Goal: Transaction & Acquisition: Purchase product/service

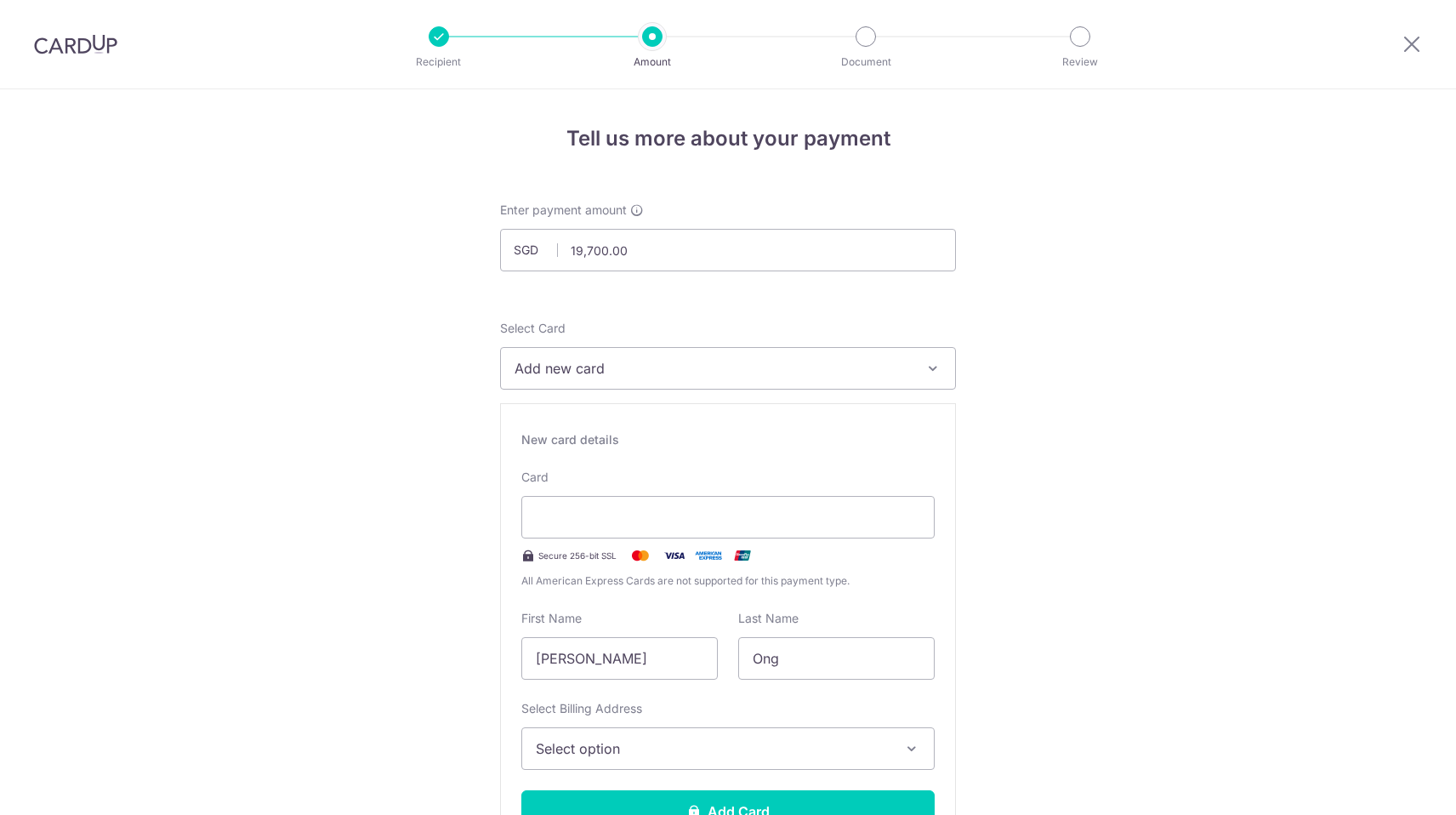
select select "3"
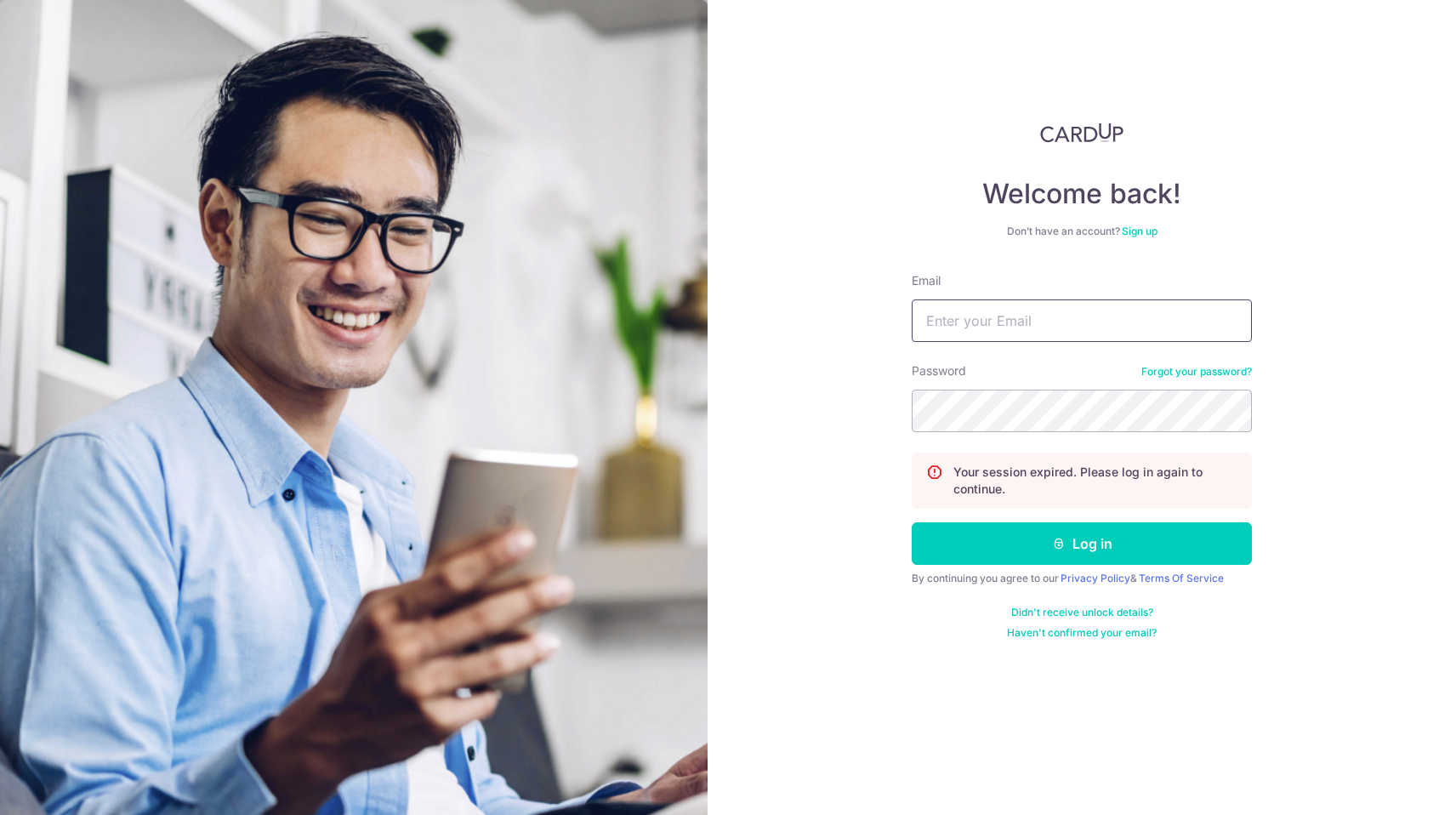
click at [1072, 329] on input "Email" at bounding box center [1082, 320] width 340 height 43
type input "yiwenandong@gmail.com"
click at [819, 407] on div "Welcome back! Don’t have an account? Sign up Email yiwenandong@gmail.com Passwo…" at bounding box center [1082, 407] width 749 height 815
click at [1004, 544] on button "Log in" at bounding box center [1082, 543] width 340 height 43
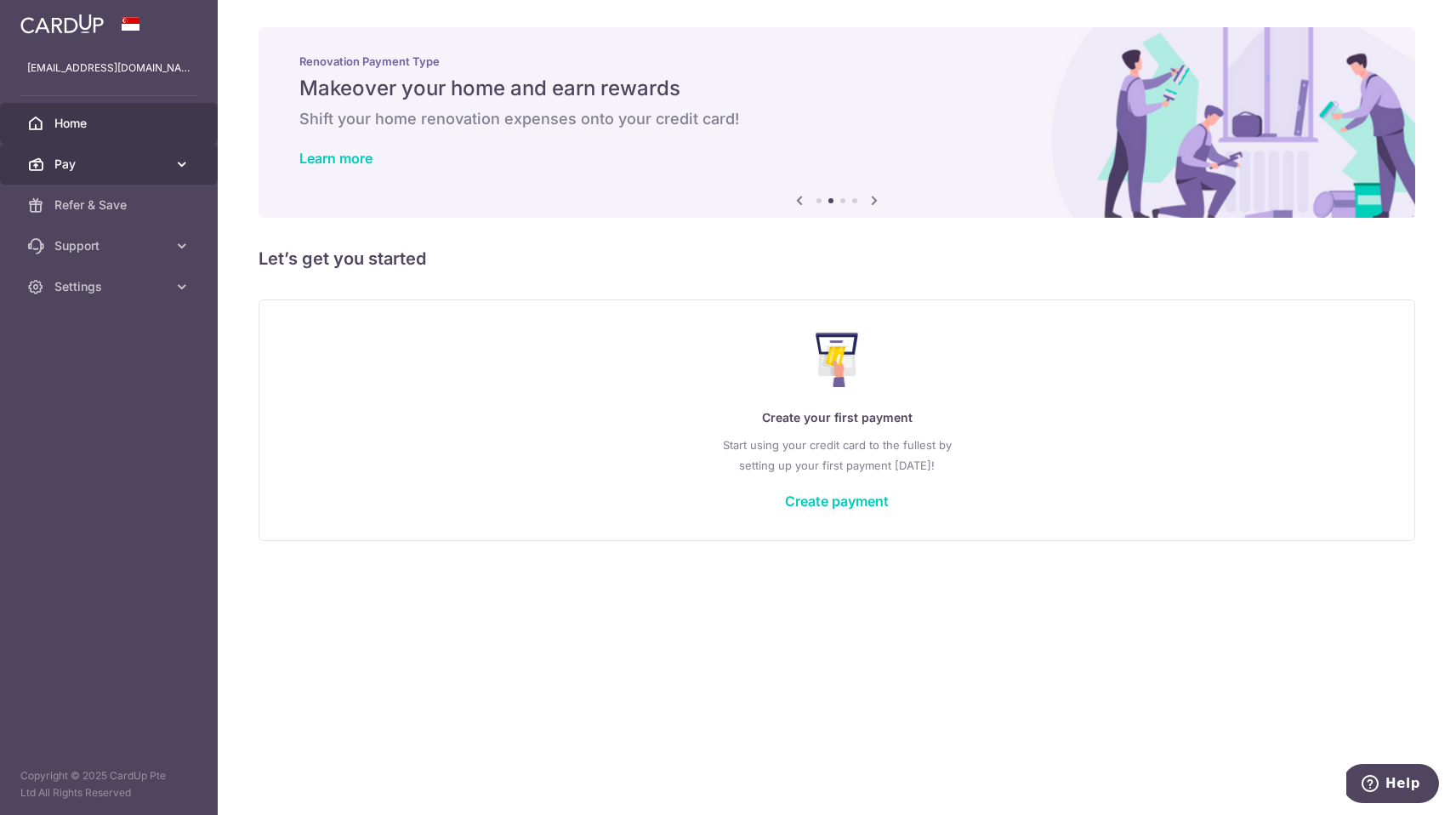
click at [87, 153] on link "Pay" at bounding box center [109, 164] width 218 height 41
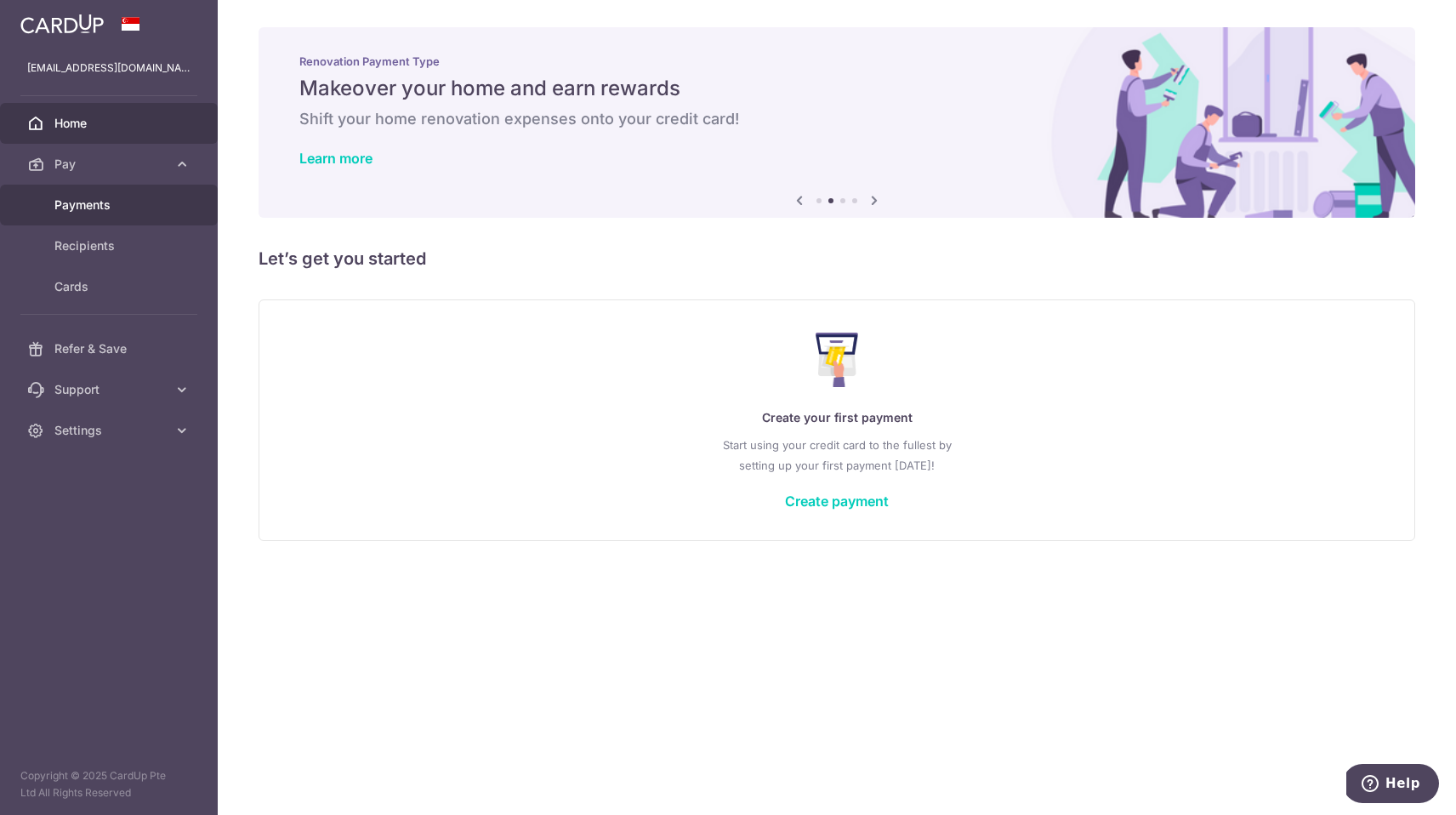
click at [117, 201] on span "Payments" at bounding box center [111, 205] width 112 height 17
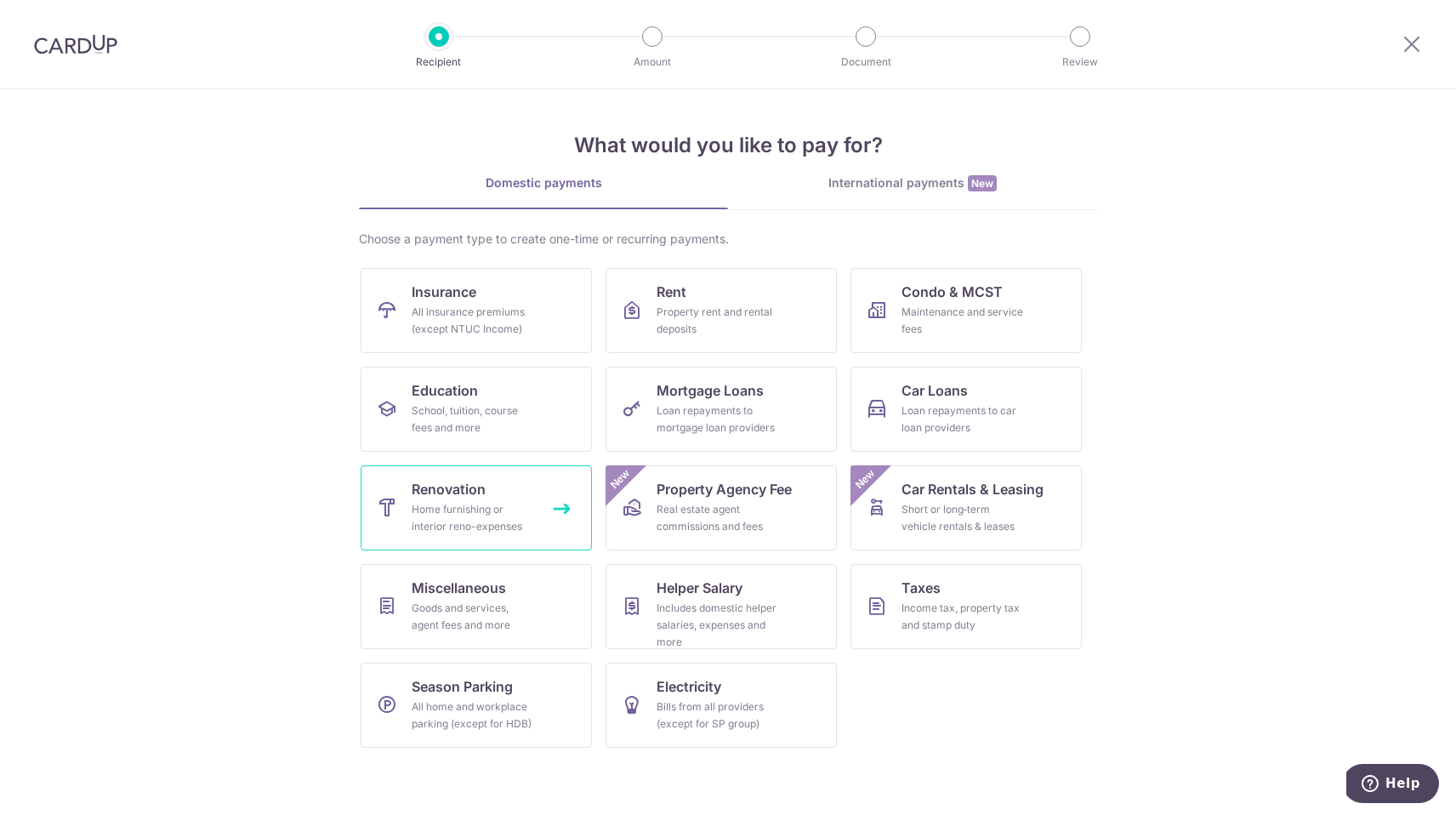
click at [472, 513] on div "Home furnishing or interior reno-expenses" at bounding box center [473, 519] width 123 height 34
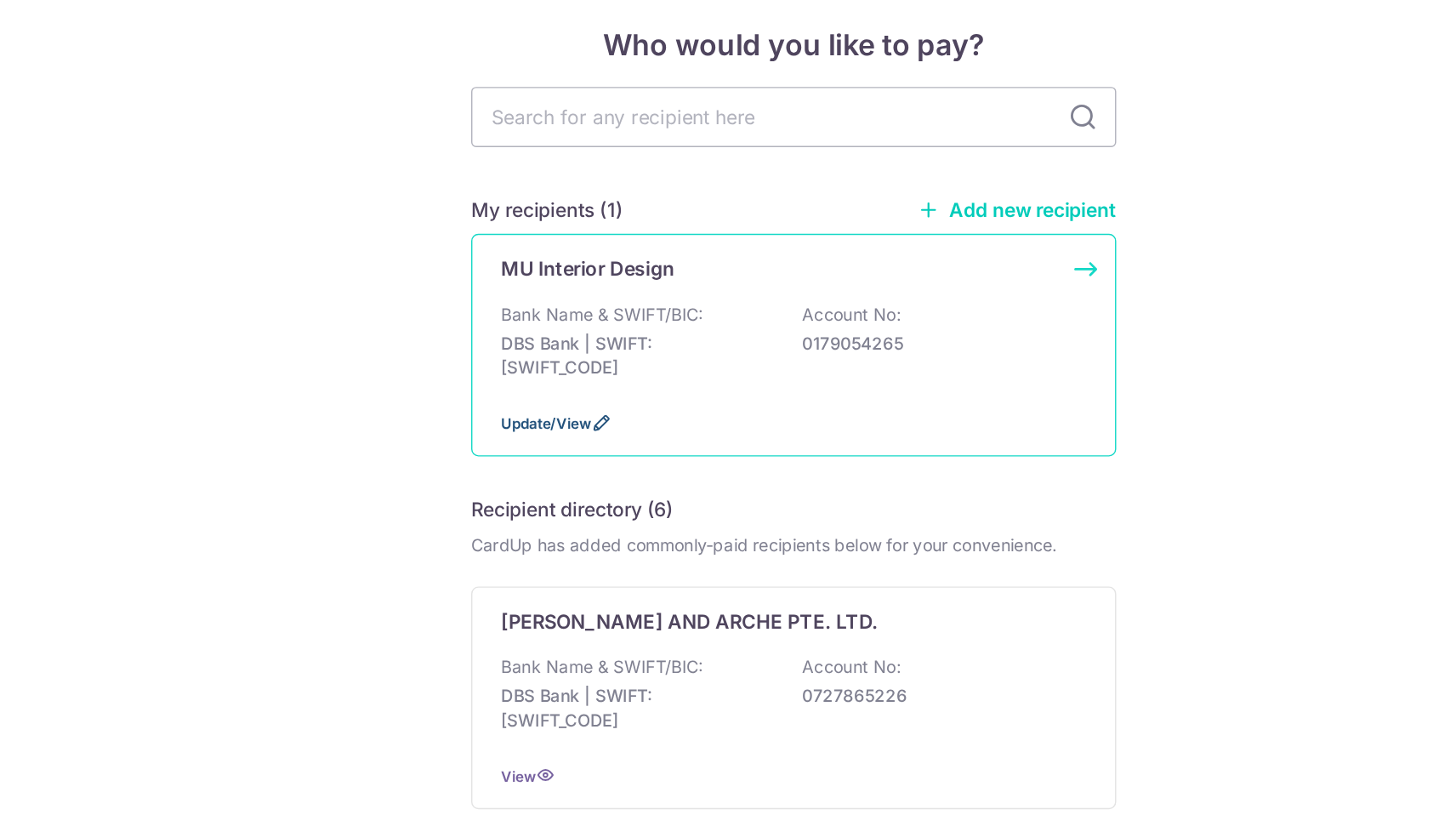
click at [571, 408] on span "Update/View" at bounding box center [553, 405] width 64 height 12
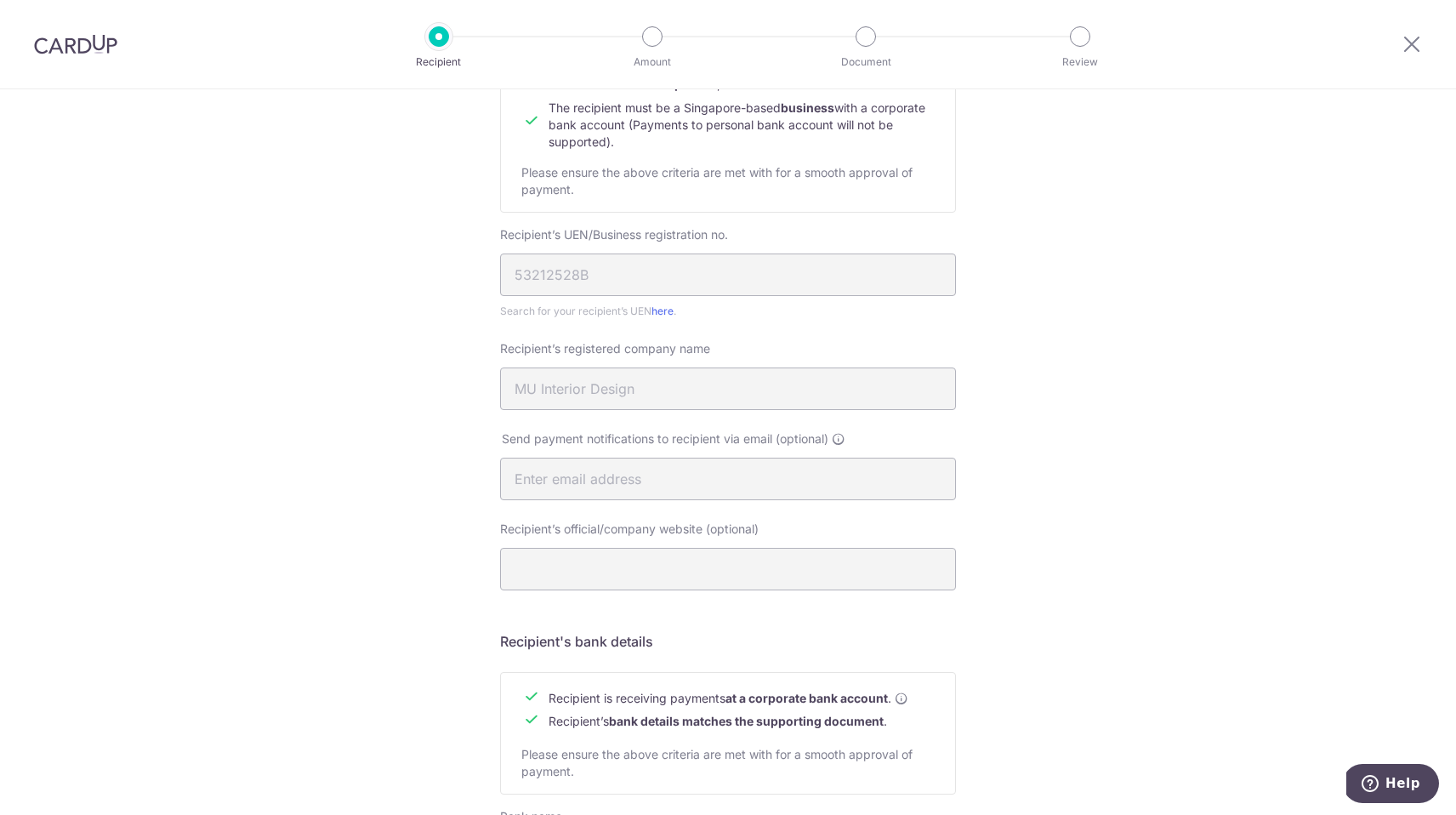
scroll to position [531, 0]
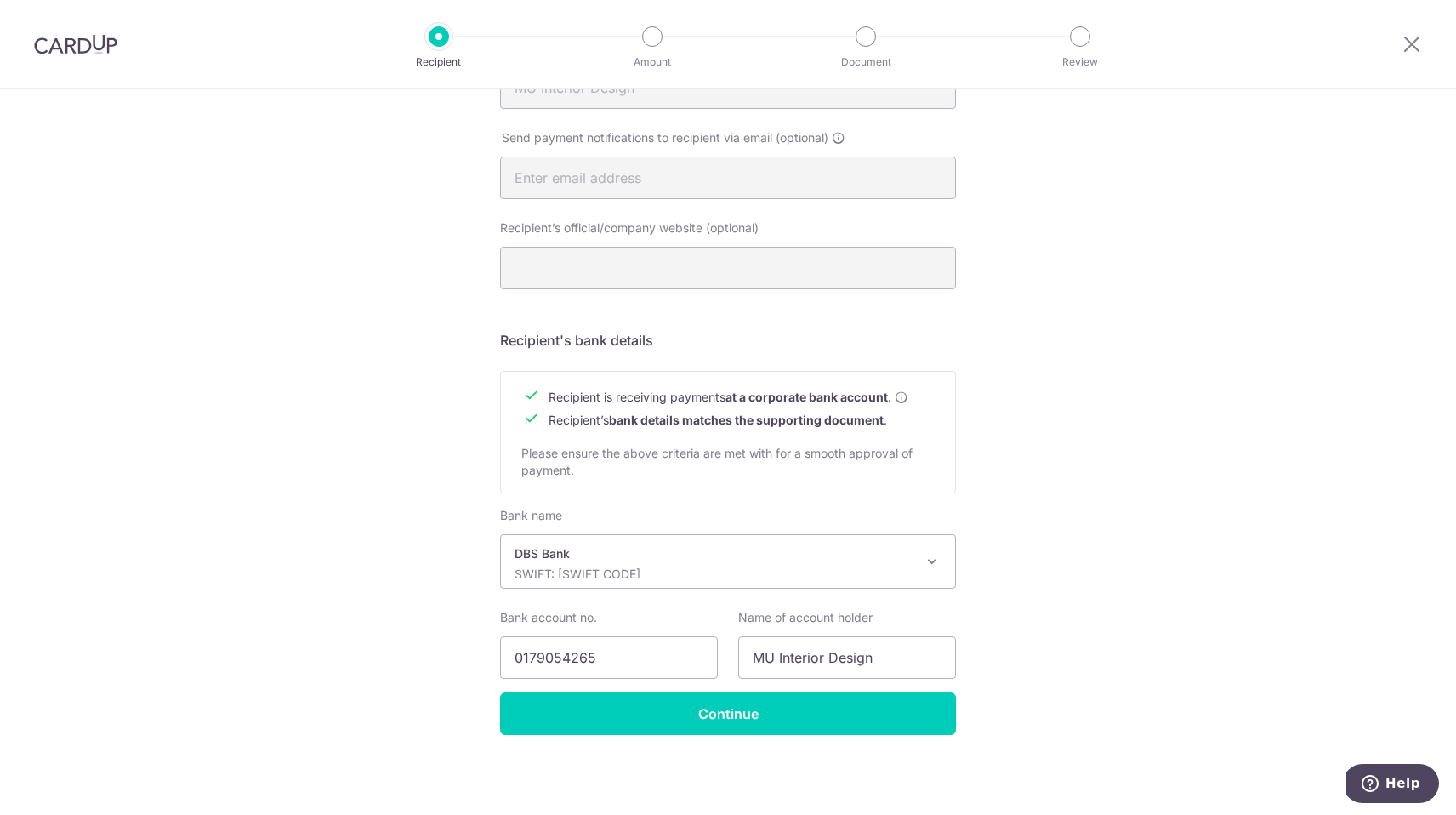
click at [681, 735] on div "Recipient Details Your recipient does not need a CardUp account to receive your…" at bounding box center [728, 188] width 1456 height 1256
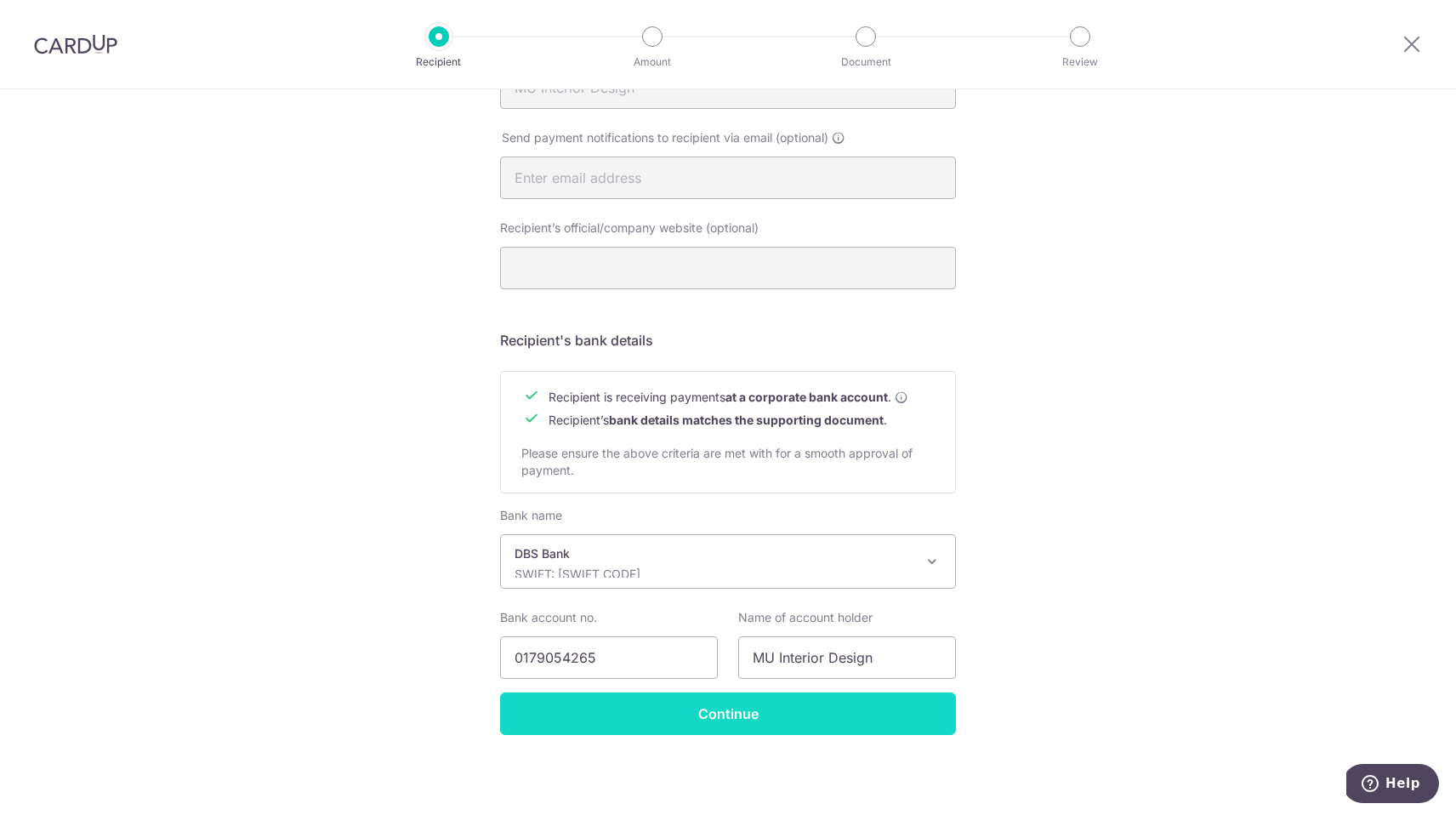
click at [707, 717] on input "Continue" at bounding box center [728, 714] width 455 height 43
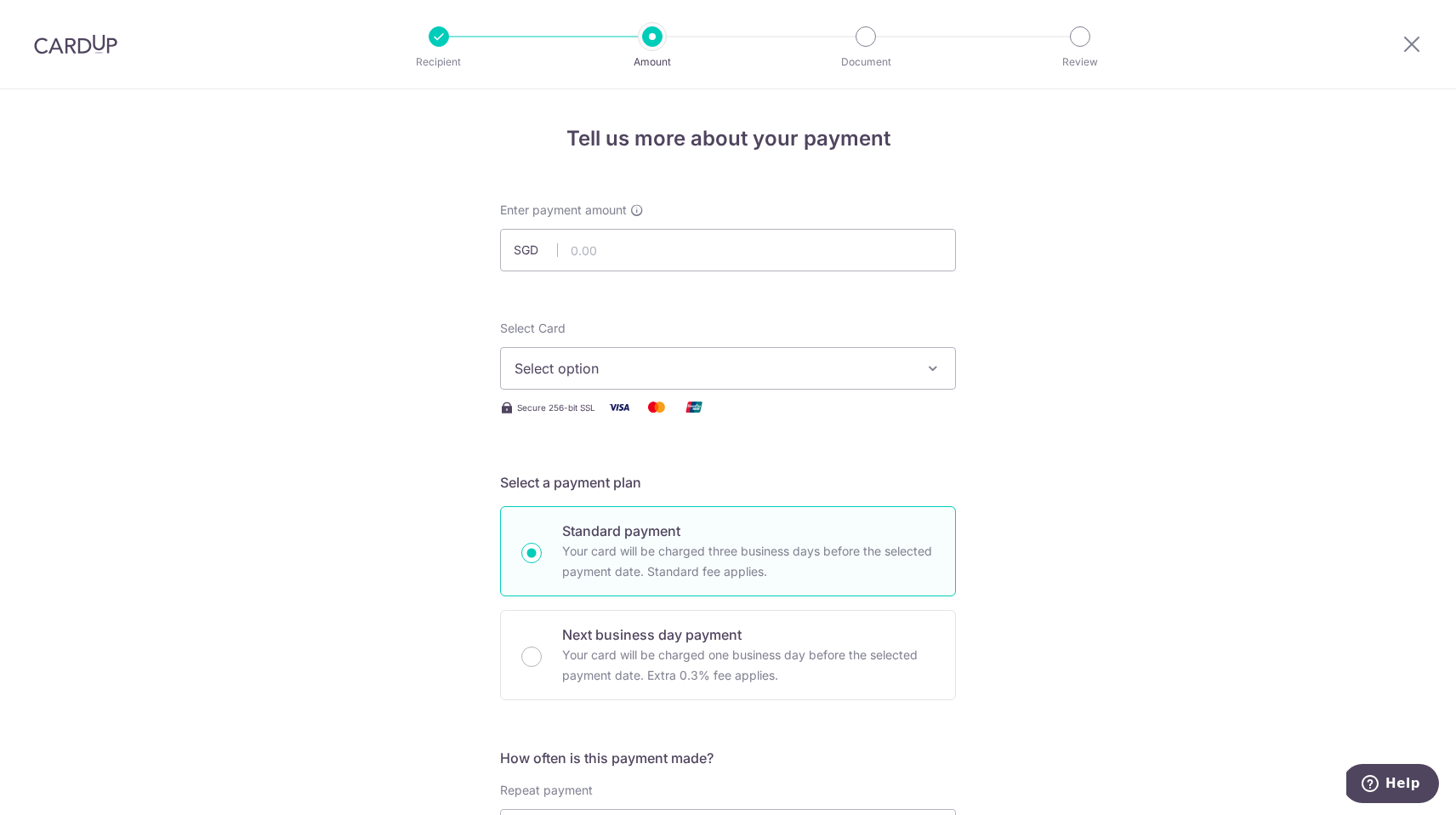
click at [445, 32] on div at bounding box center [438, 36] width 20 height 20
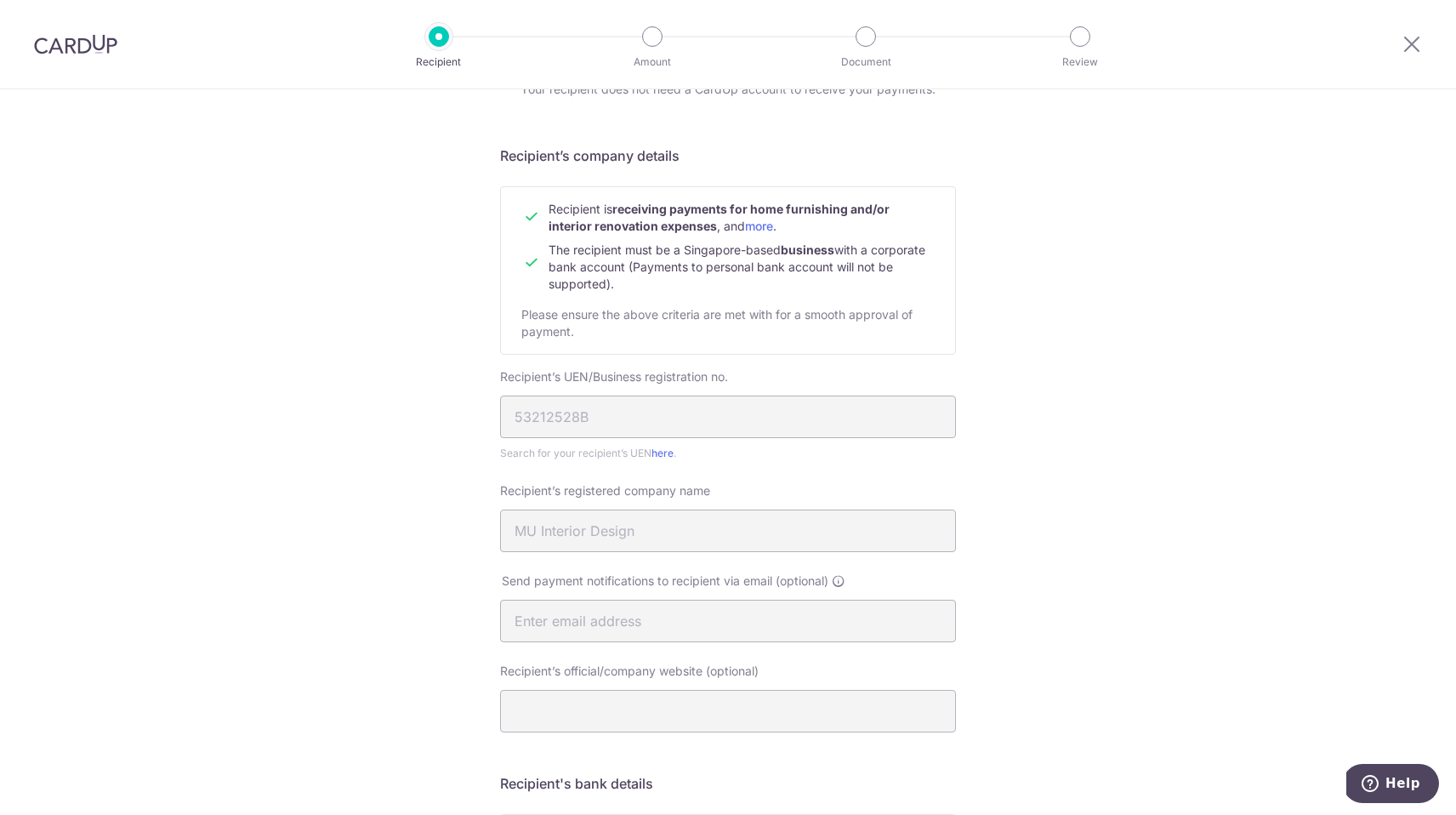
scroll to position [85, 0]
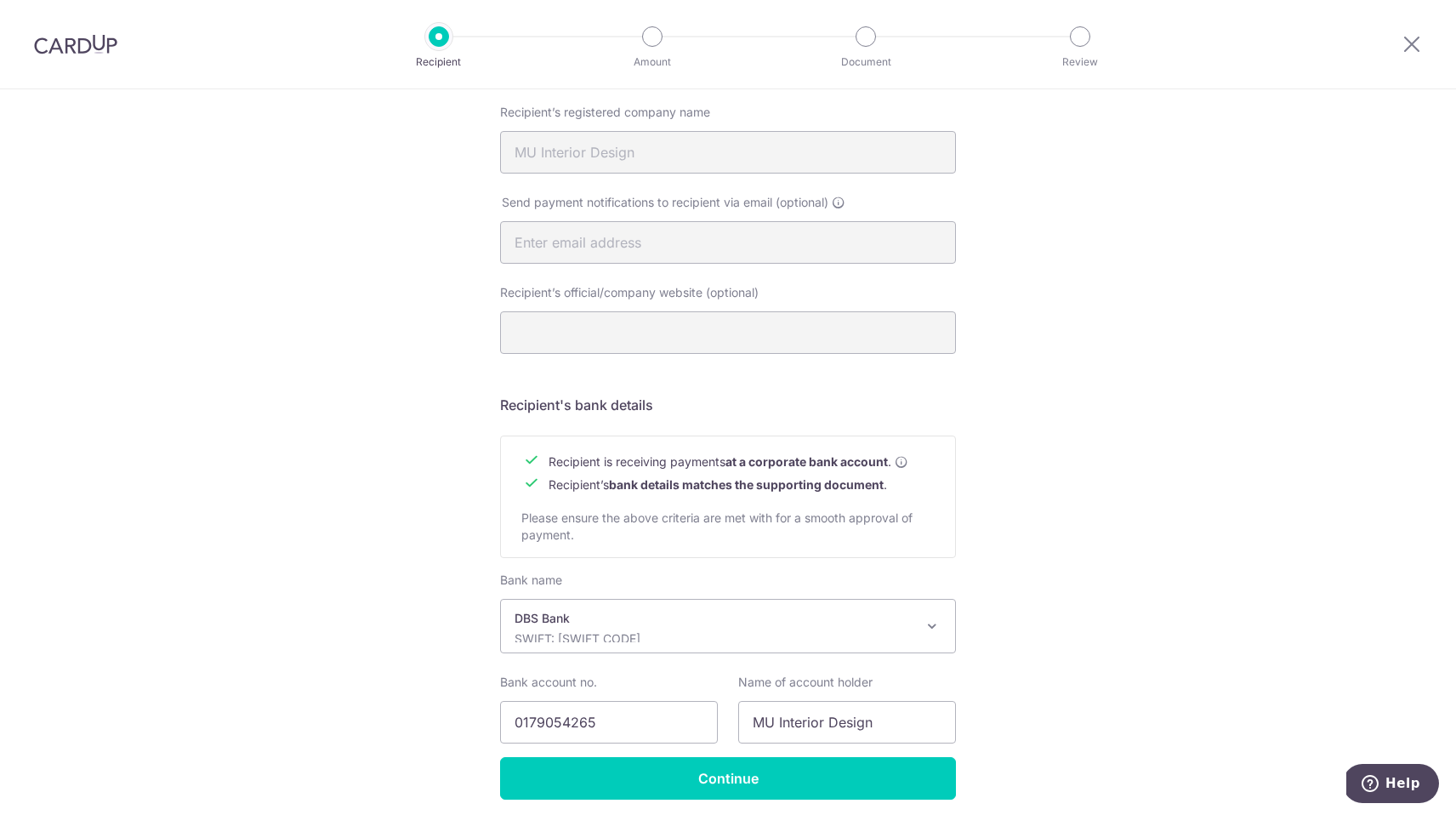
scroll to position [531, 0]
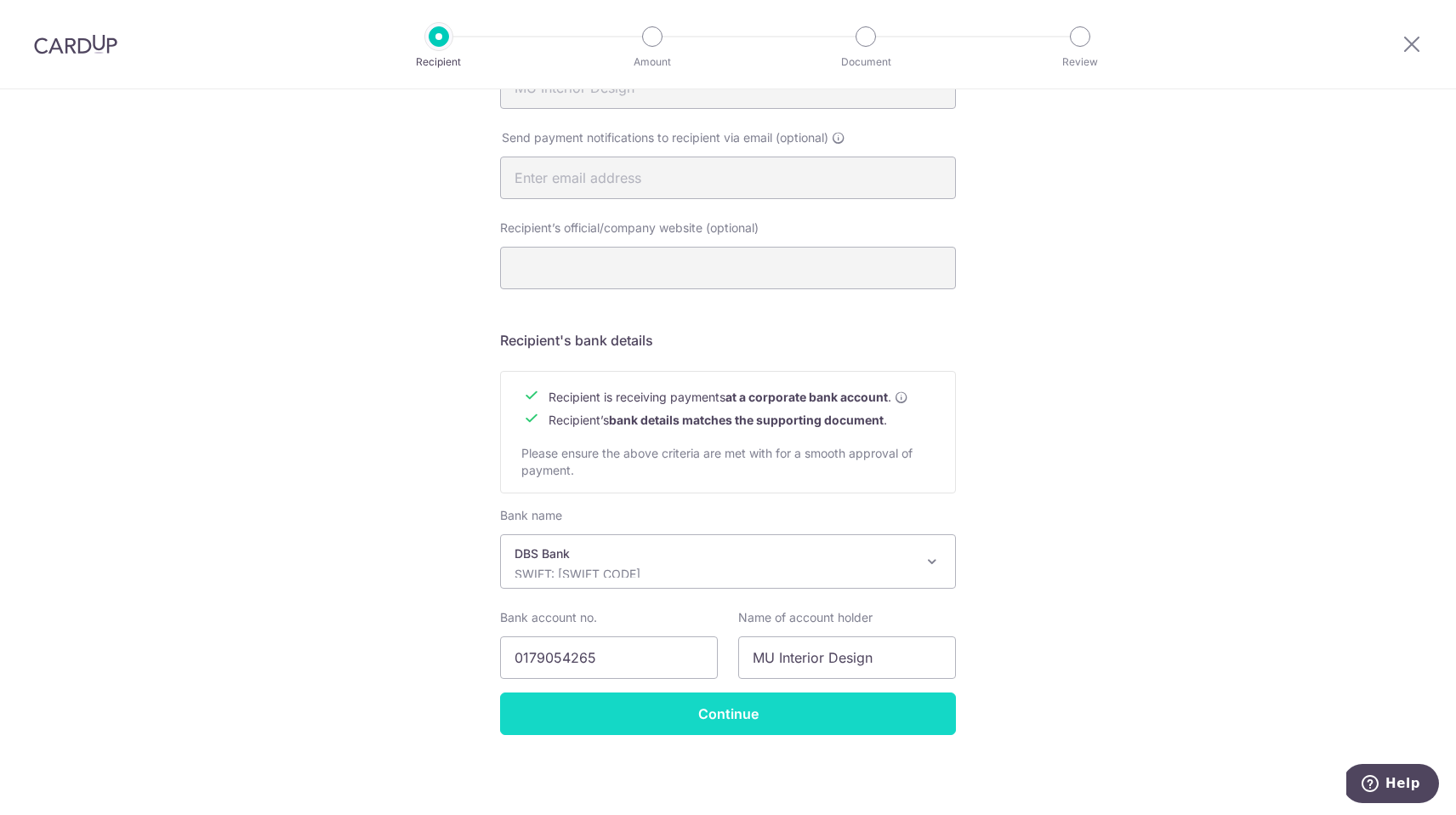
click at [694, 727] on input "Continue" at bounding box center [728, 714] width 455 height 43
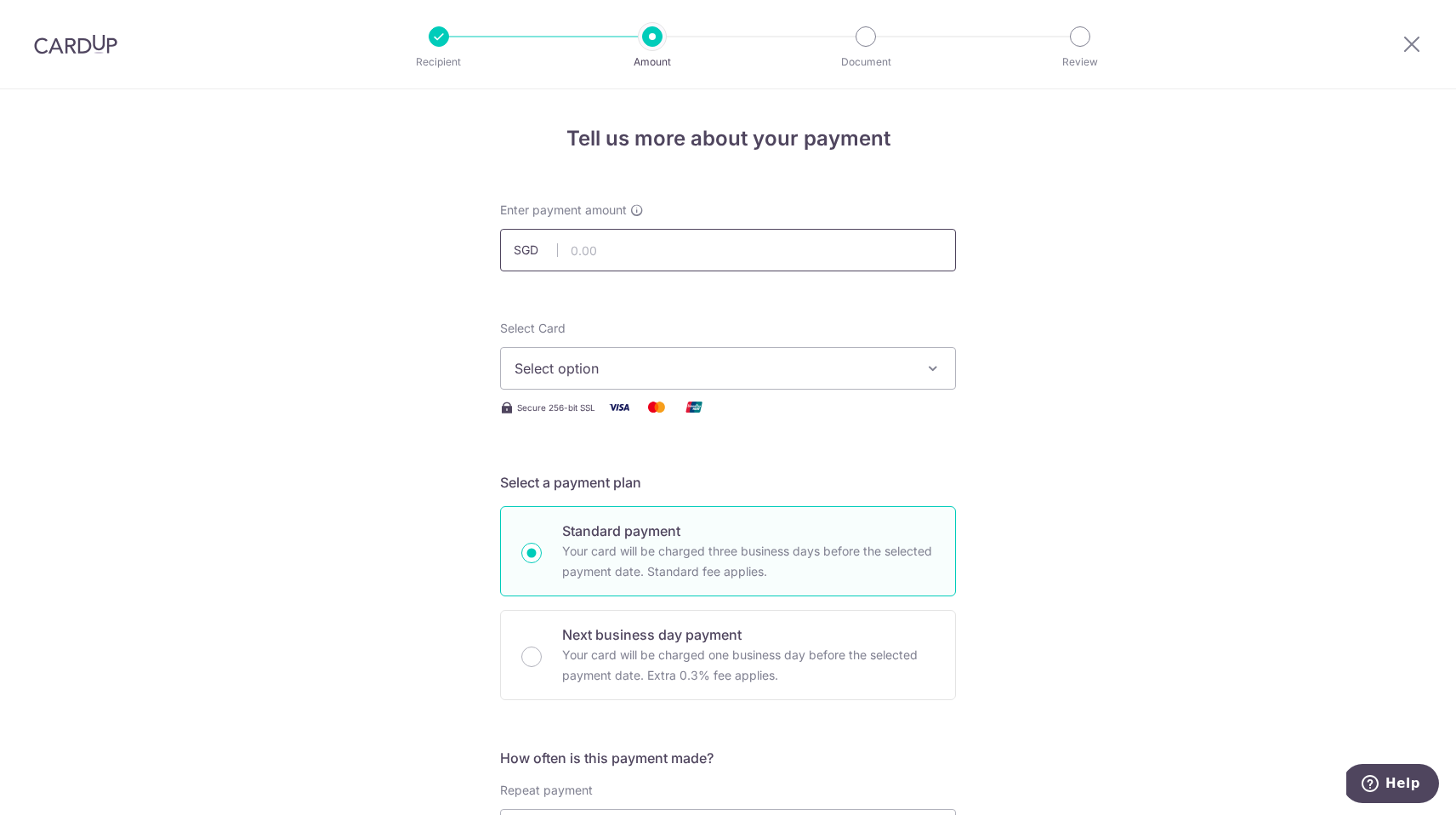
click at [670, 241] on input "text" at bounding box center [728, 250] width 455 height 43
type input "19,700.00"
click at [749, 370] on span "Select option" at bounding box center [713, 368] width 396 height 20
click at [712, 411] on span "Add credit card" at bounding box center [743, 417] width 396 height 17
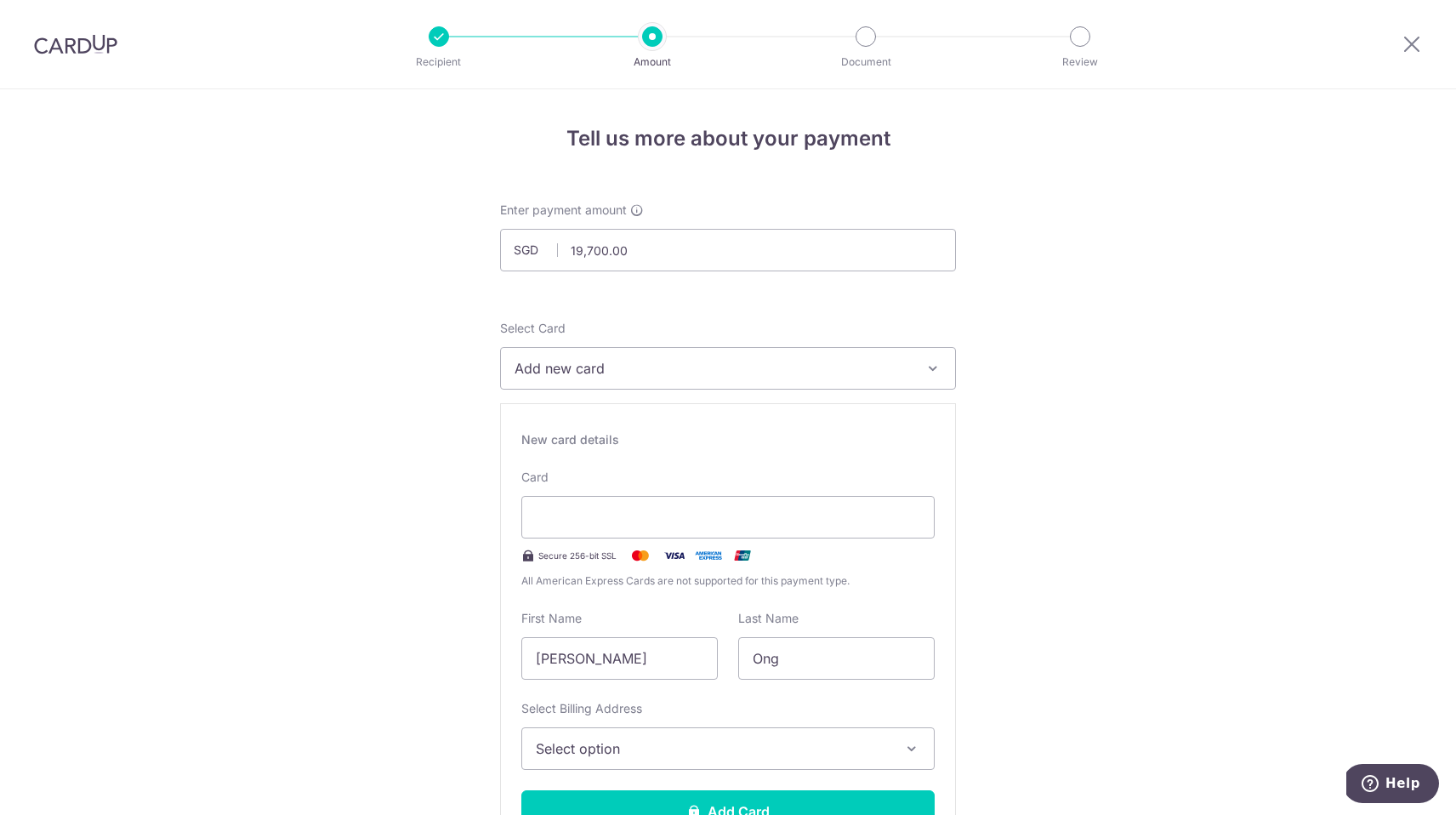
click at [638, 367] on span "Add new card" at bounding box center [713, 368] width 396 height 20
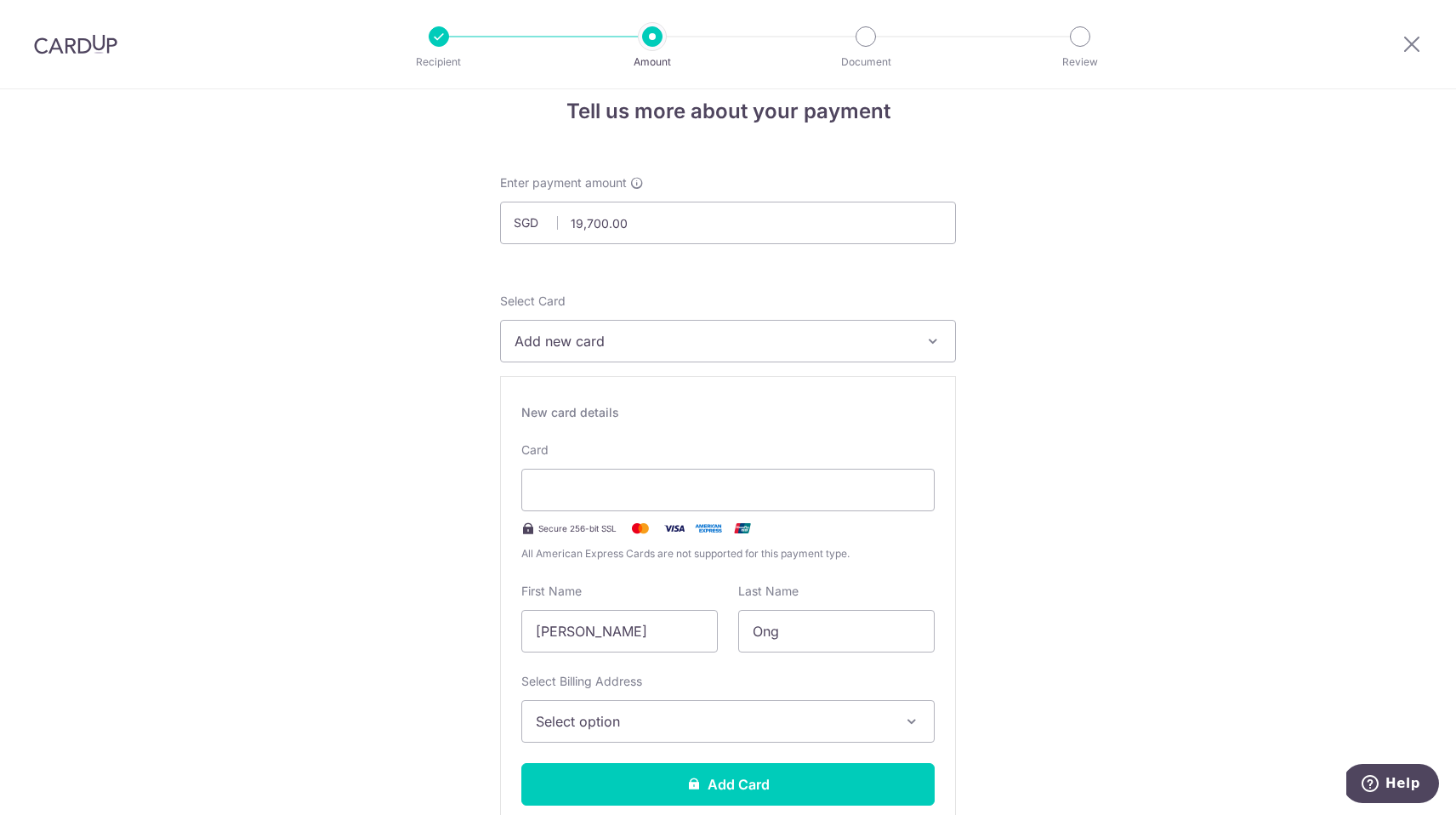
click at [614, 661] on div "New card details Card Secure 256-bit SSL All American Express Cards are not sup…" at bounding box center [728, 612] width 455 height 472
drag, startPoint x: 614, startPoint y: 634, endPoint x: 352, endPoint y: 623, distance: 262.2
type input "Jonathan"
drag, startPoint x: 804, startPoint y: 631, endPoint x: 628, endPoint y: 631, distance: 176.0
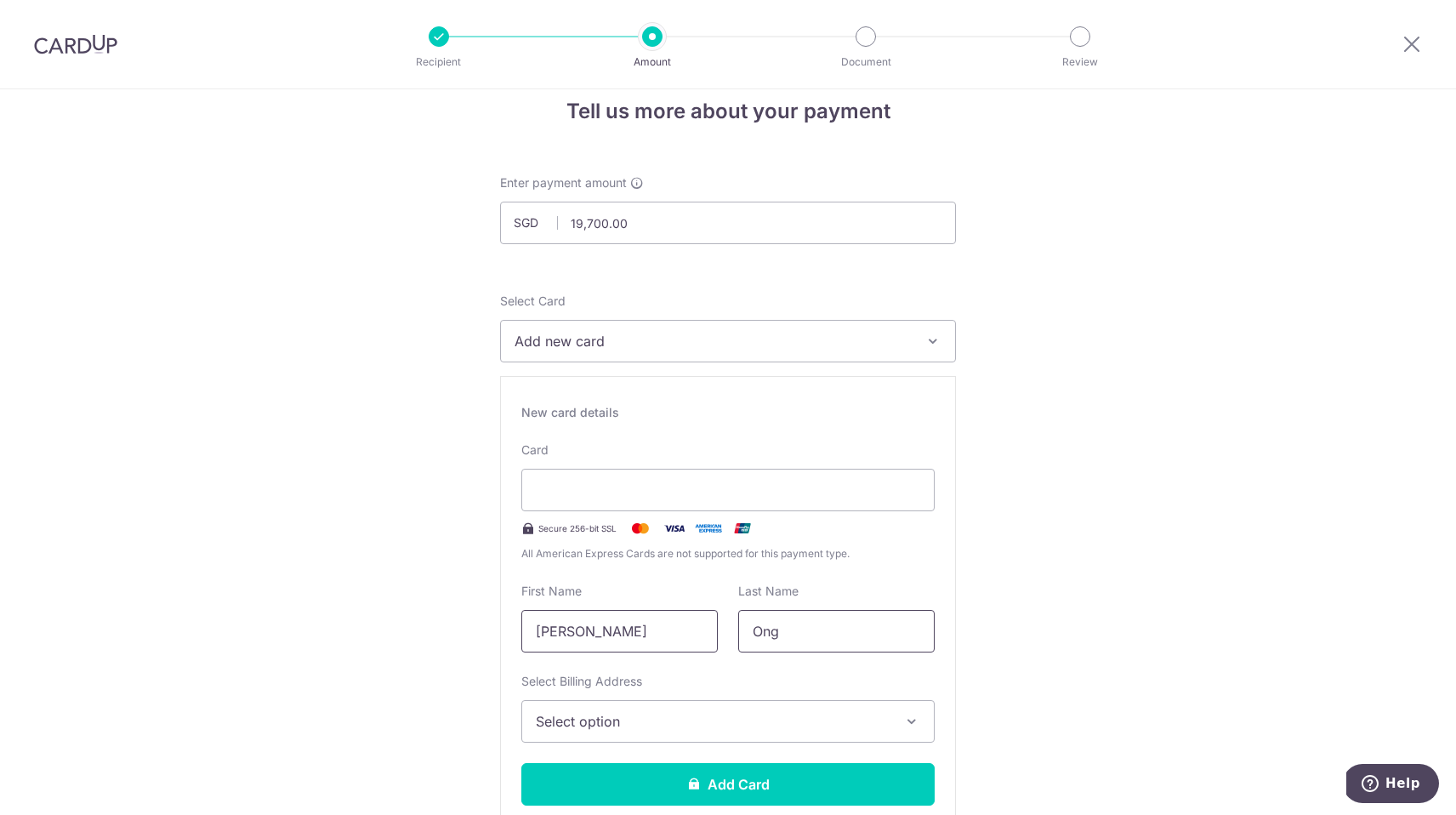
click at [628, 631] on div "First Name Jonathan Last Name Ong" at bounding box center [728, 617] width 434 height 70
type input "Liew"
click at [745, 710] on button "Select option" at bounding box center [728, 722] width 414 height 43
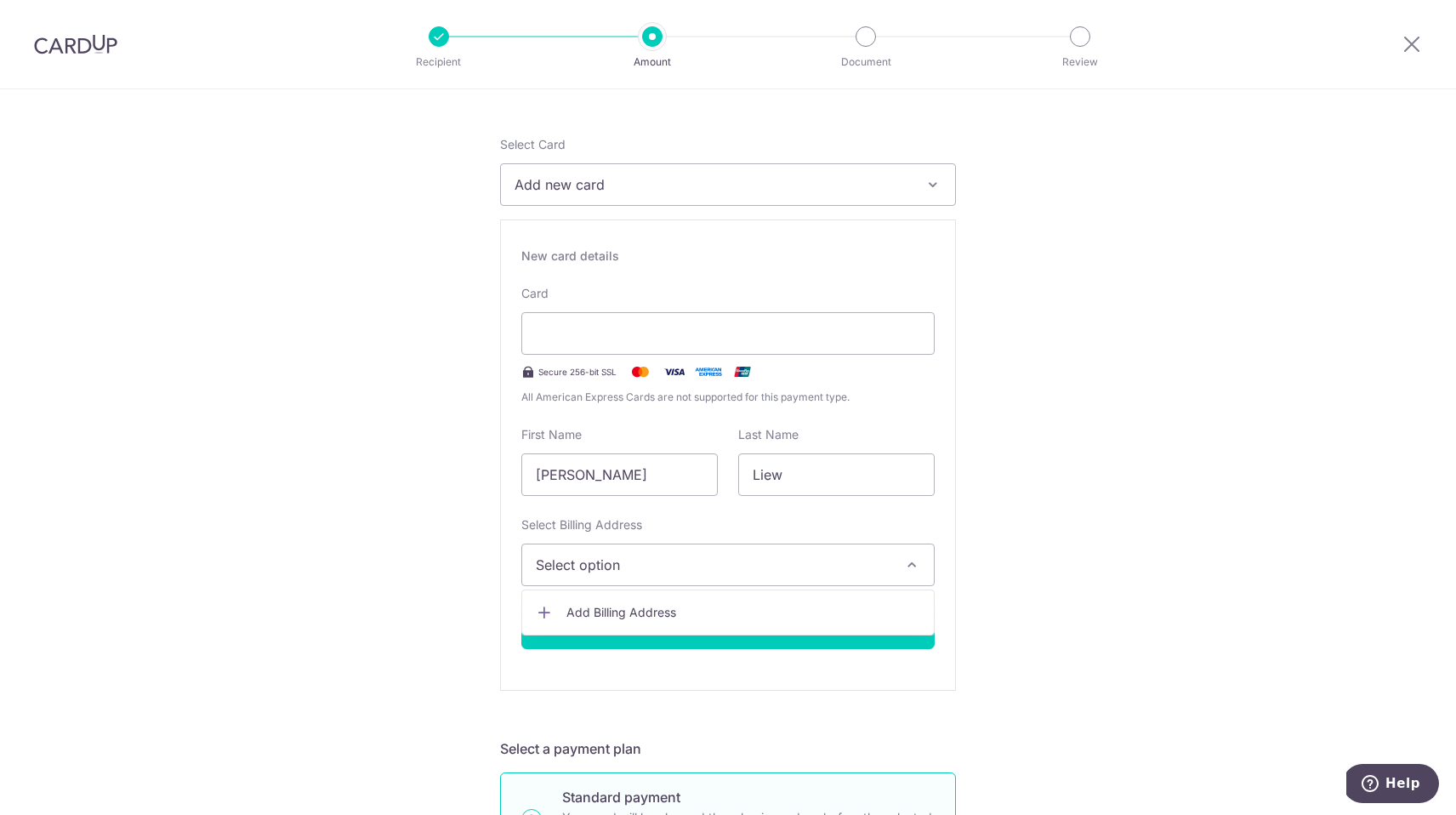
scroll to position [196, 0]
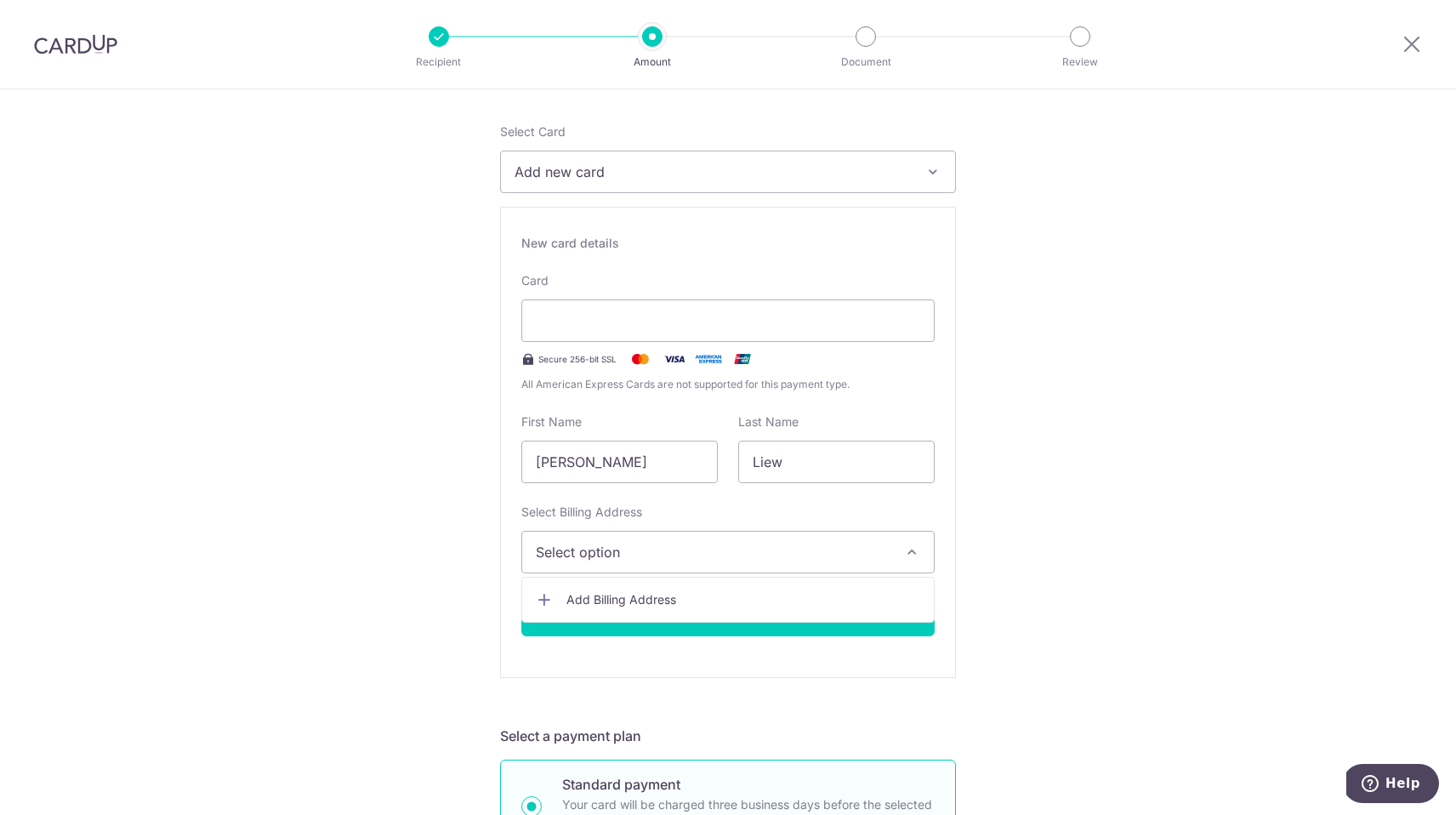
click at [735, 600] on span "Add Billing Address" at bounding box center [743, 600] width 354 height 17
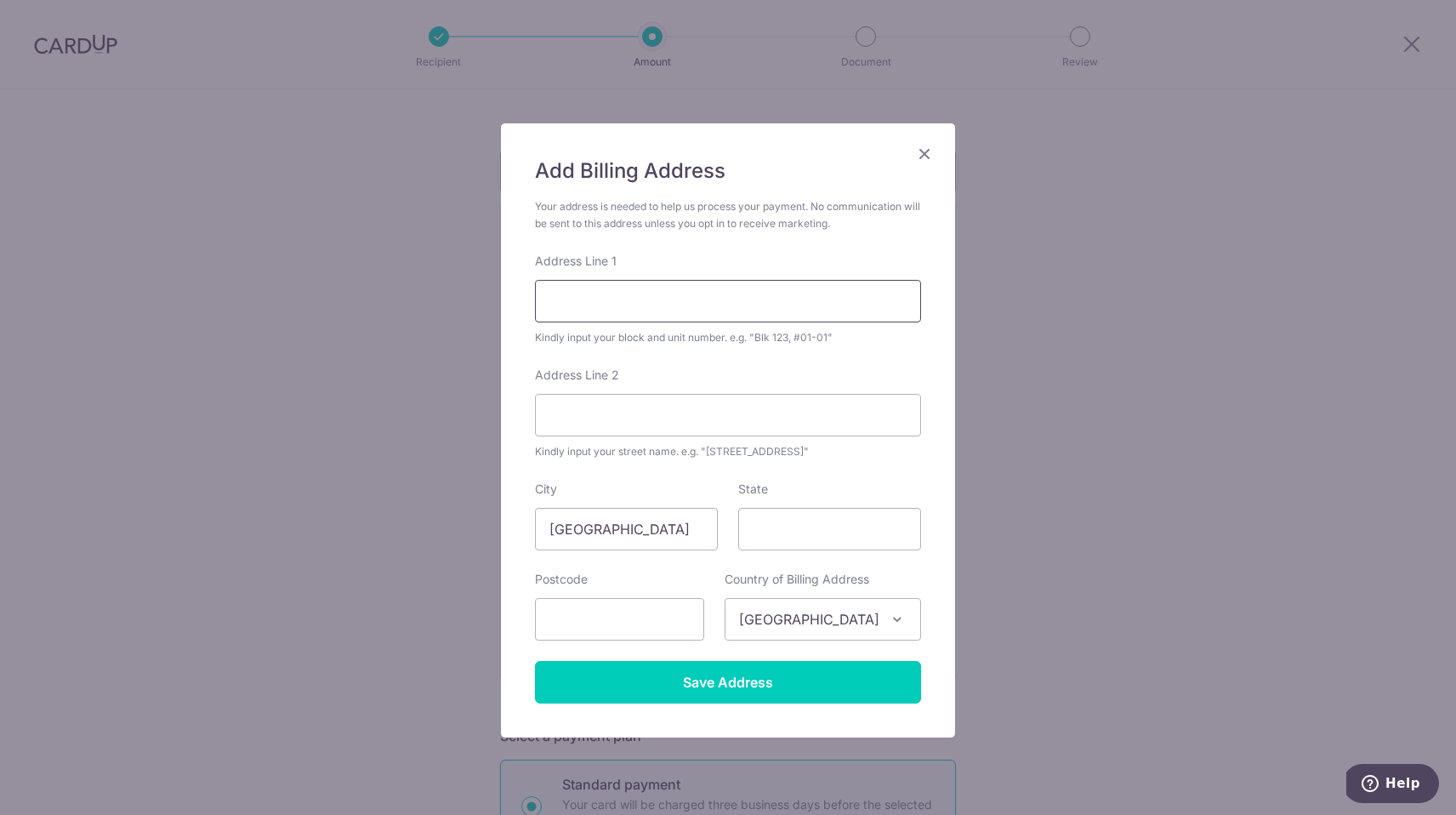
click at [654, 303] on input "Address Line 1" at bounding box center [727, 301] width 386 height 43
click at [680, 413] on input "Address Line 2" at bounding box center [727, 415] width 386 height 43
click at [734, 295] on input "236 Serangoon Ave 3" at bounding box center [727, 301] width 386 height 43
drag, startPoint x: 732, startPoint y: 301, endPoint x: 492, endPoint y: 296, distance: 240.1
click at [492, 296] on div "Add Billing Address Your address is needed to help us process your payment. No …" at bounding box center [728, 407] width 1456 height 815
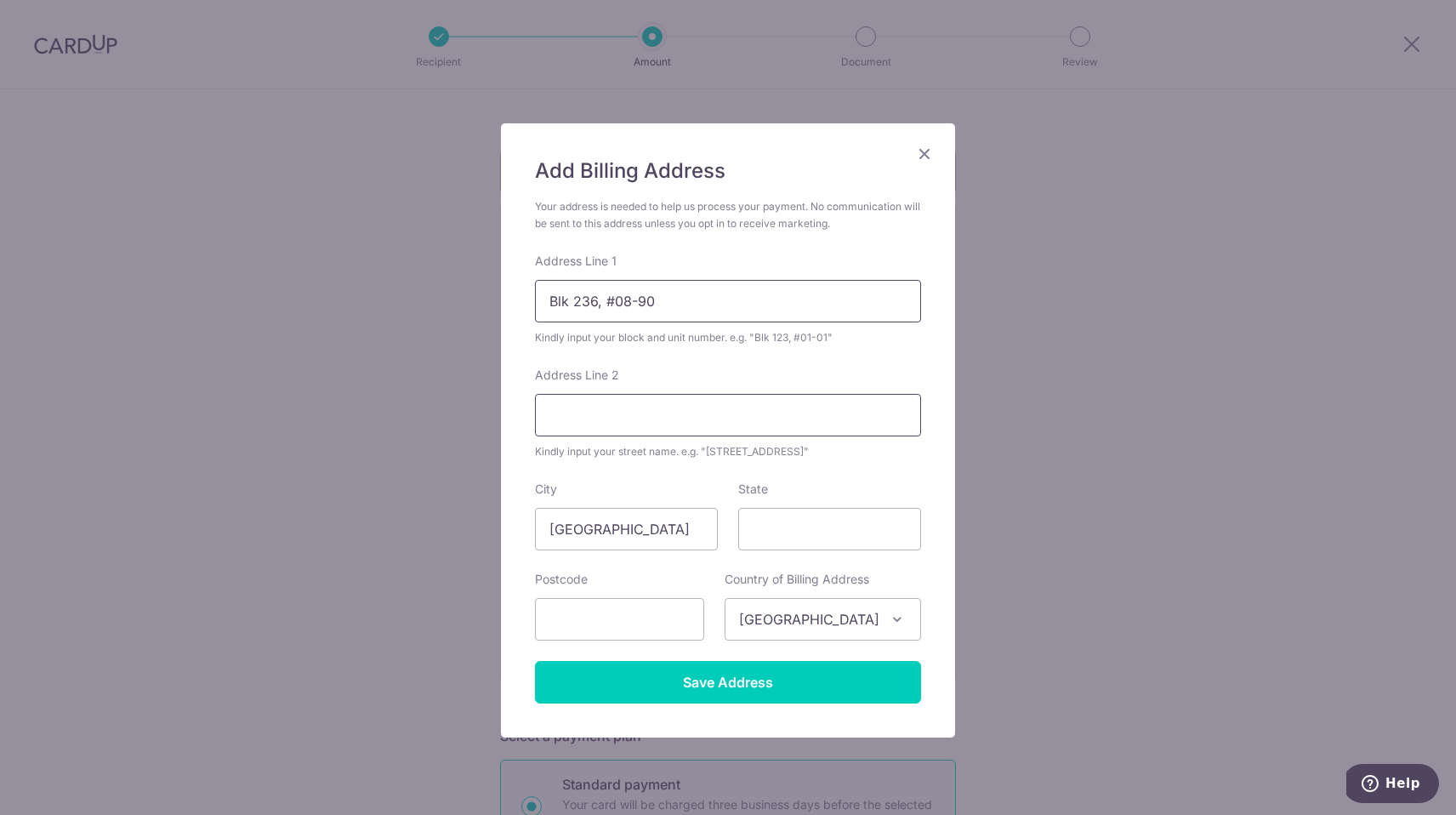
type input "Blk 236, #08-90"
click at [601, 422] on input "Address Line 2" at bounding box center [727, 415] width 386 height 43
type input "2"
type input "Serangoon Ave 3"
click at [819, 529] on input "State" at bounding box center [830, 529] width 183 height 43
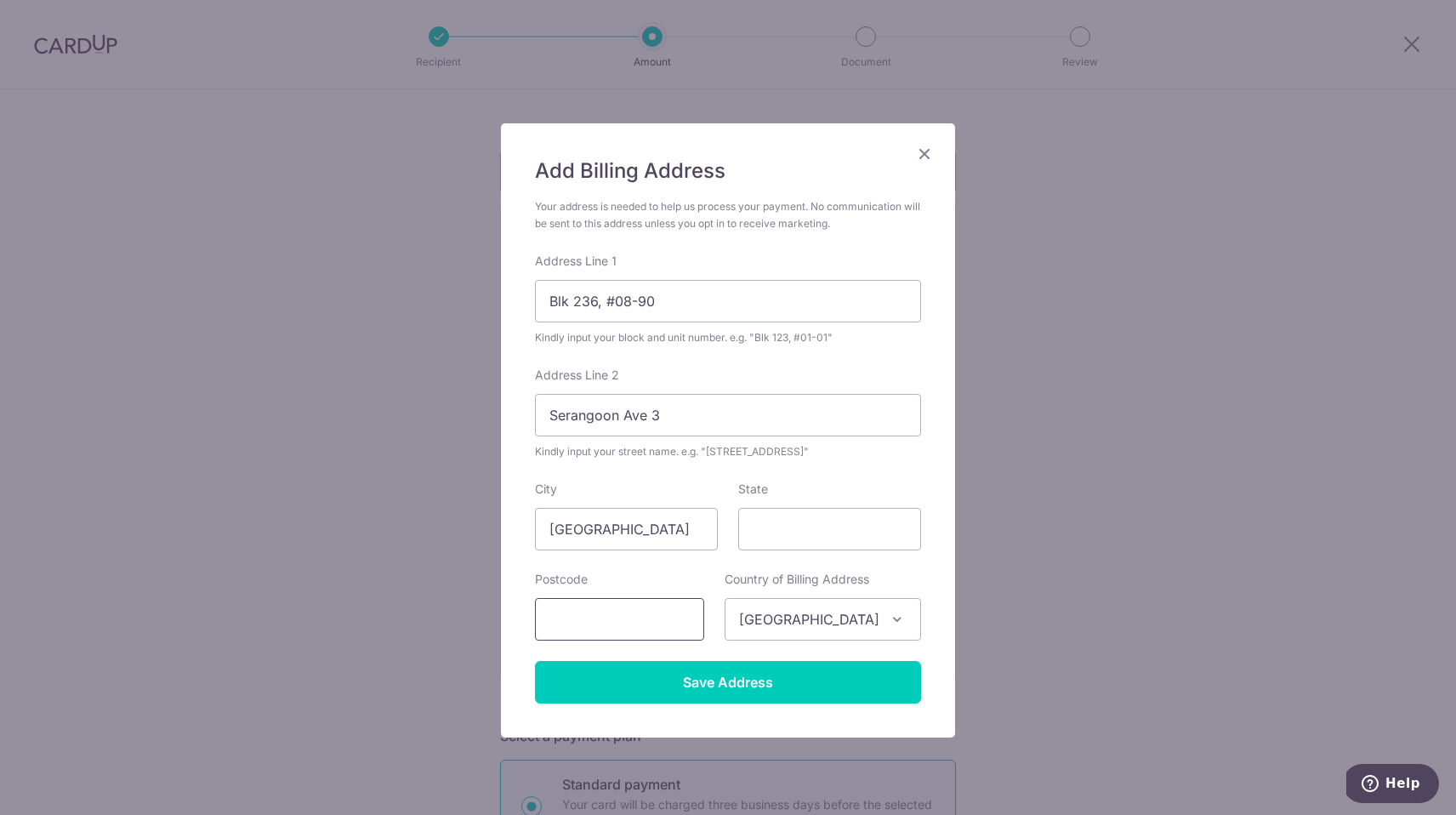
click at [664, 622] on input "text" at bounding box center [619, 620] width 170 height 43
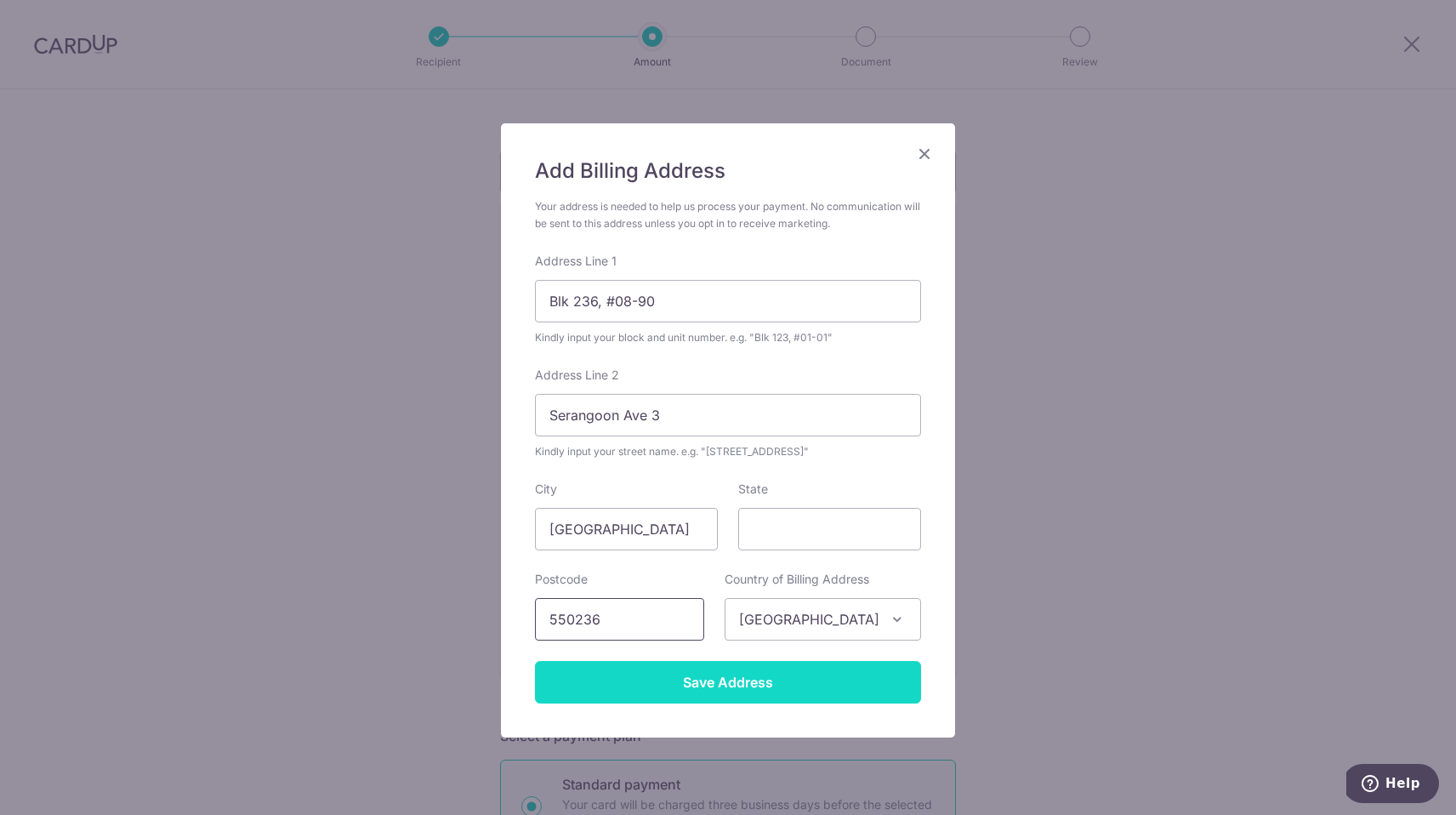
type input "550236"
click at [867, 685] on input "Save Address" at bounding box center [727, 683] width 386 height 43
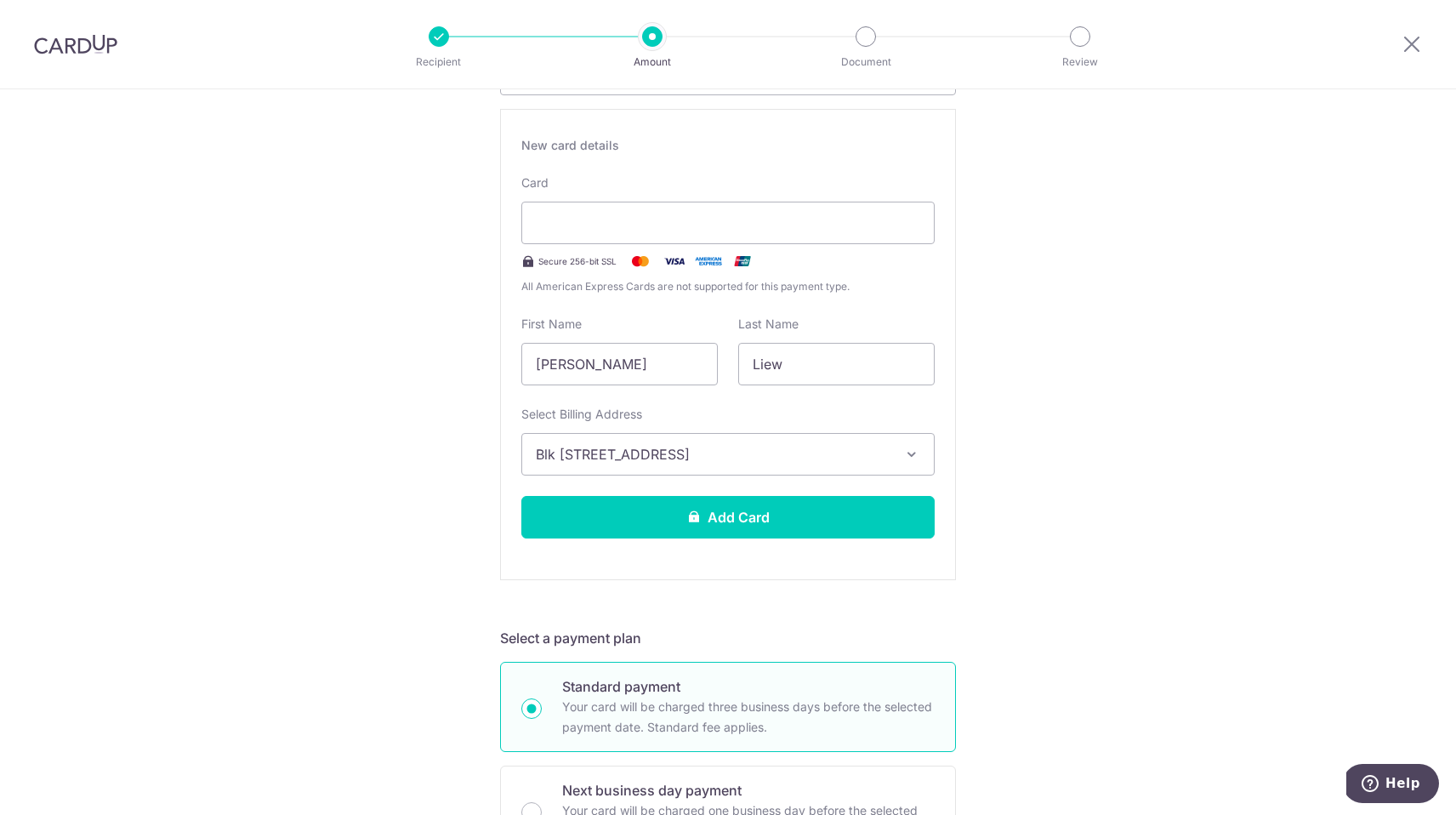
scroll to position [254, 0]
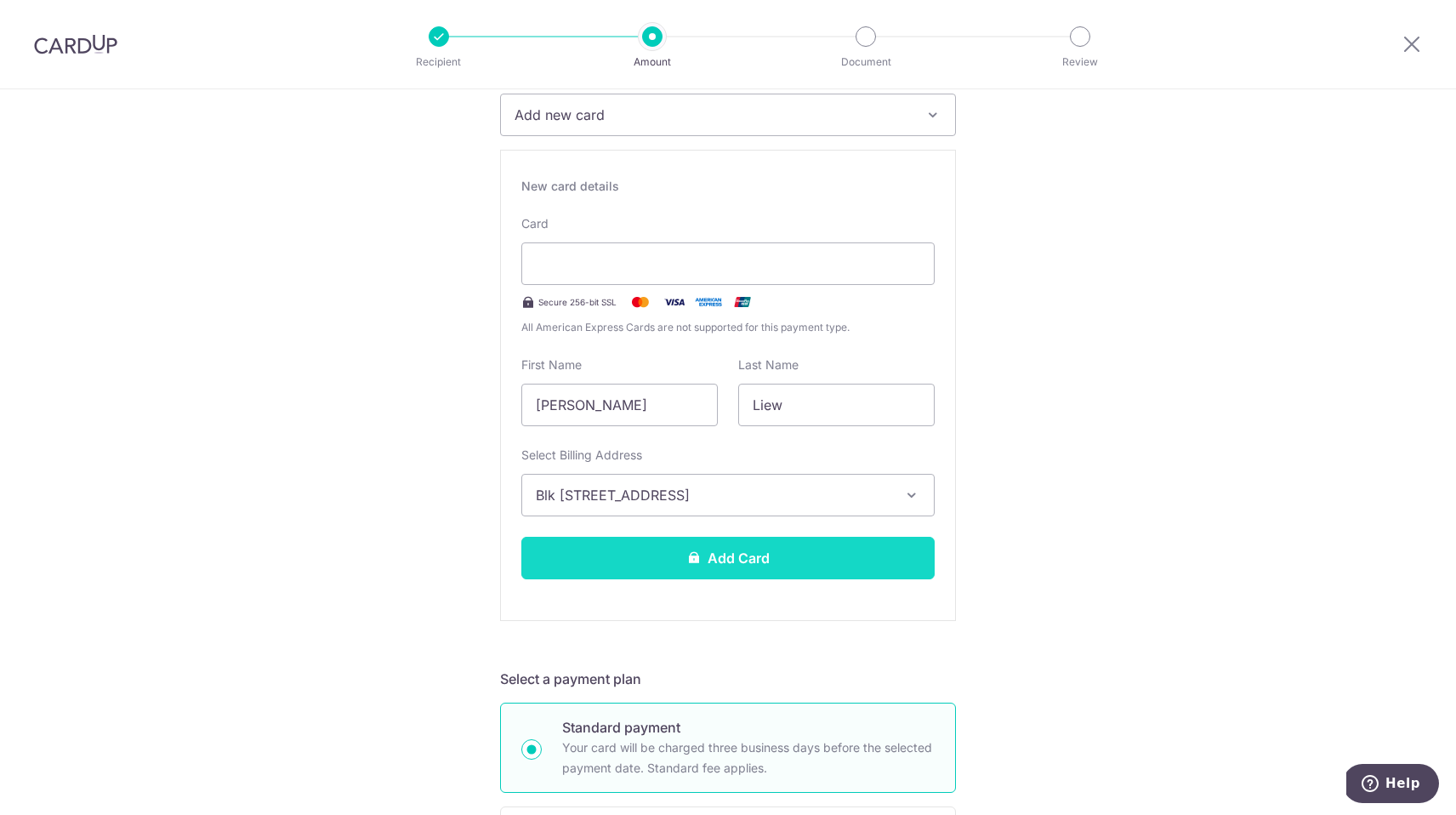
click at [804, 568] on button "Add Card" at bounding box center [728, 558] width 414 height 43
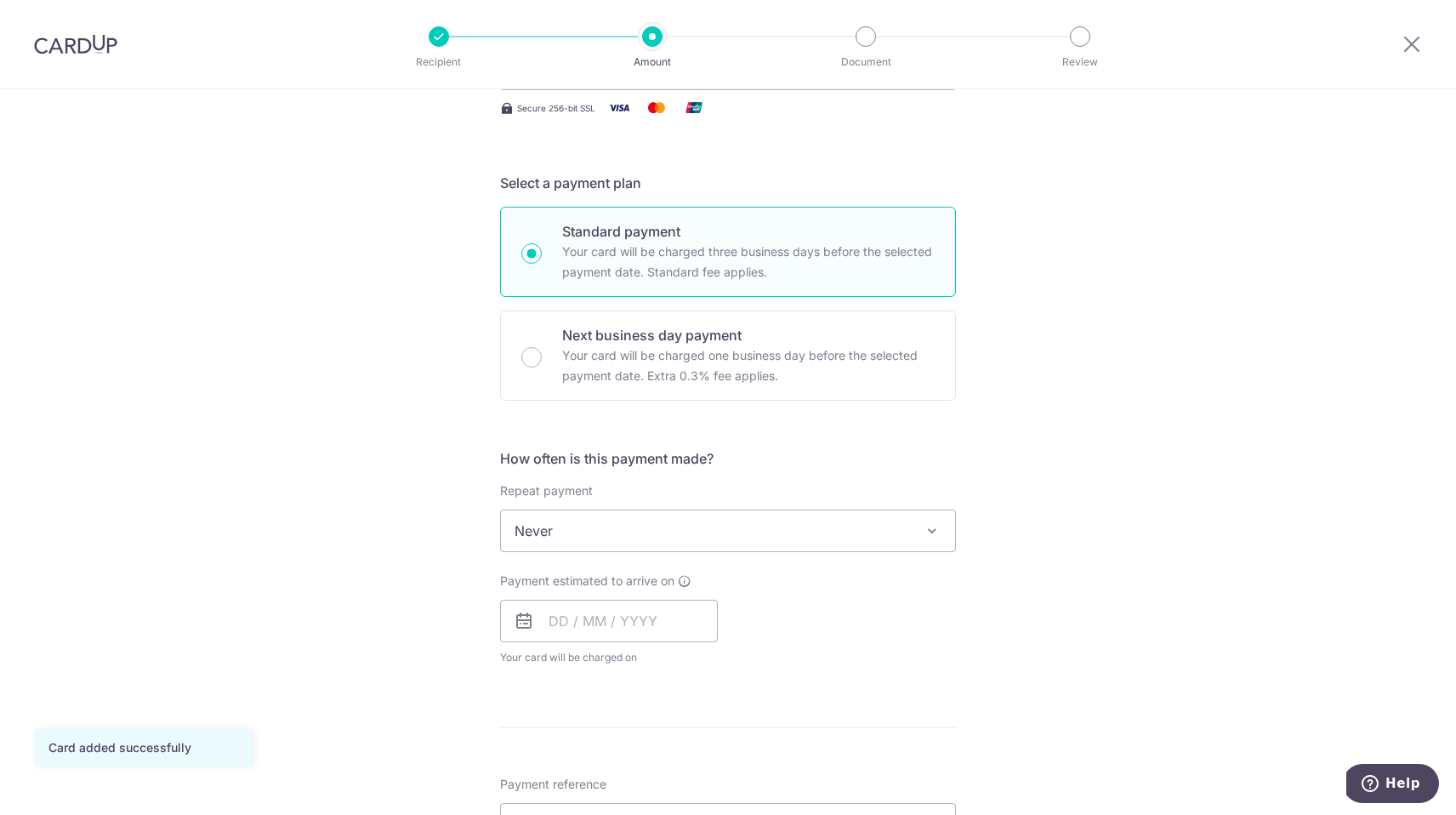
scroll to position [300, 0]
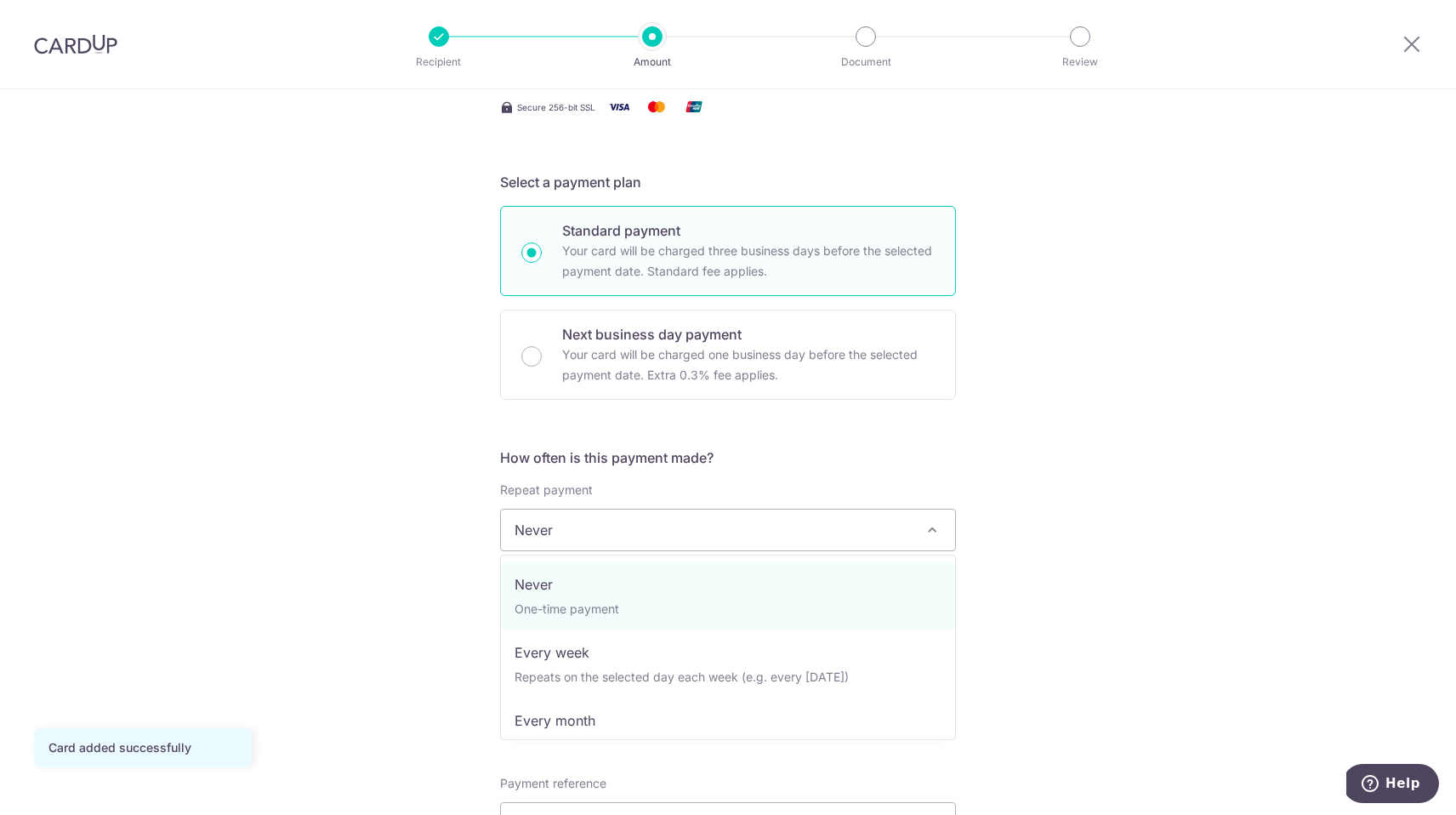
click at [758, 522] on span "Never" at bounding box center [728, 530] width 455 height 41
select select "3"
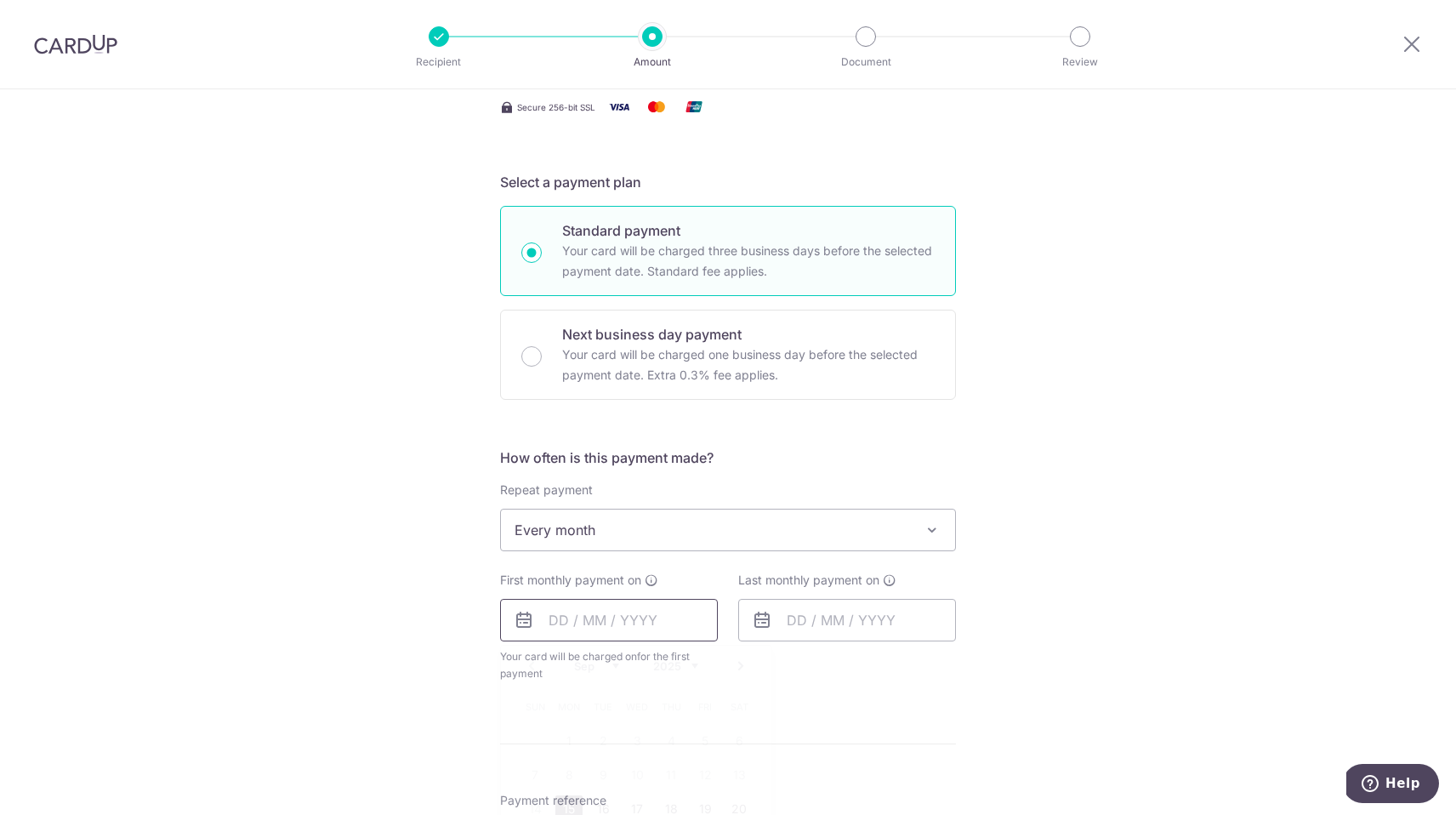
click at [590, 624] on input "text" at bounding box center [609, 620] width 218 height 43
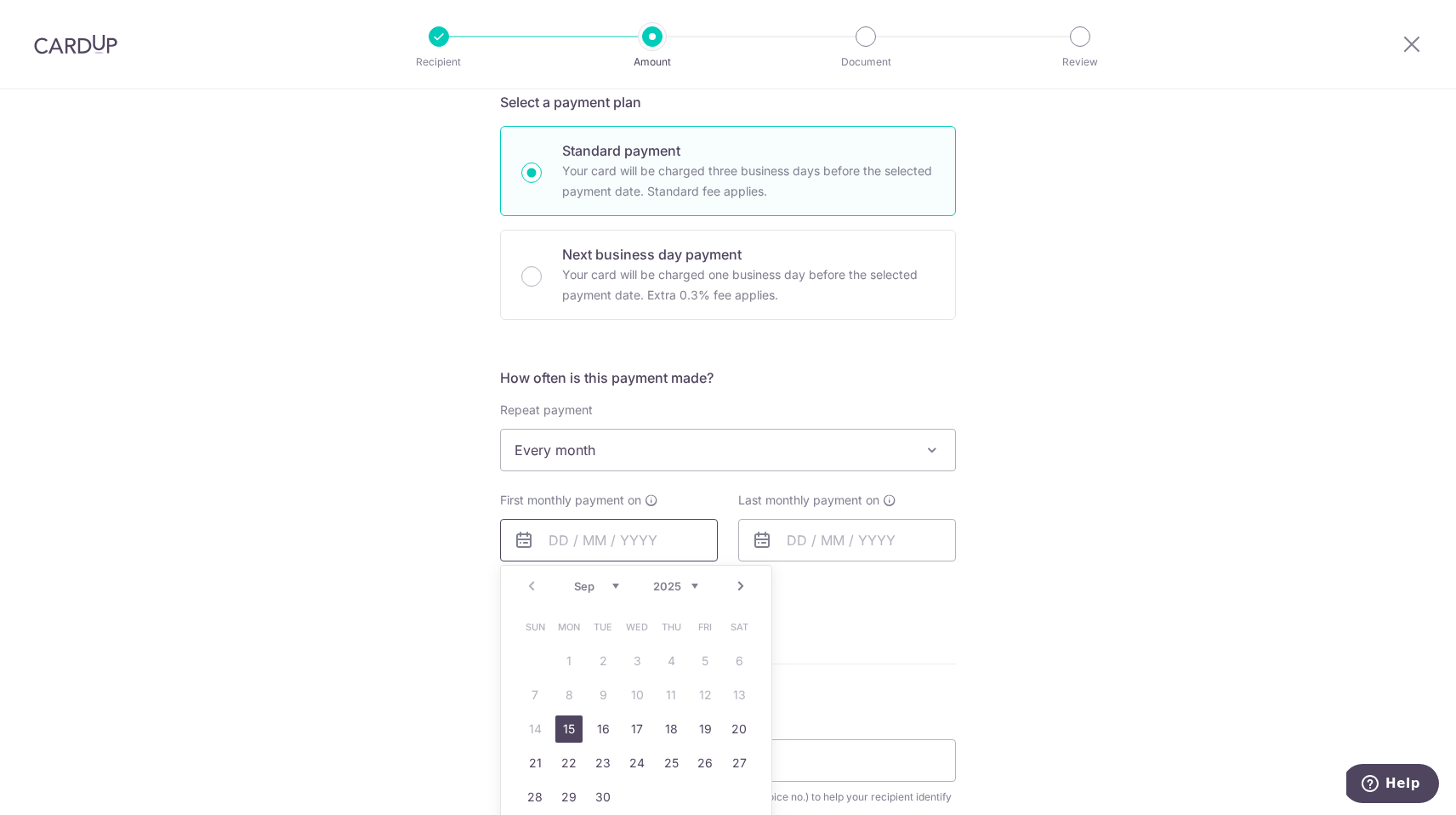
scroll to position [393, 0]
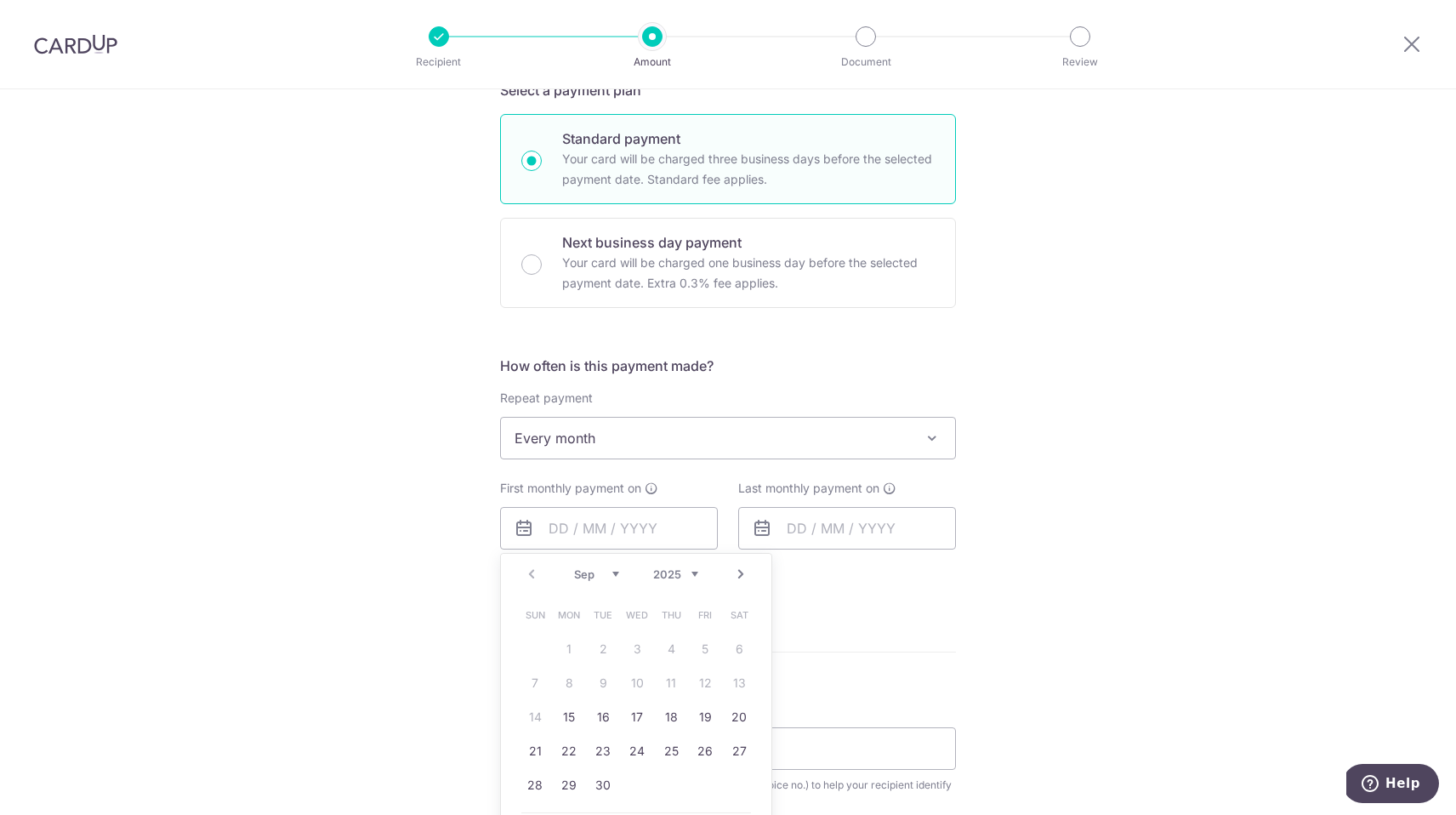
click at [904, 644] on form "Enter payment amount SGD 19,700.00 19700.00 Card added successfully Select Card…" at bounding box center [728, 548] width 455 height 1478
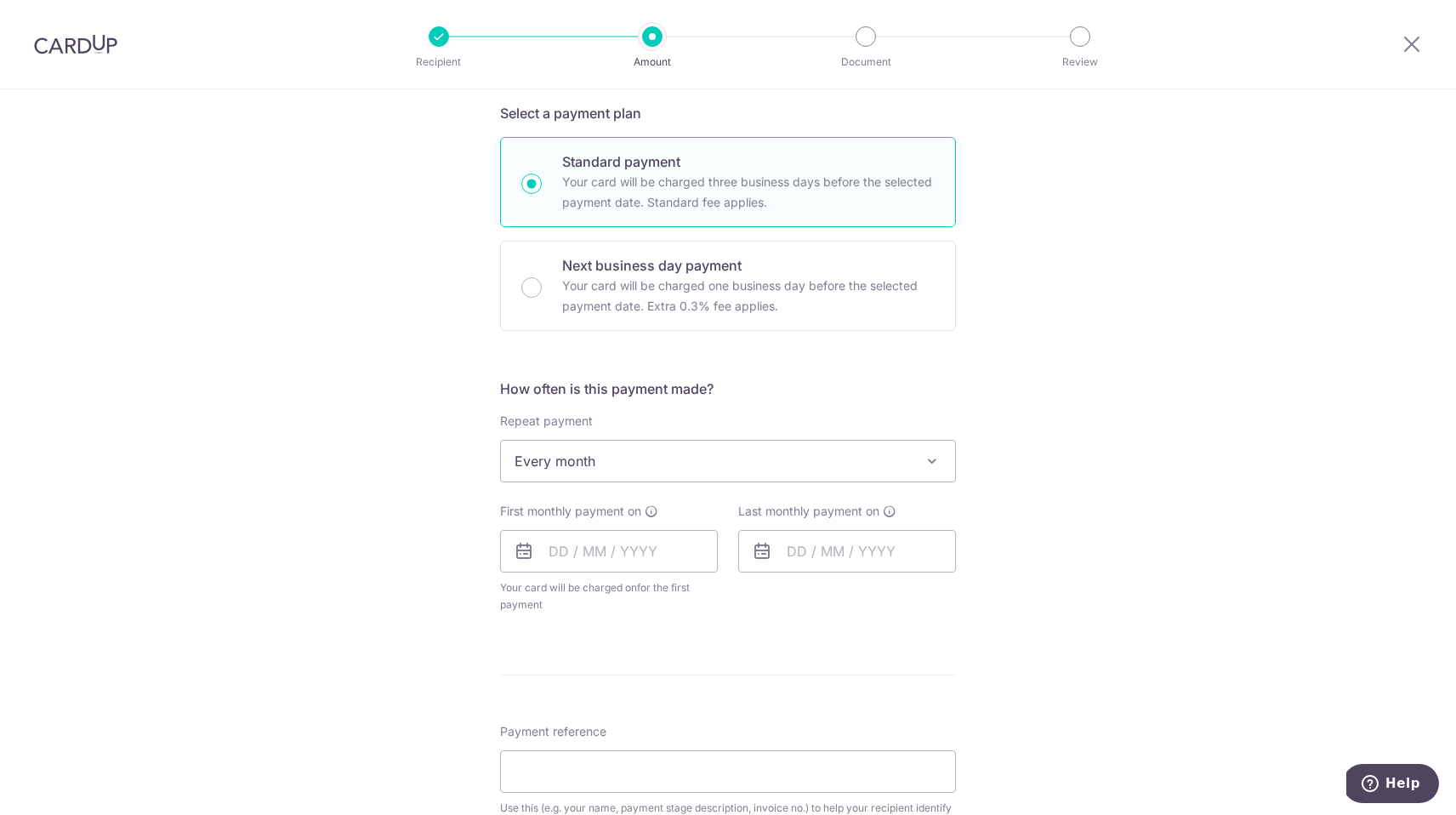
scroll to position [370, 0]
click at [655, 552] on input "text" at bounding box center [609, 550] width 218 height 43
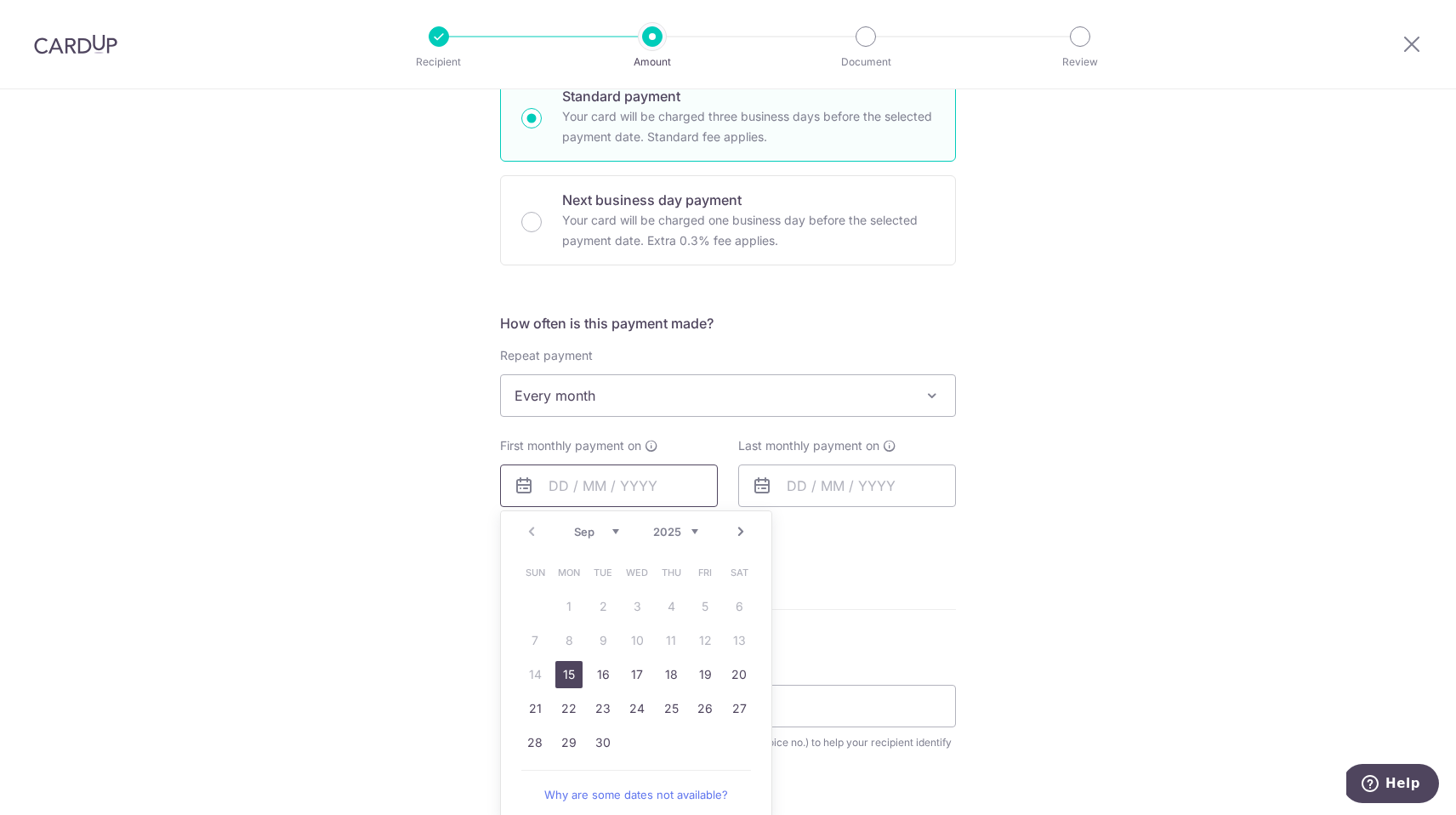
scroll to position [440, 0]
click at [565, 665] on link "15" at bounding box center [569, 669] width 28 height 28
type input "15/09/2025"
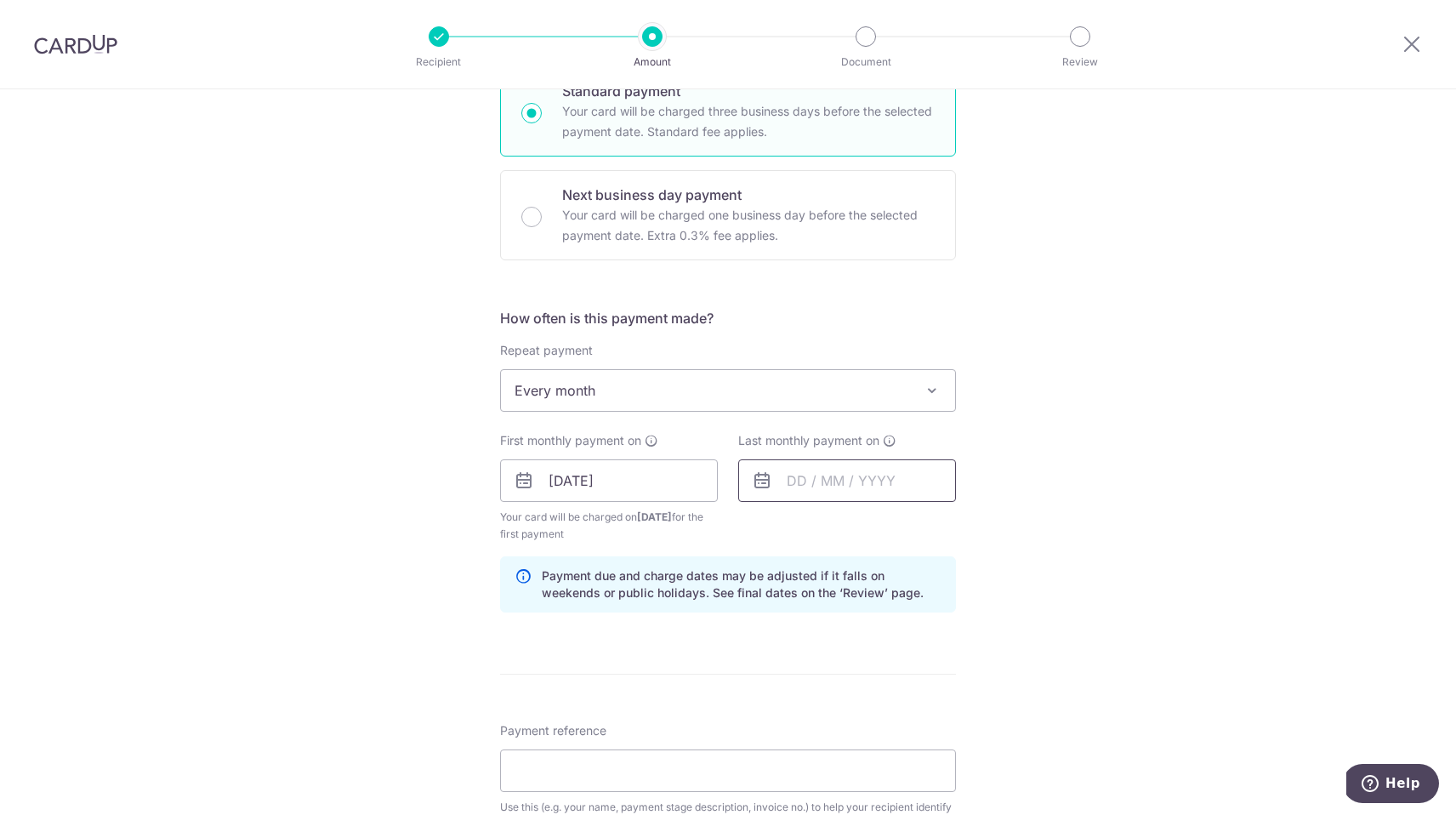
click at [847, 484] on input "text" at bounding box center [847, 480] width 218 height 43
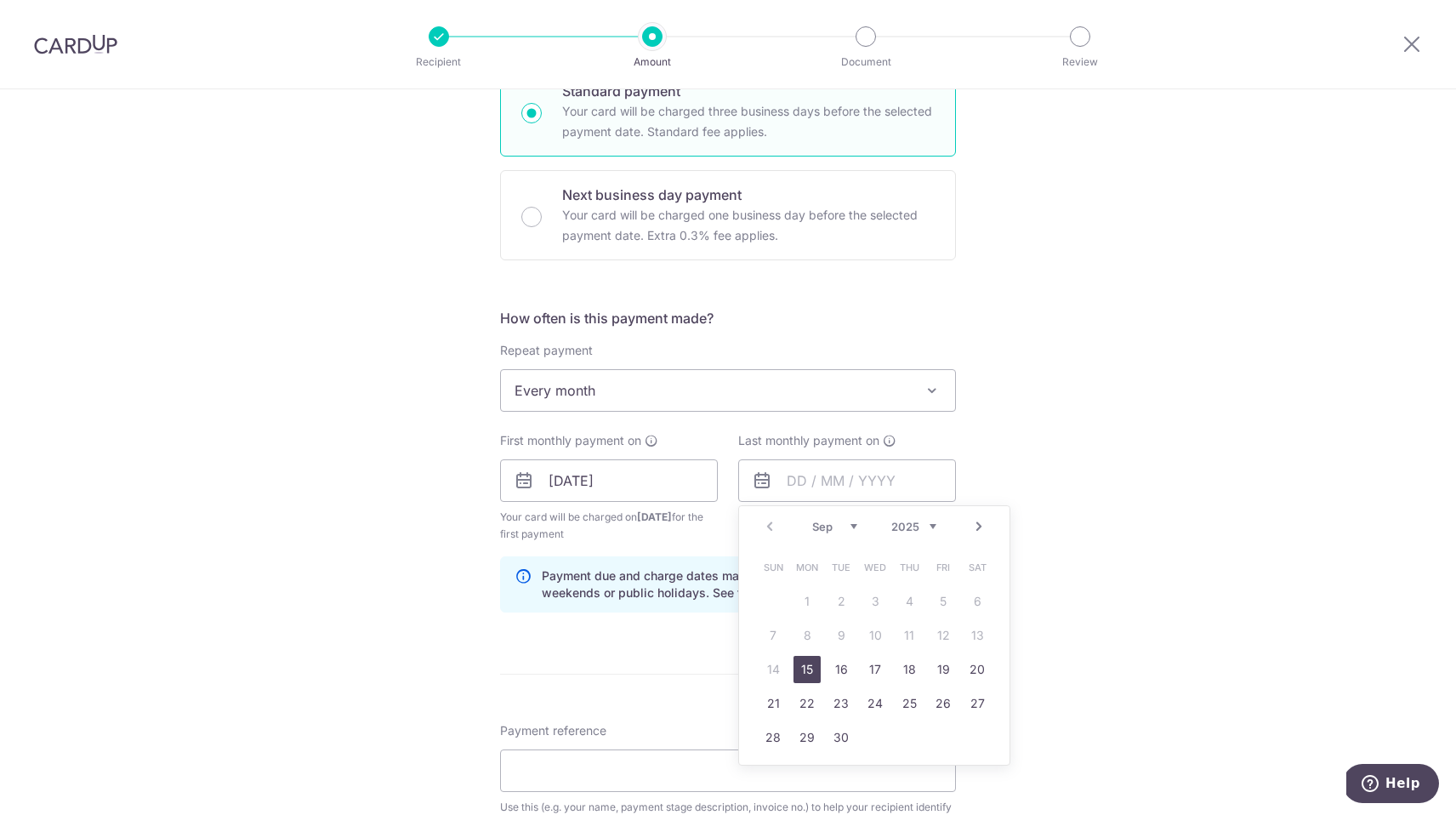
click at [981, 525] on link "Next" at bounding box center [979, 526] width 20 height 20
click at [971, 672] on link "20" at bounding box center [977, 669] width 28 height 28
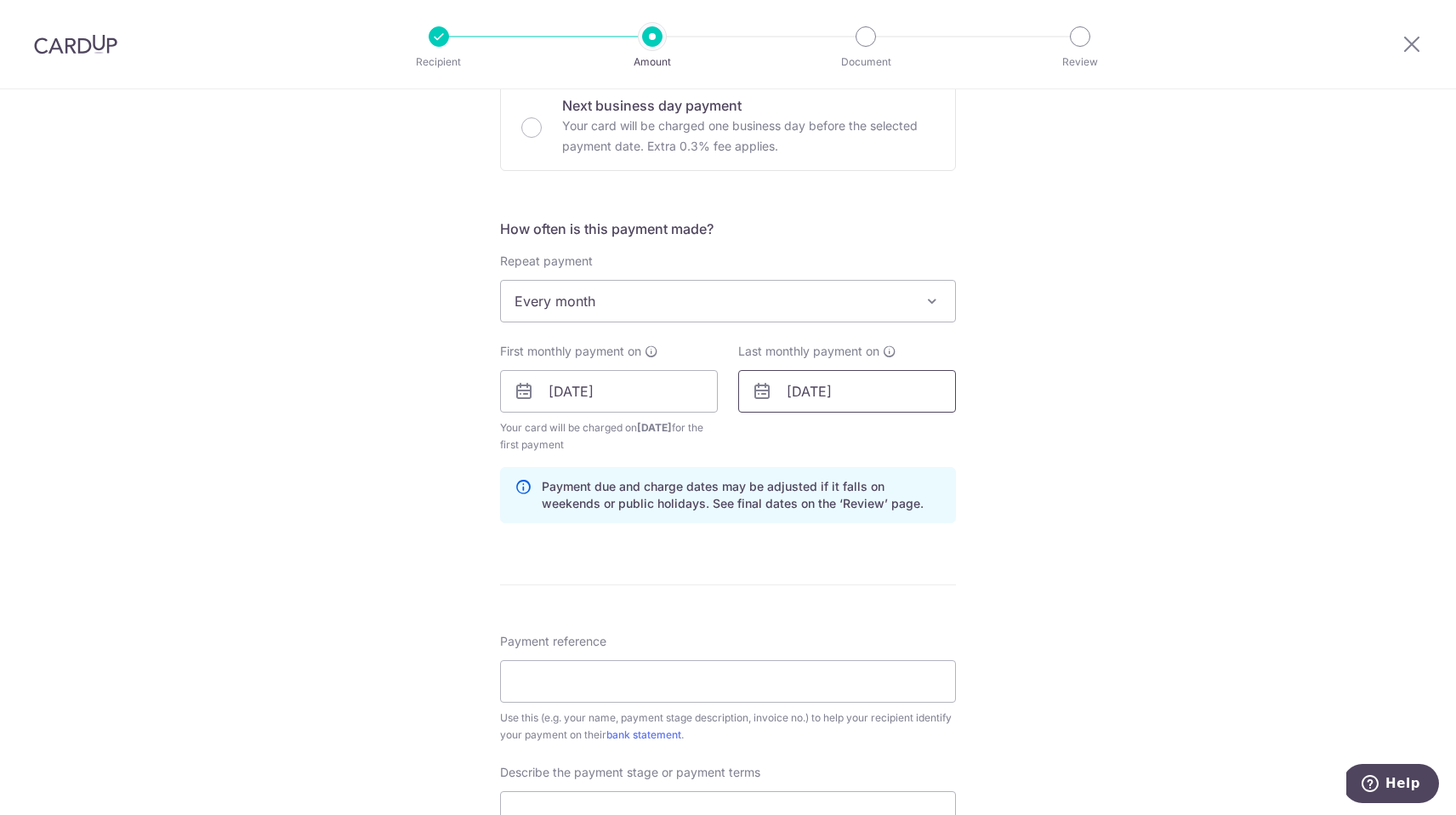
scroll to position [533, 0]
click at [877, 400] on input "[DATE]" at bounding box center [847, 388] width 218 height 43
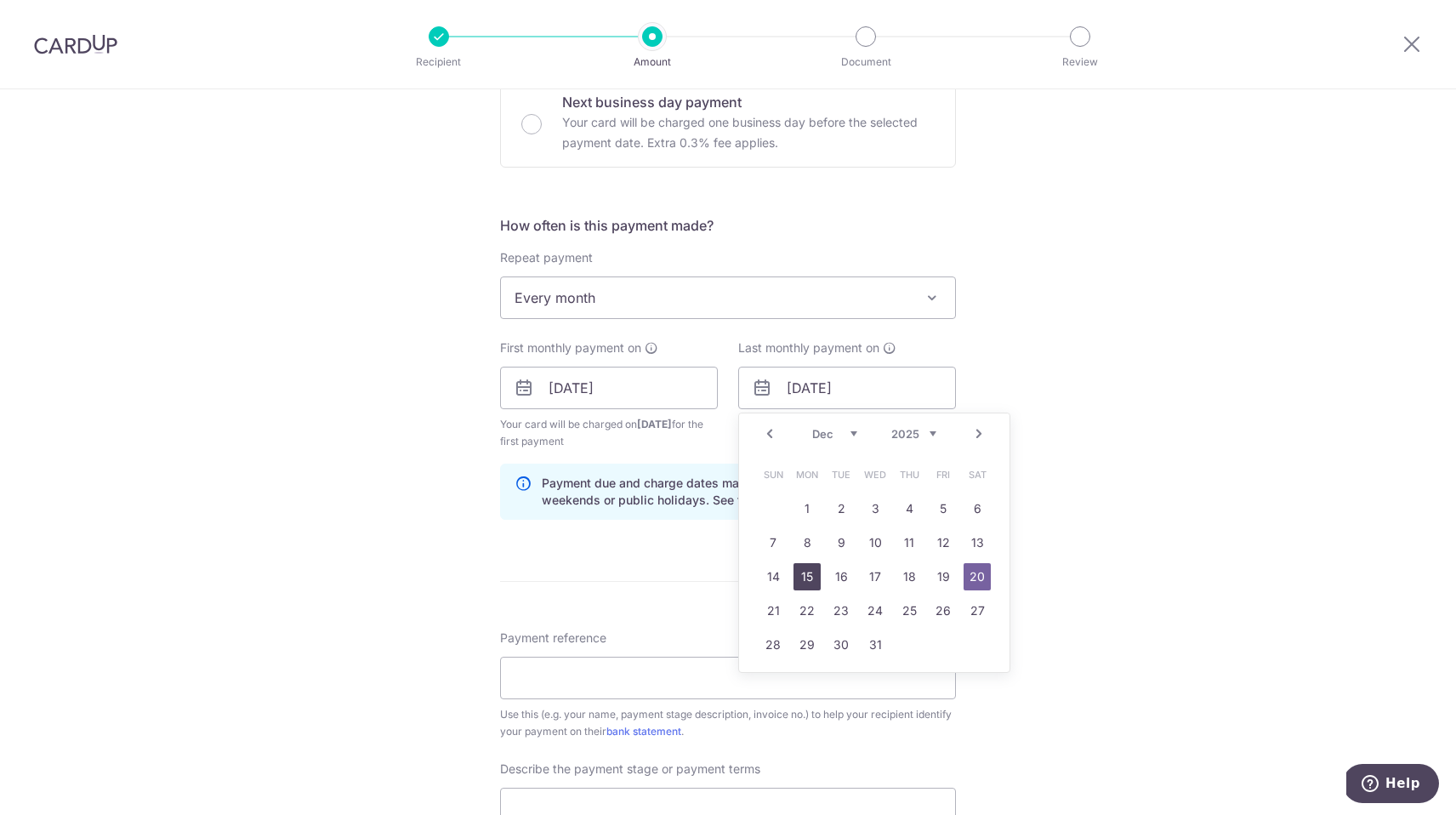
click at [818, 582] on link "15" at bounding box center [807, 577] width 28 height 28
type input "15/12/2025"
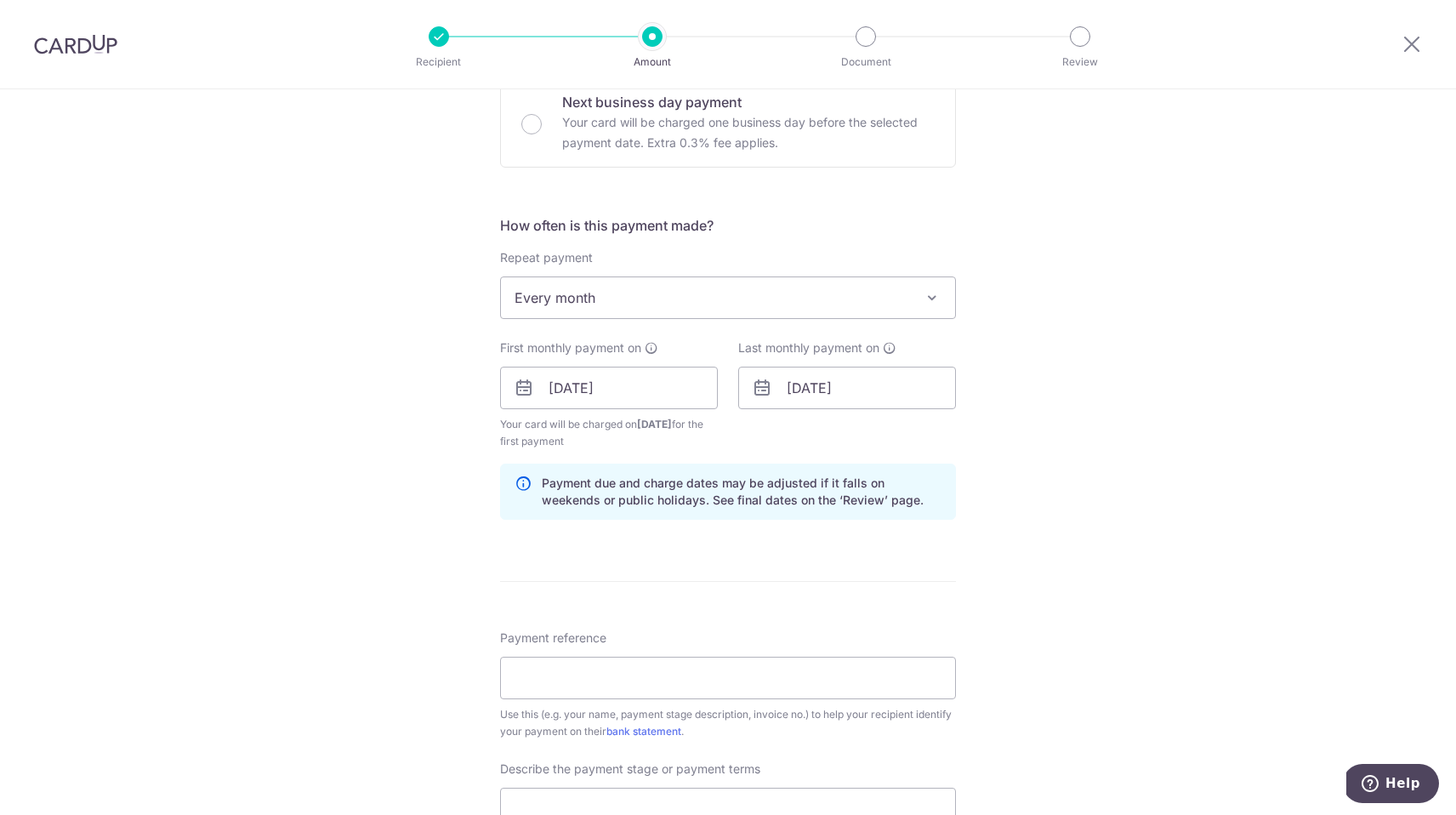
click at [1082, 564] on div "Tell us more about your payment Enter payment amount SGD 19,700.00 19700.00 Car…" at bounding box center [728, 427] width 1456 height 1741
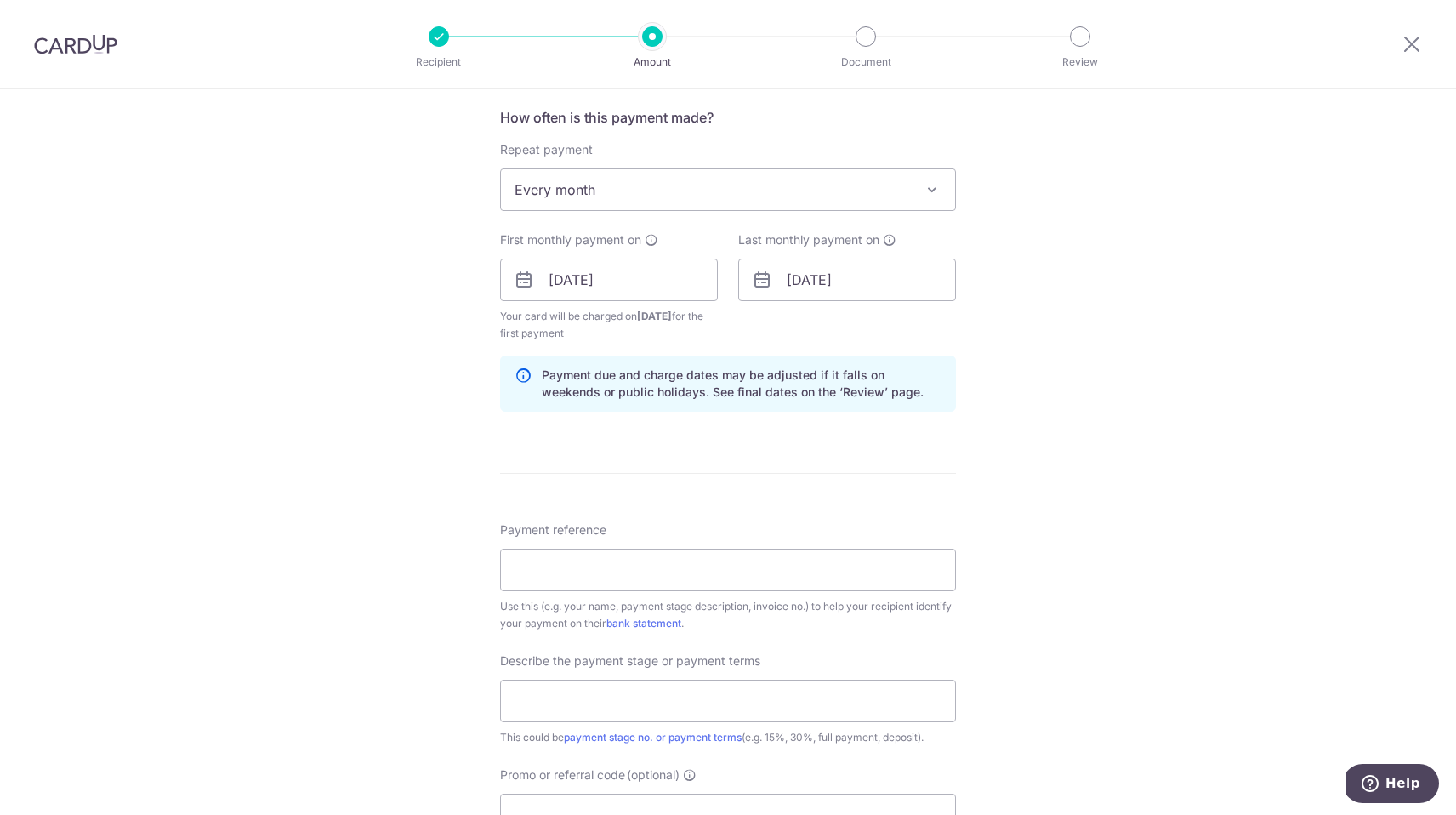
scroll to position [656, 0]
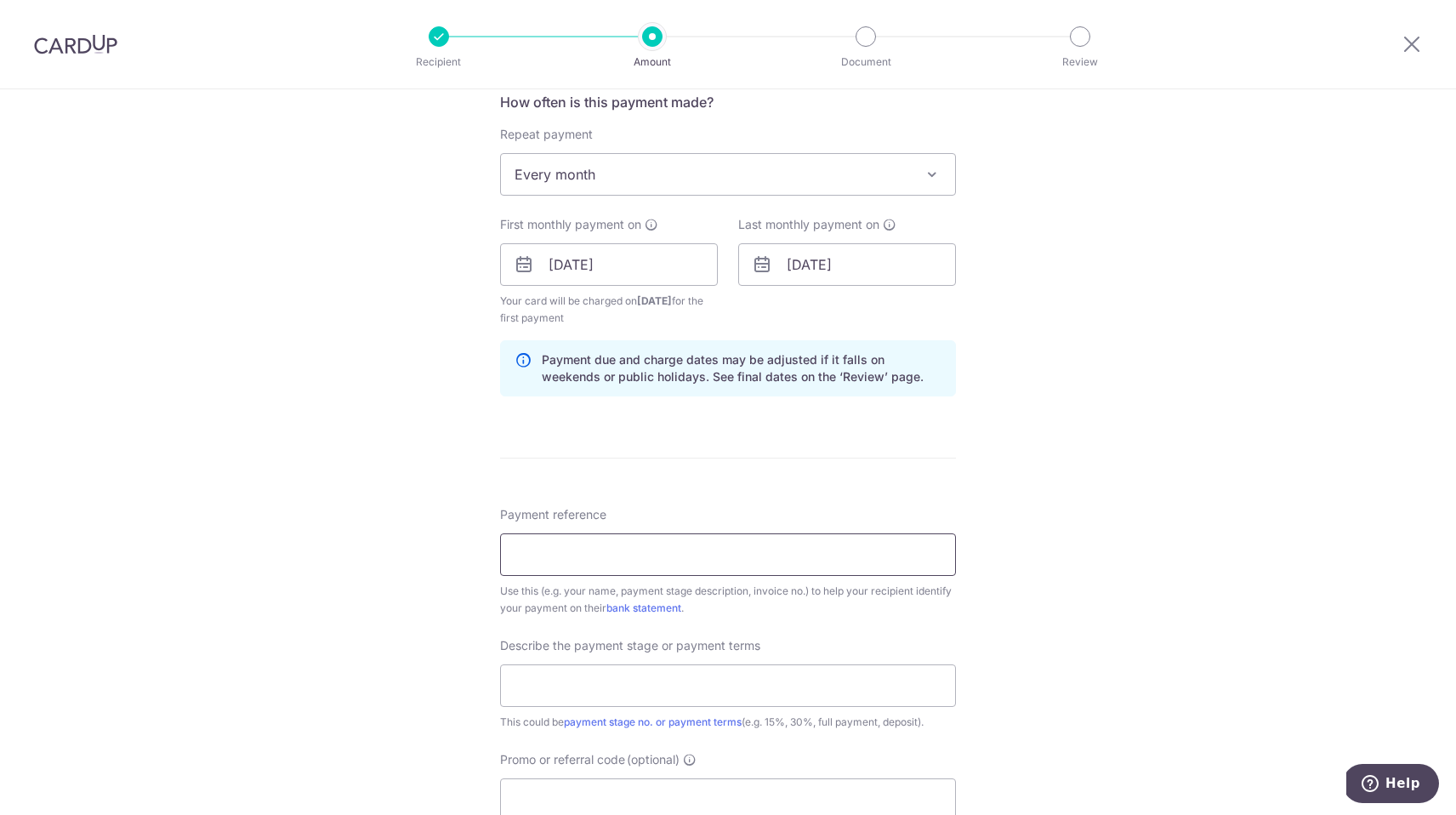
click at [703, 559] on input "Payment reference" at bounding box center [728, 555] width 455 height 43
type input "2025023"
click at [1257, 611] on div "Tell us more about your payment Enter payment amount SGD 19,700.00 19700.00 Car…" at bounding box center [728, 303] width 1456 height 1741
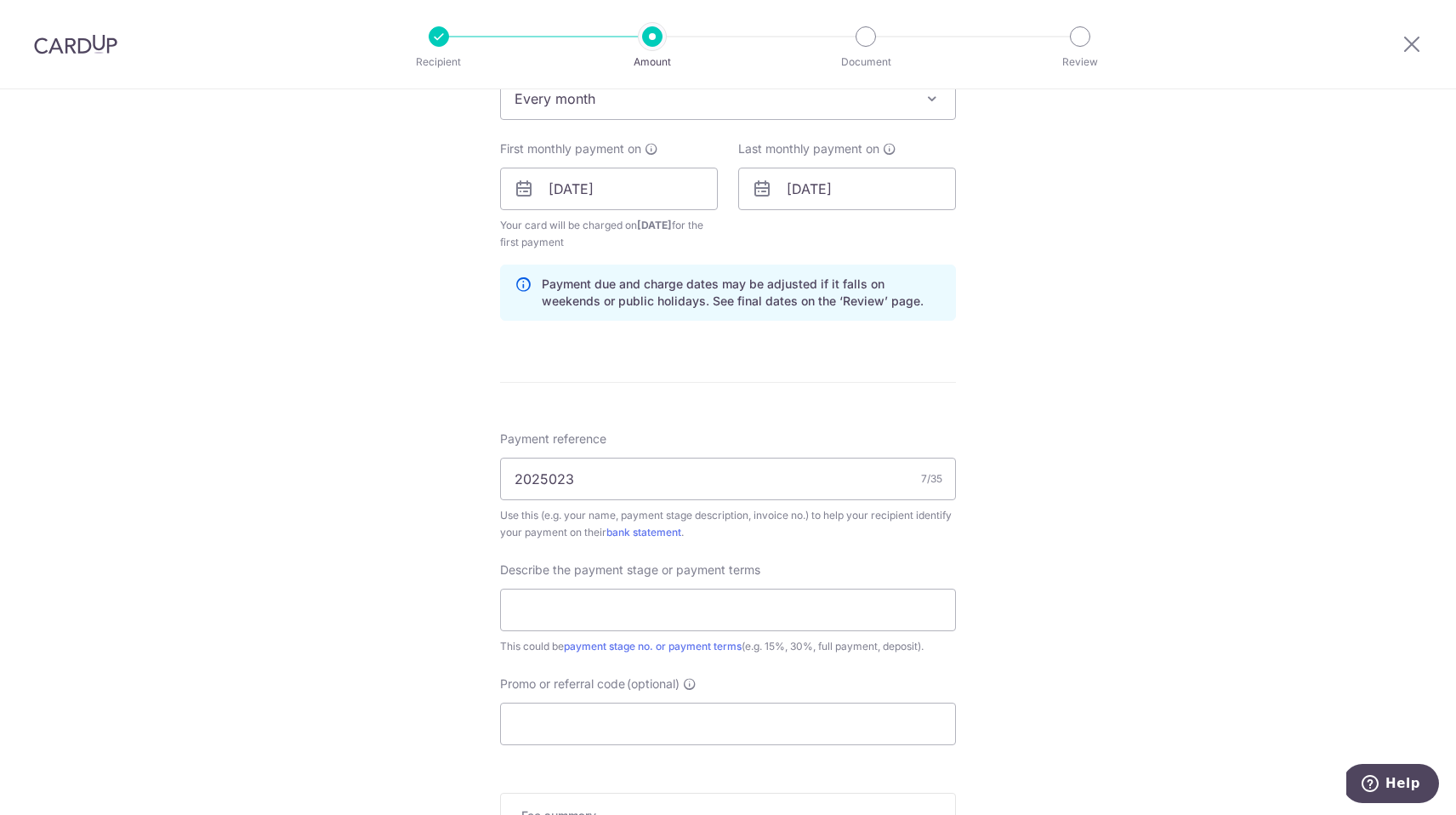
scroll to position [734, 0]
click at [751, 610] on input "text" at bounding box center [728, 607] width 455 height 43
type input "first payment"
click at [563, 734] on input "Promo or referral code (optional)" at bounding box center [728, 722] width 455 height 43
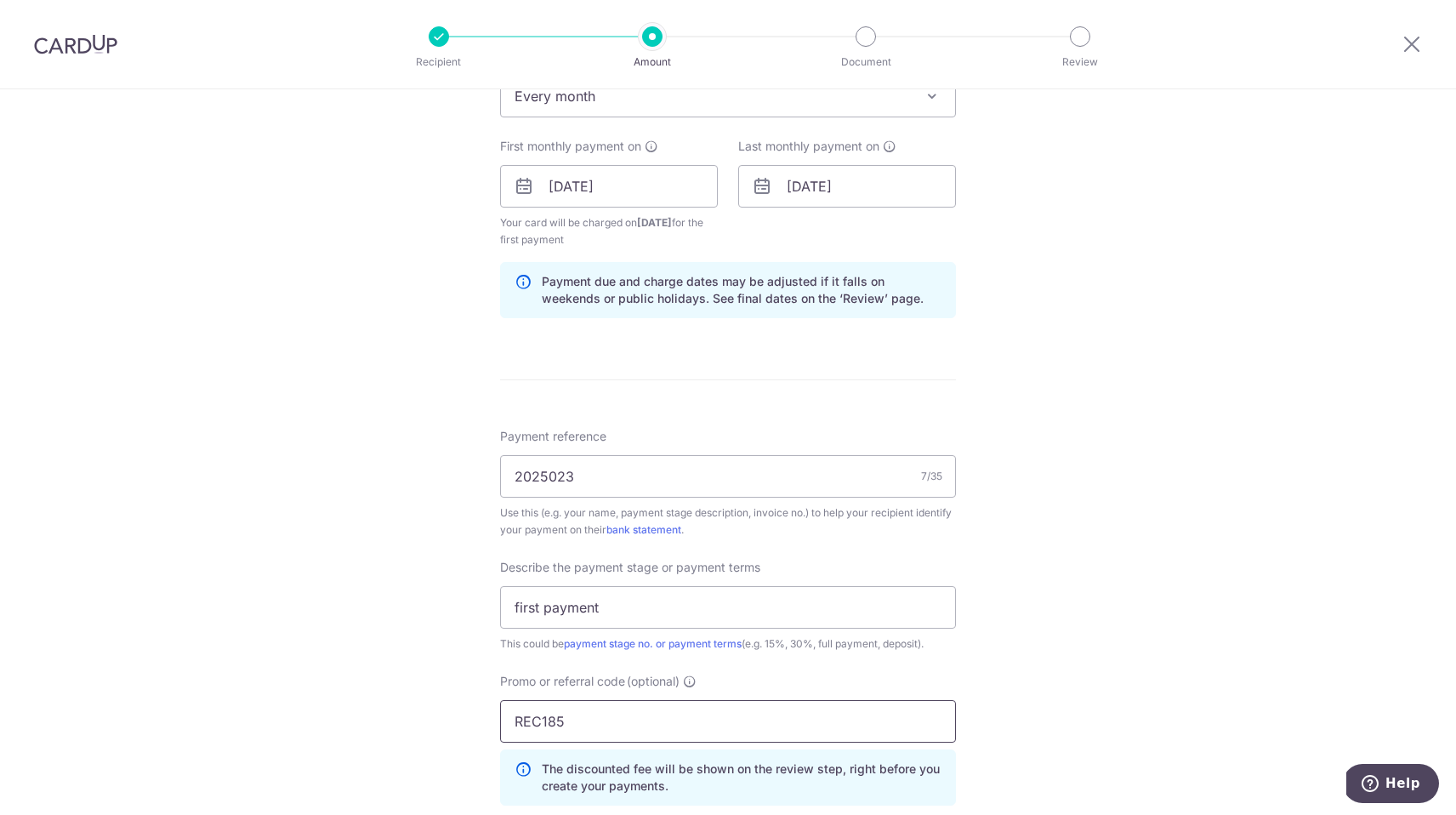
type input "REC185"
click at [1194, 683] on div "Tell us more about your payment Enter payment amount SGD 19,700.00 19700.00 Car…" at bounding box center [728, 263] width 1456 height 1817
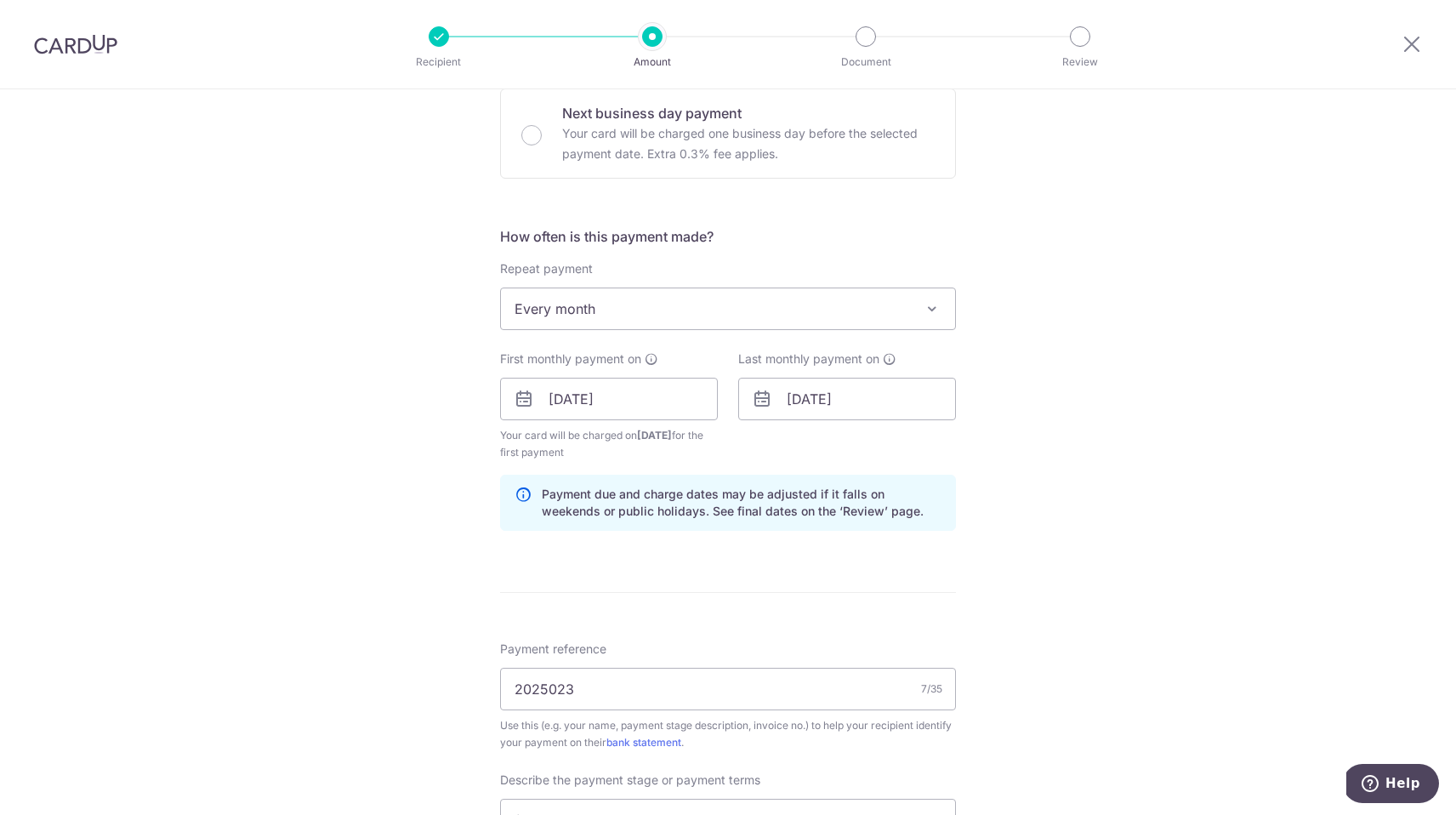
scroll to position [1090, 0]
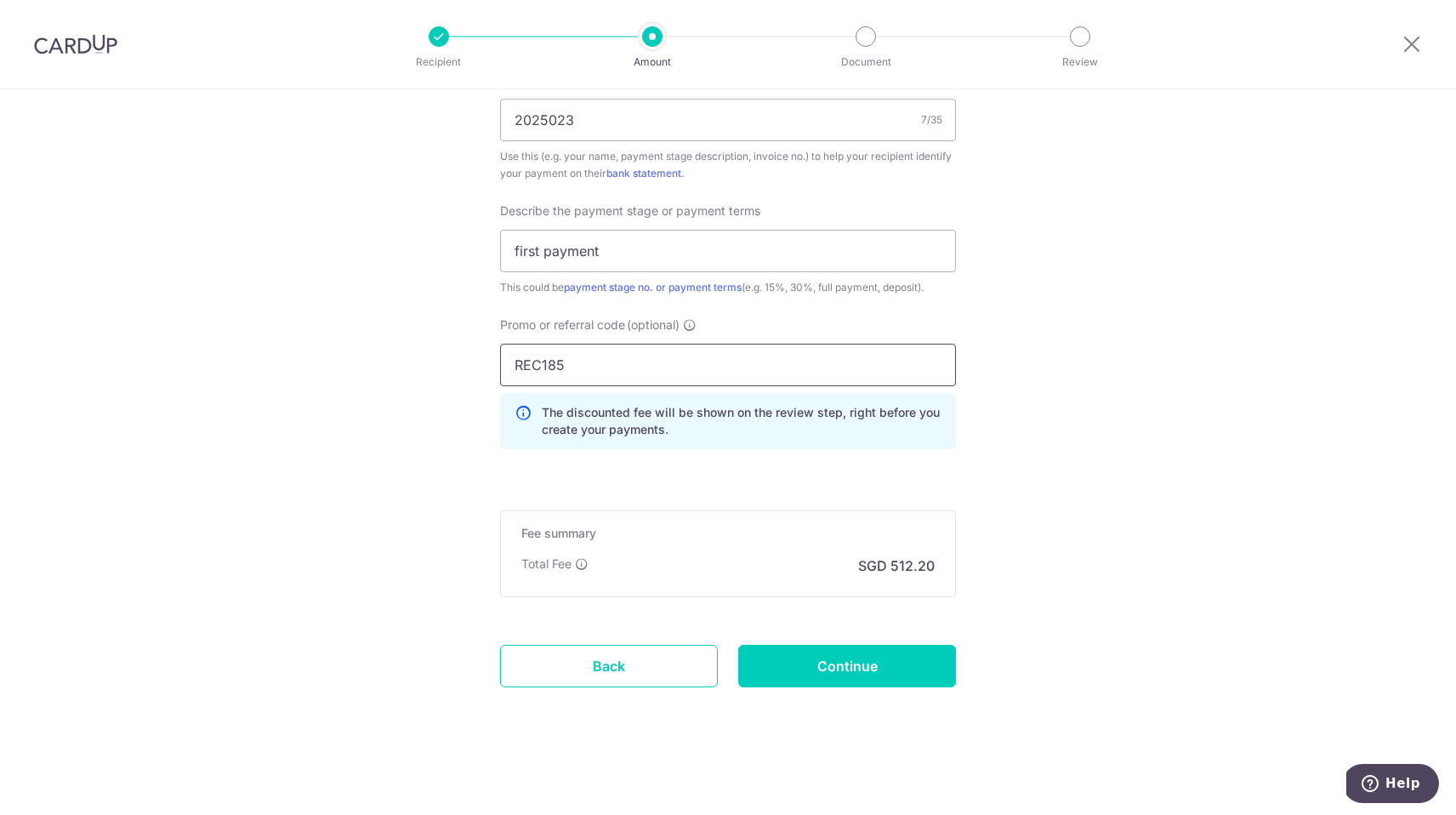
click at [676, 363] on input "REC185" at bounding box center [728, 365] width 455 height 43
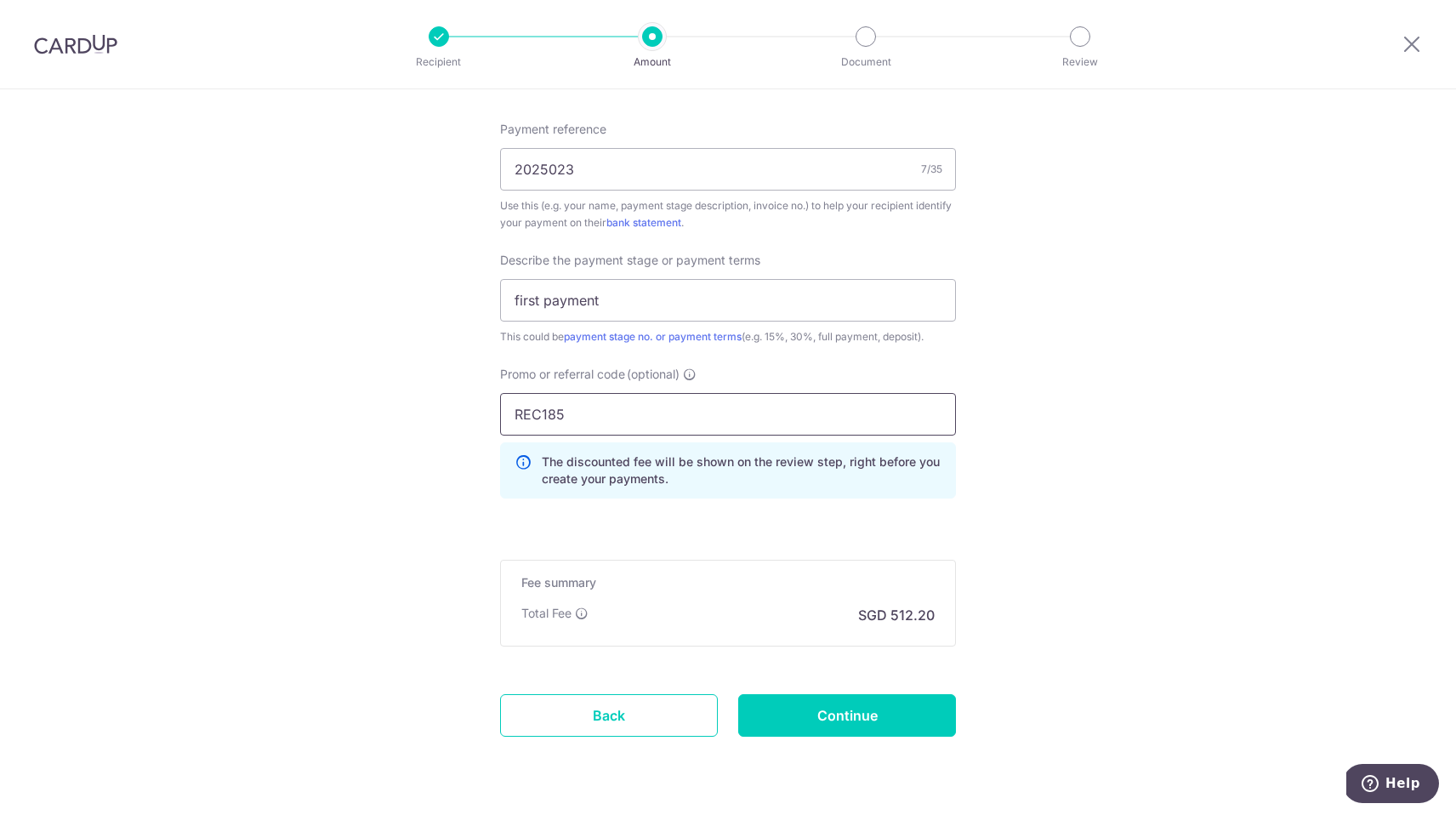
scroll to position [1046, 0]
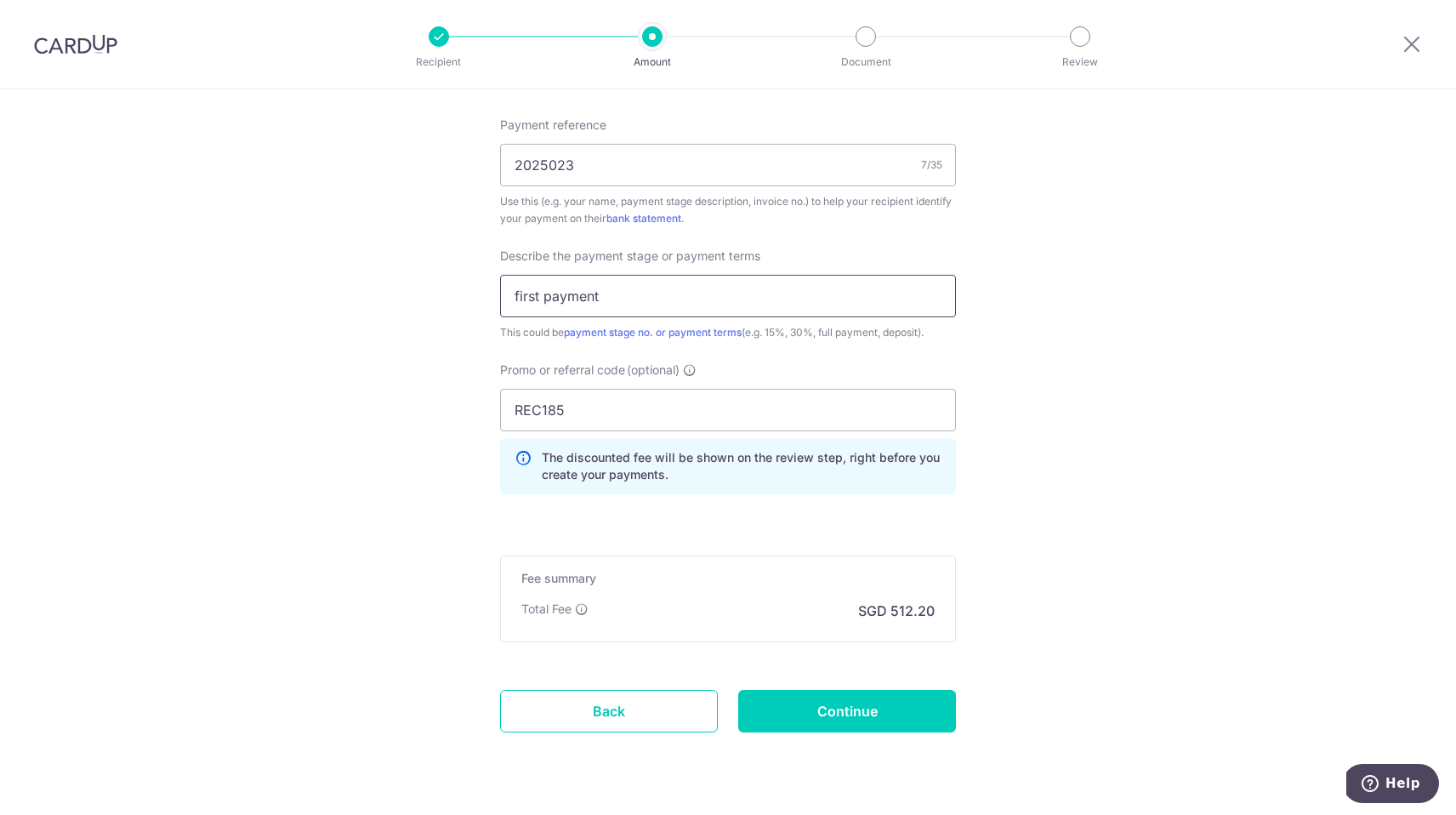
drag, startPoint x: 662, startPoint y: 291, endPoint x: 370, endPoint y: 290, distance: 292.0
type input "p"
click at [725, 164] on input "2025023" at bounding box center [728, 165] width 455 height 43
drag, startPoint x: 763, startPoint y: 293, endPoint x: 244, endPoint y: 255, distance: 520.4
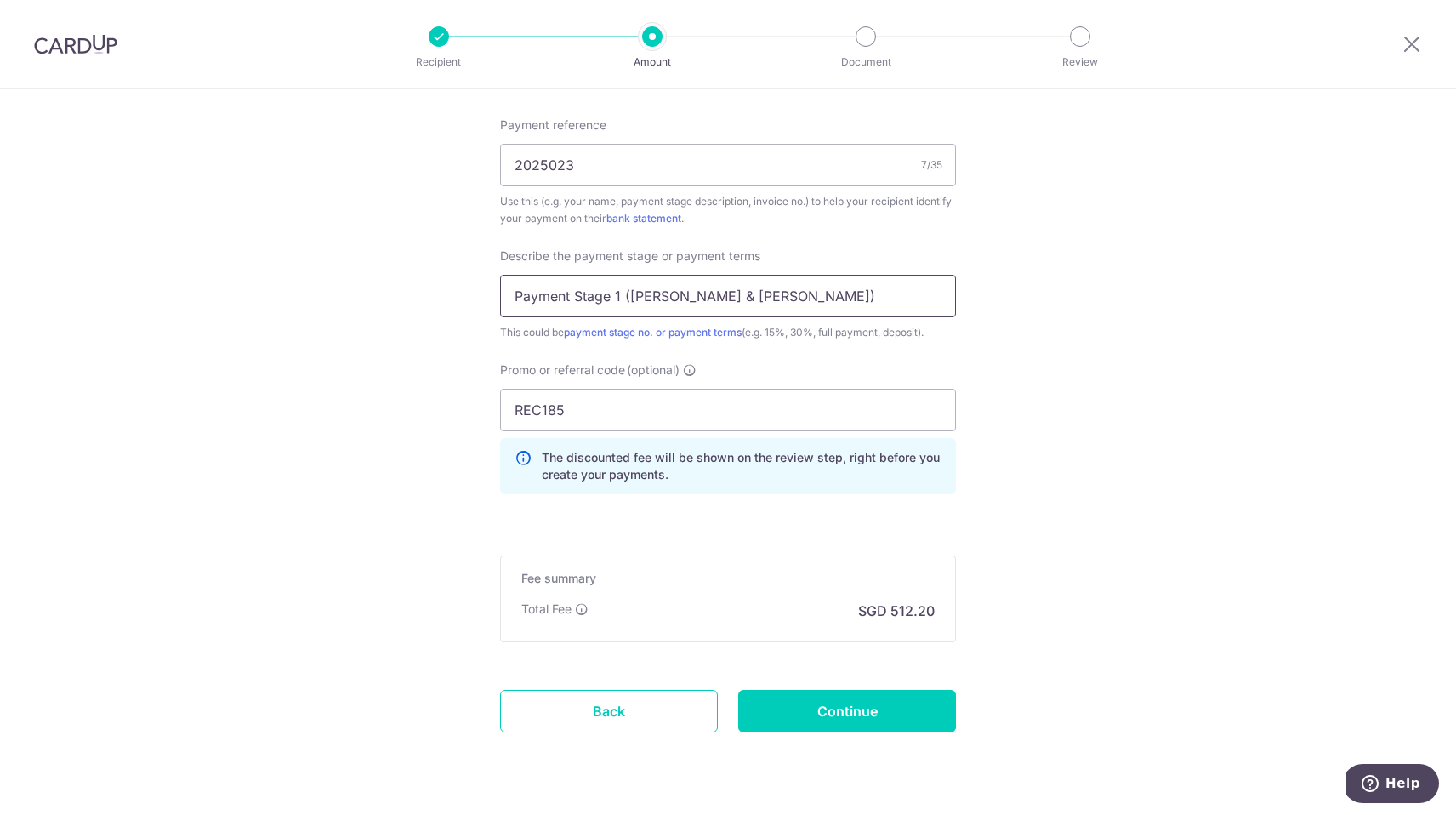
type input "25%"
click at [701, 161] on input "2025023" at bounding box center [728, 165] width 455 height 43
type input "2025023 (Yiwen & Jon)"
click at [755, 302] on input "25%" at bounding box center [728, 295] width 455 height 43
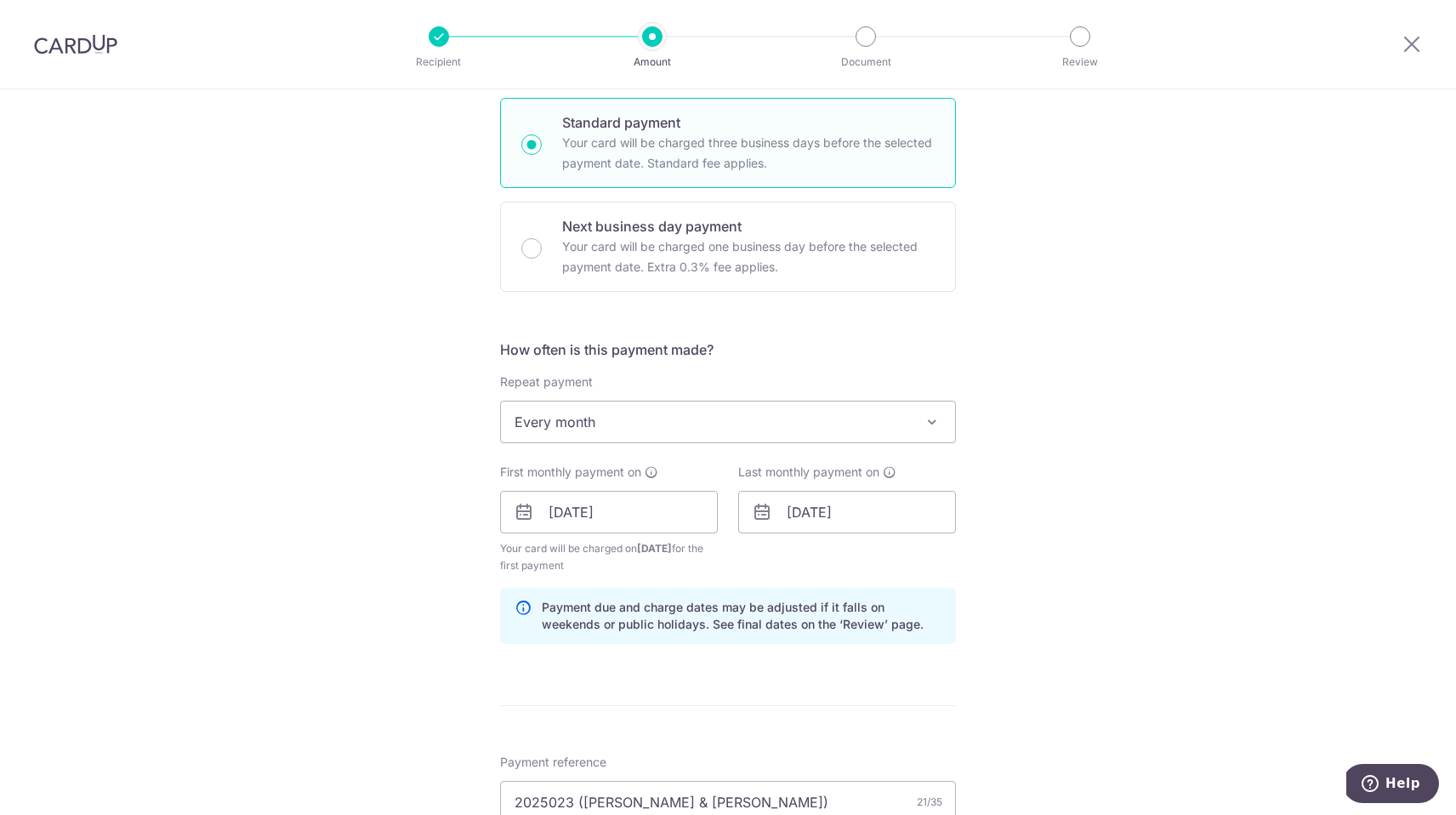
scroll to position [60, 0]
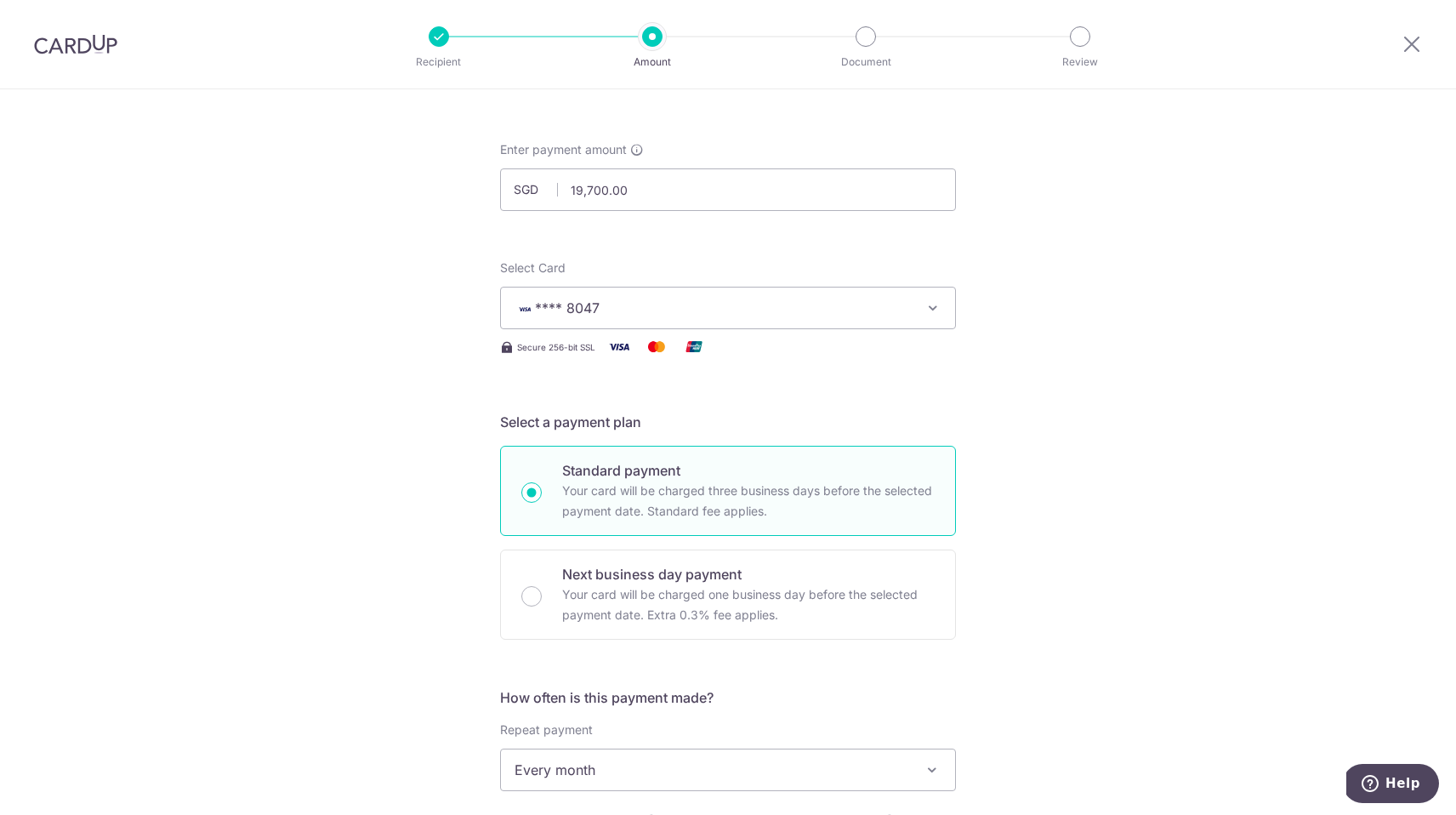
click at [437, 35] on div at bounding box center [438, 36] width 20 height 20
click at [657, 32] on div at bounding box center [652, 36] width 20 height 20
click at [440, 35] on div at bounding box center [438, 36] width 20 height 20
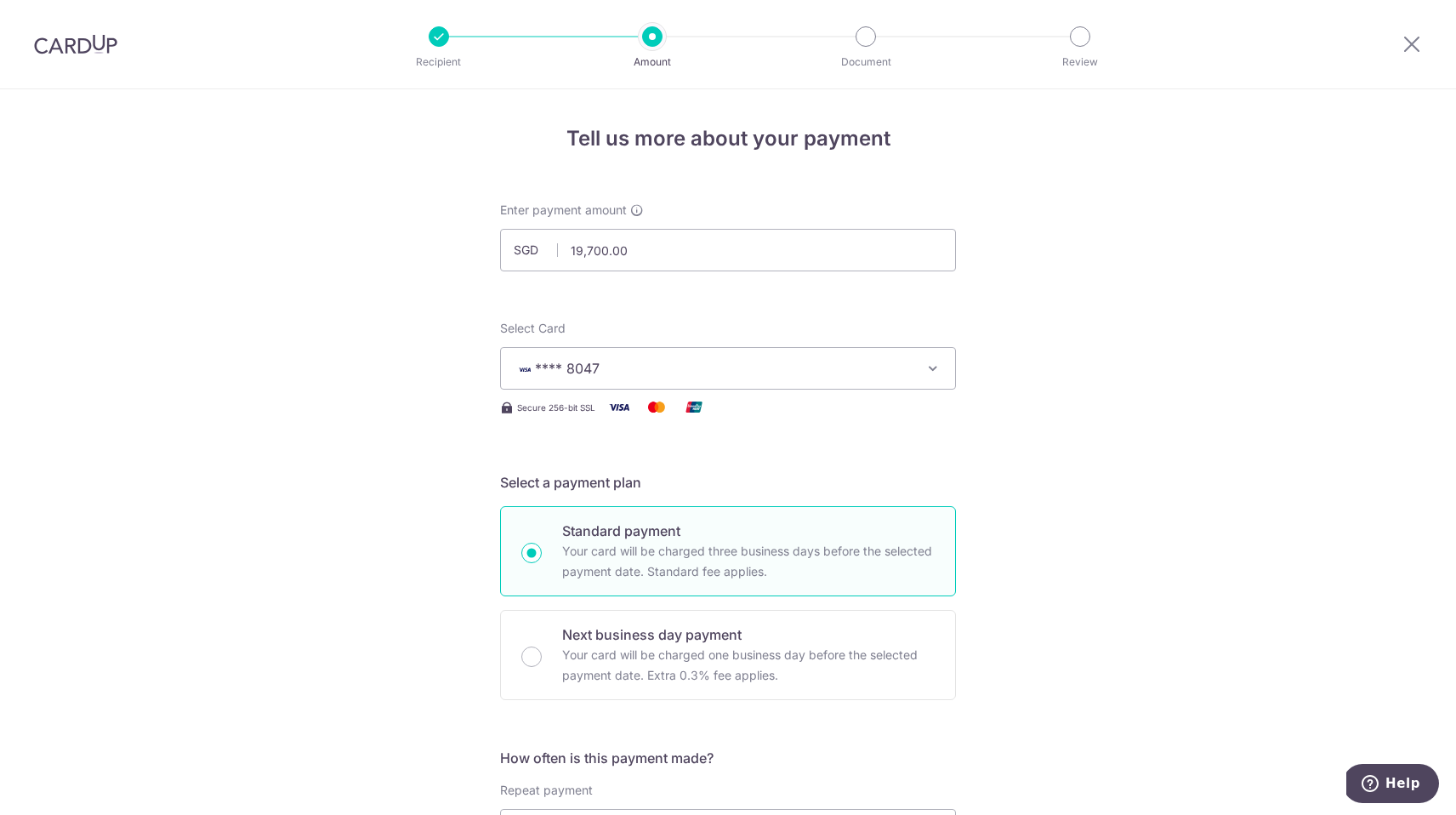
click at [433, 42] on div at bounding box center [438, 36] width 20 height 20
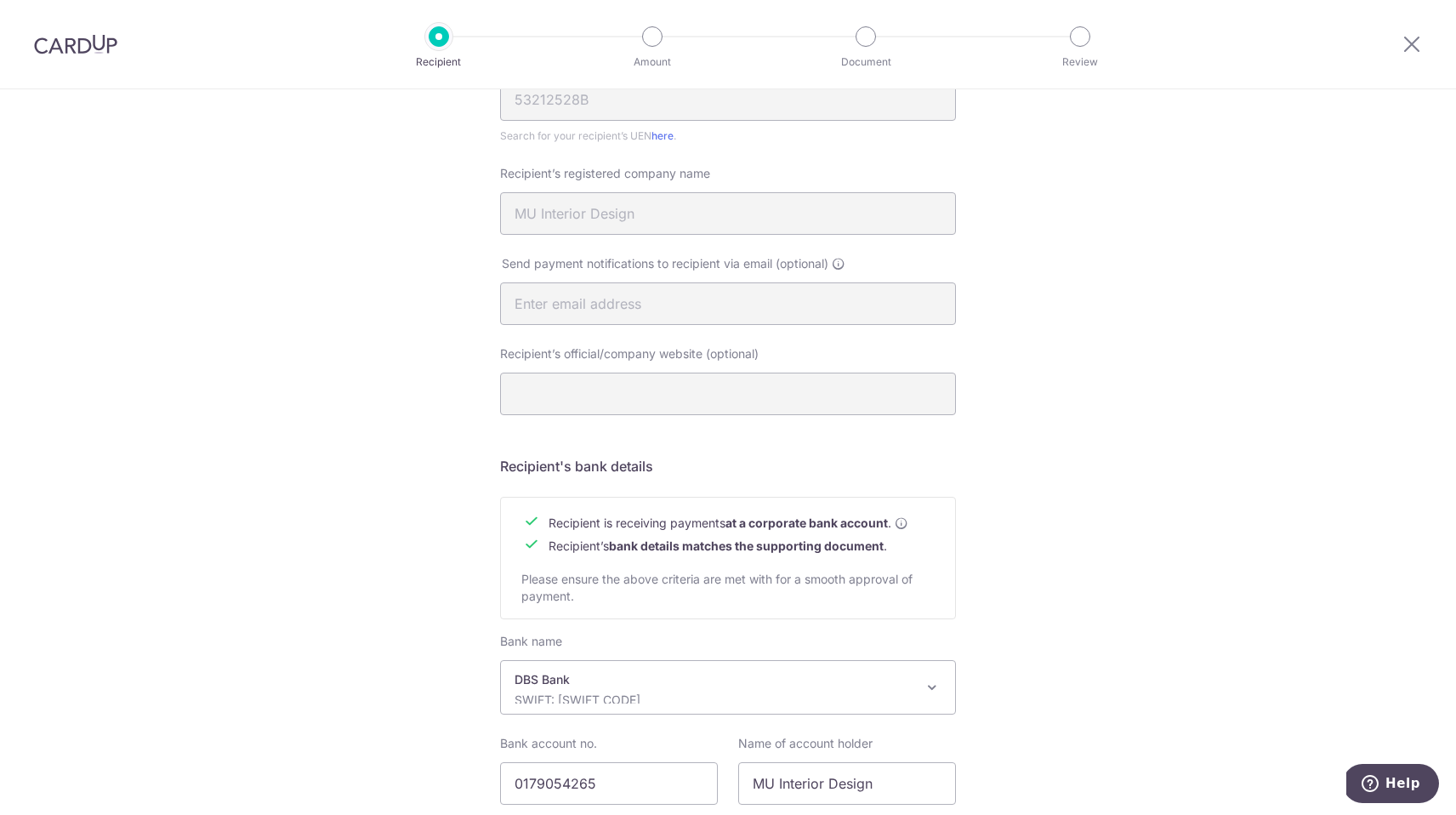
scroll to position [531, 0]
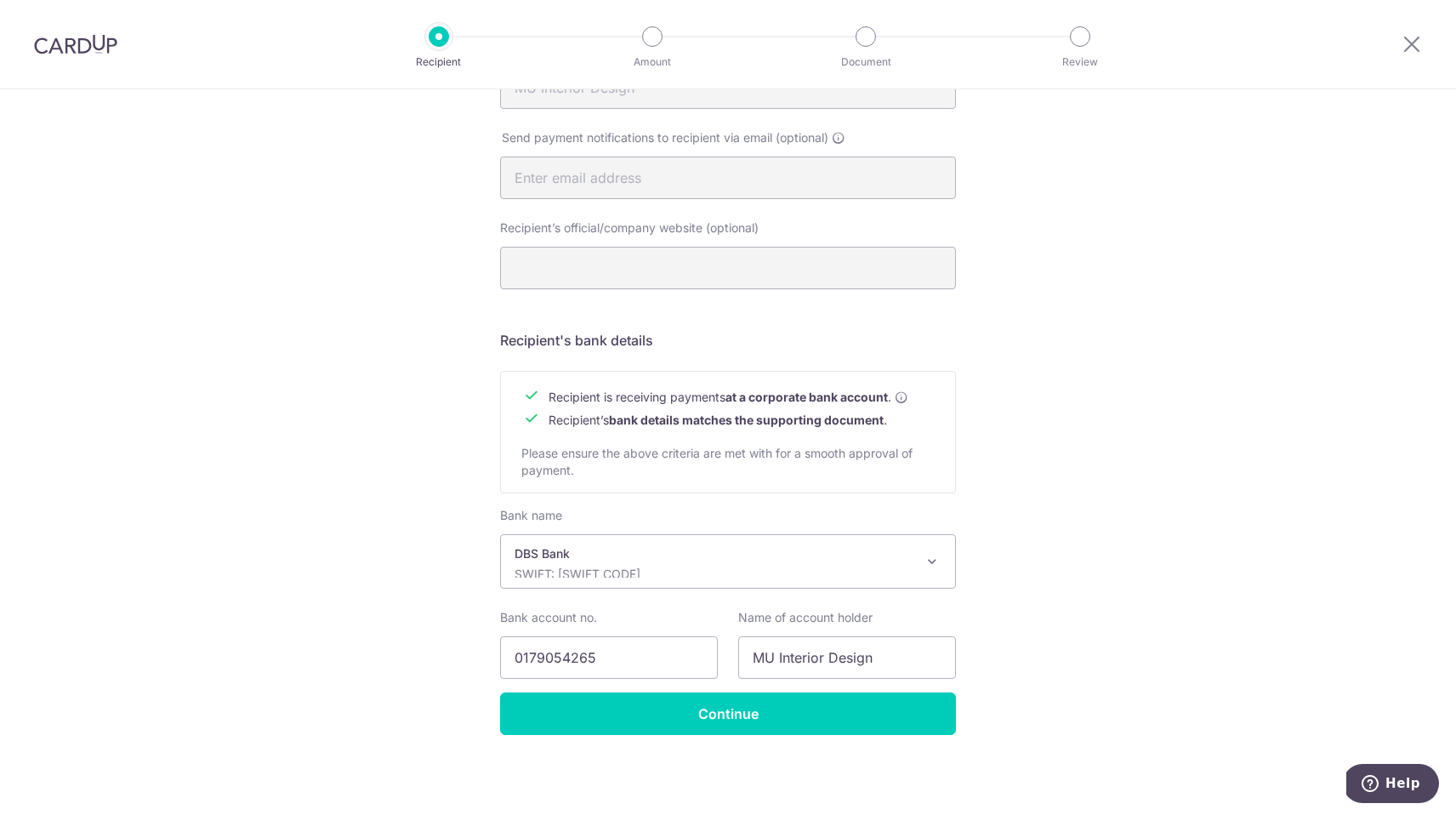
click at [10, 440] on div "Recipient Details Your recipient does not need a CardUp account to receive your…" at bounding box center [728, 188] width 1456 height 1256
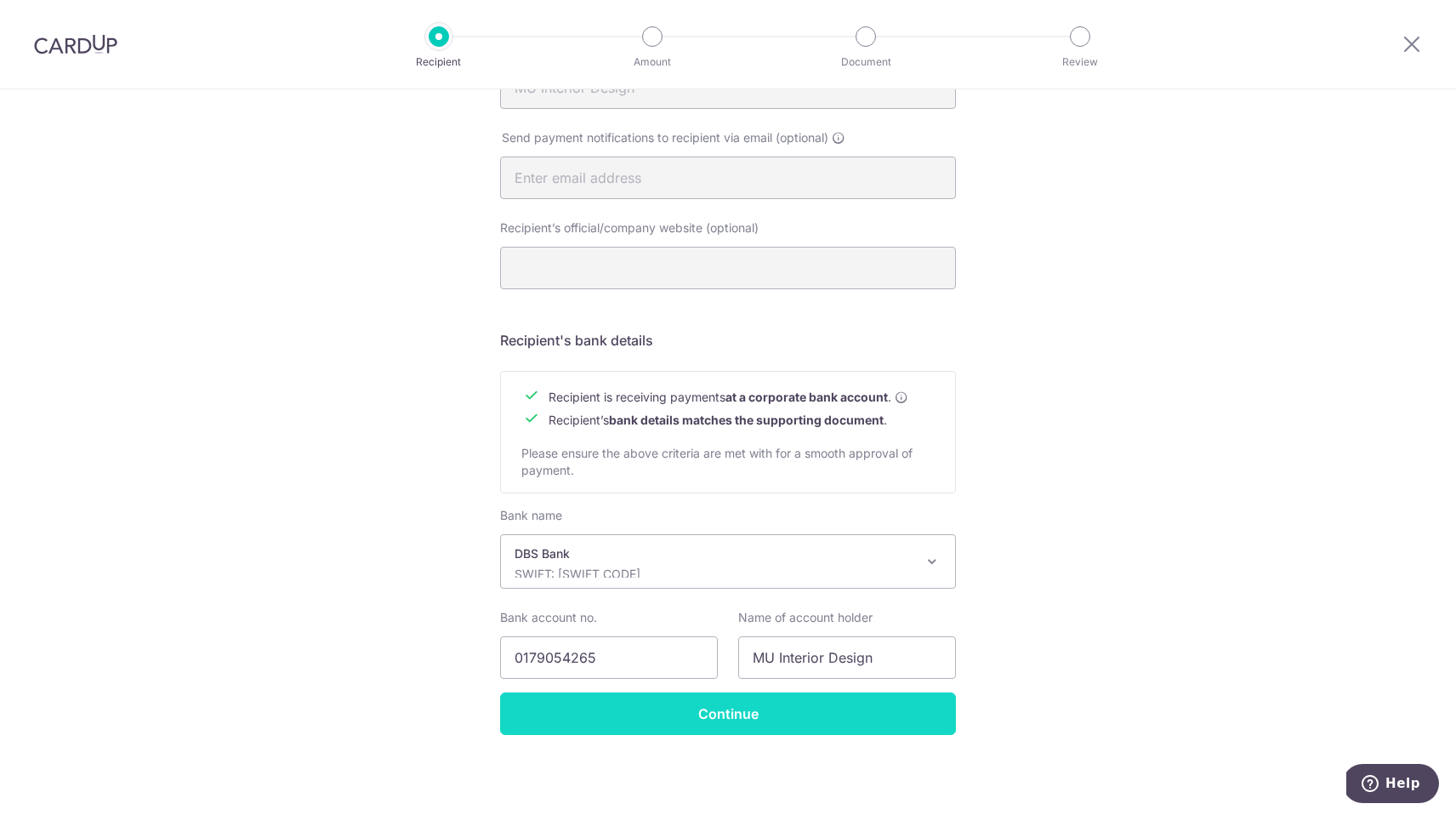
click at [736, 725] on input "Continue" at bounding box center [728, 714] width 455 height 43
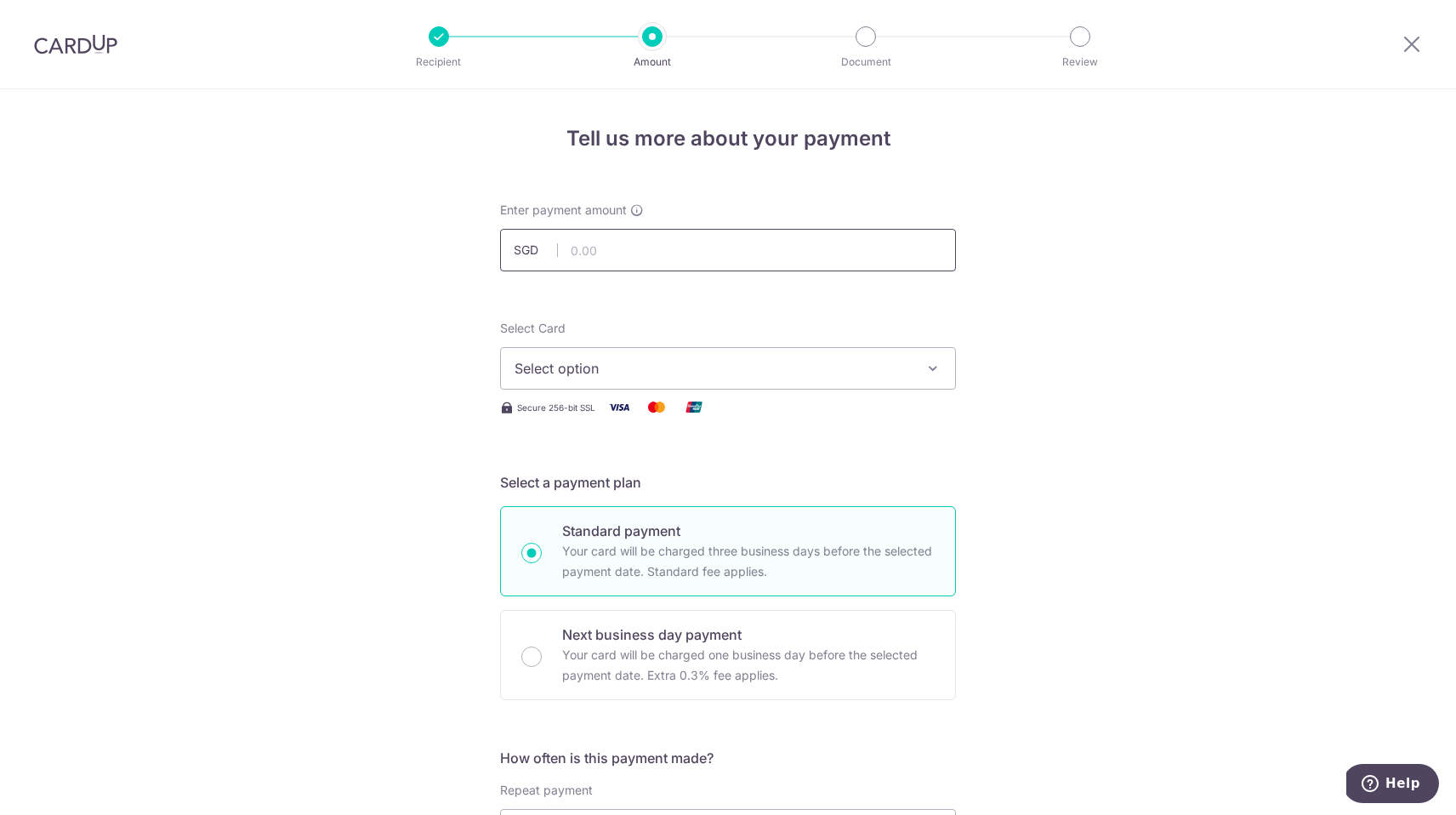
click at [733, 234] on input "text" at bounding box center [728, 250] width 455 height 43
type input "19,700.00"
click at [676, 353] on button "Select option" at bounding box center [728, 368] width 455 height 43
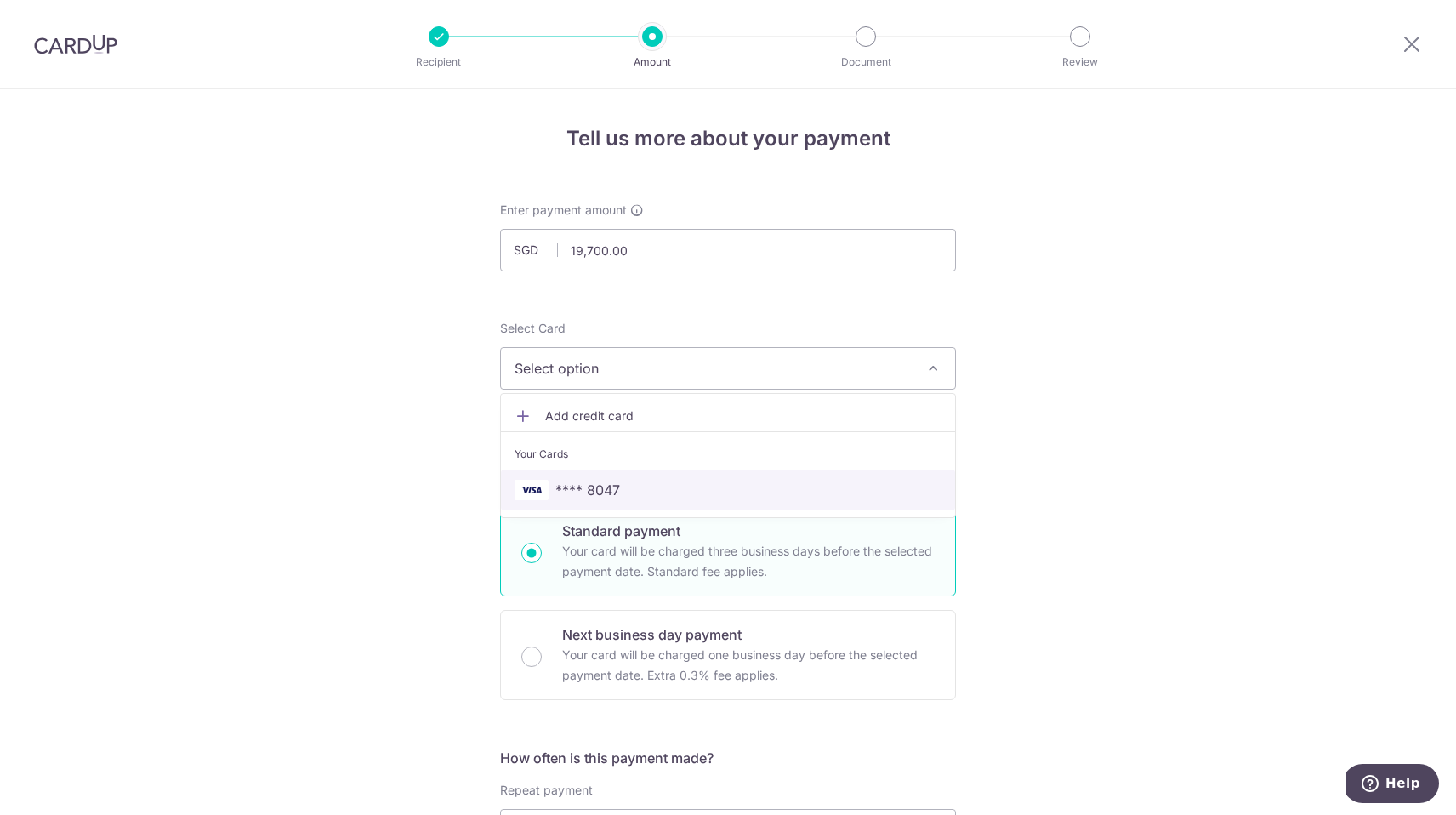
click at [584, 487] on span "**** 8047" at bounding box center [588, 489] width 65 height 20
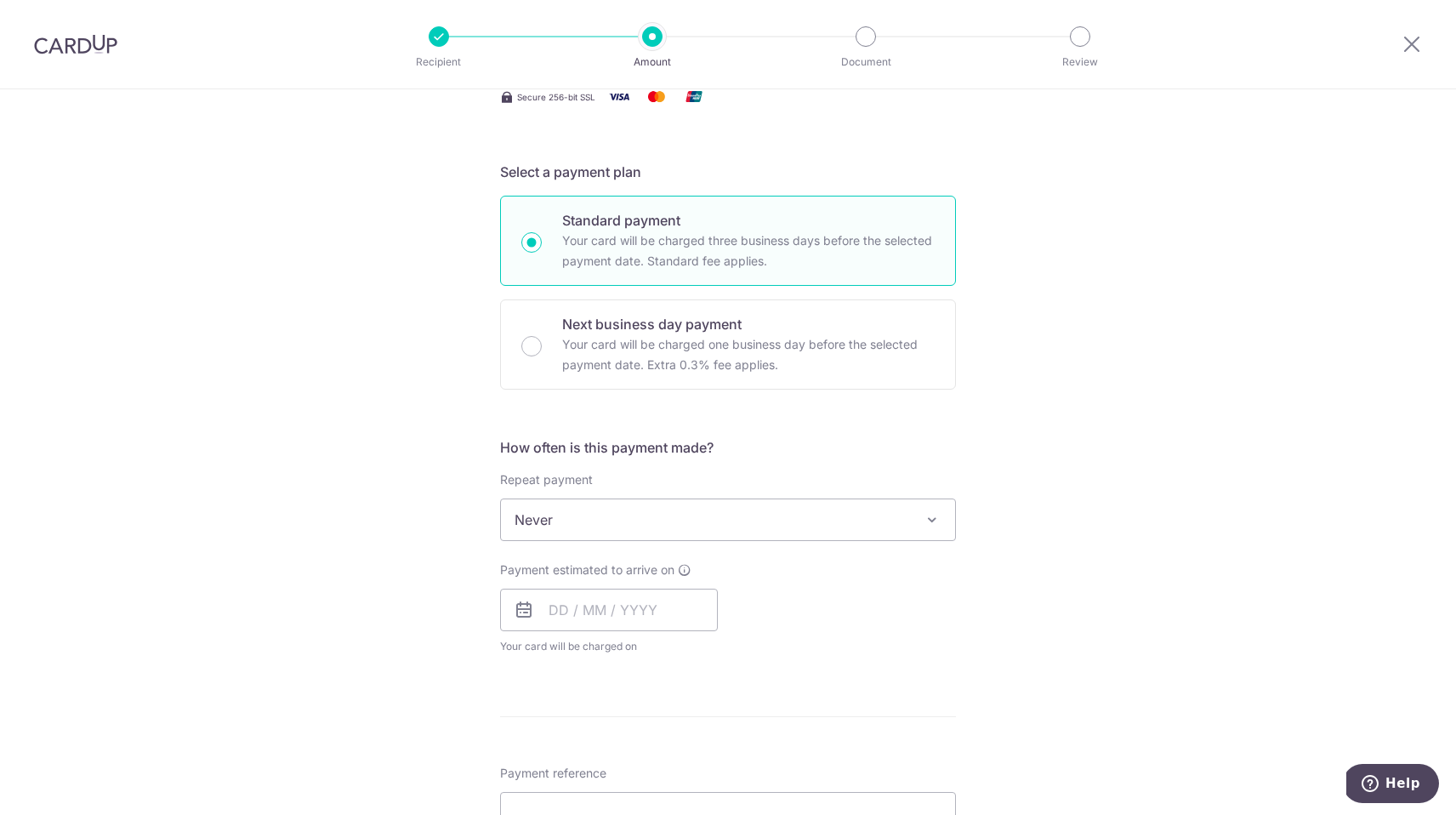
scroll to position [395, 0]
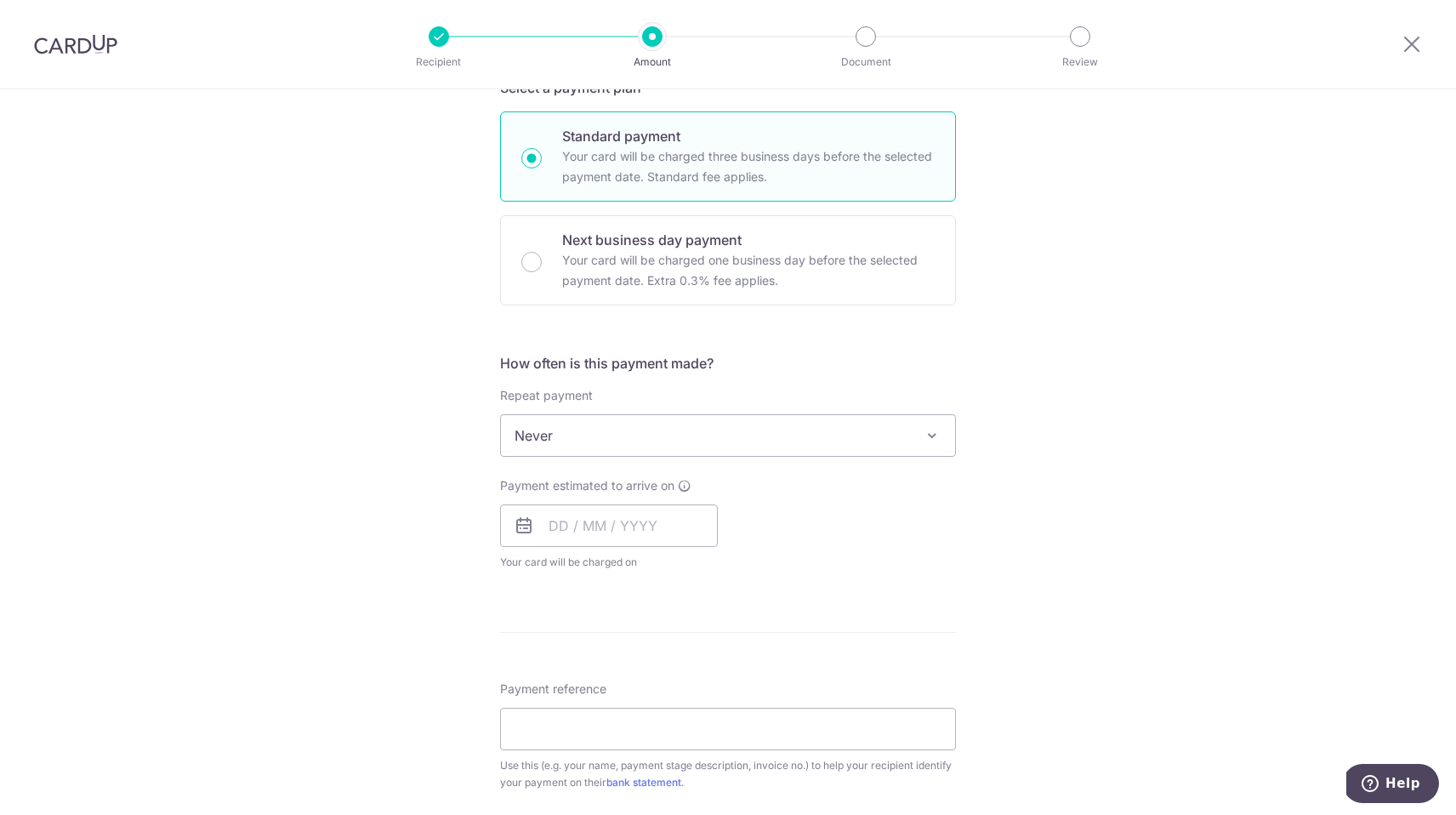
click at [808, 451] on span "Never" at bounding box center [728, 436] width 455 height 41
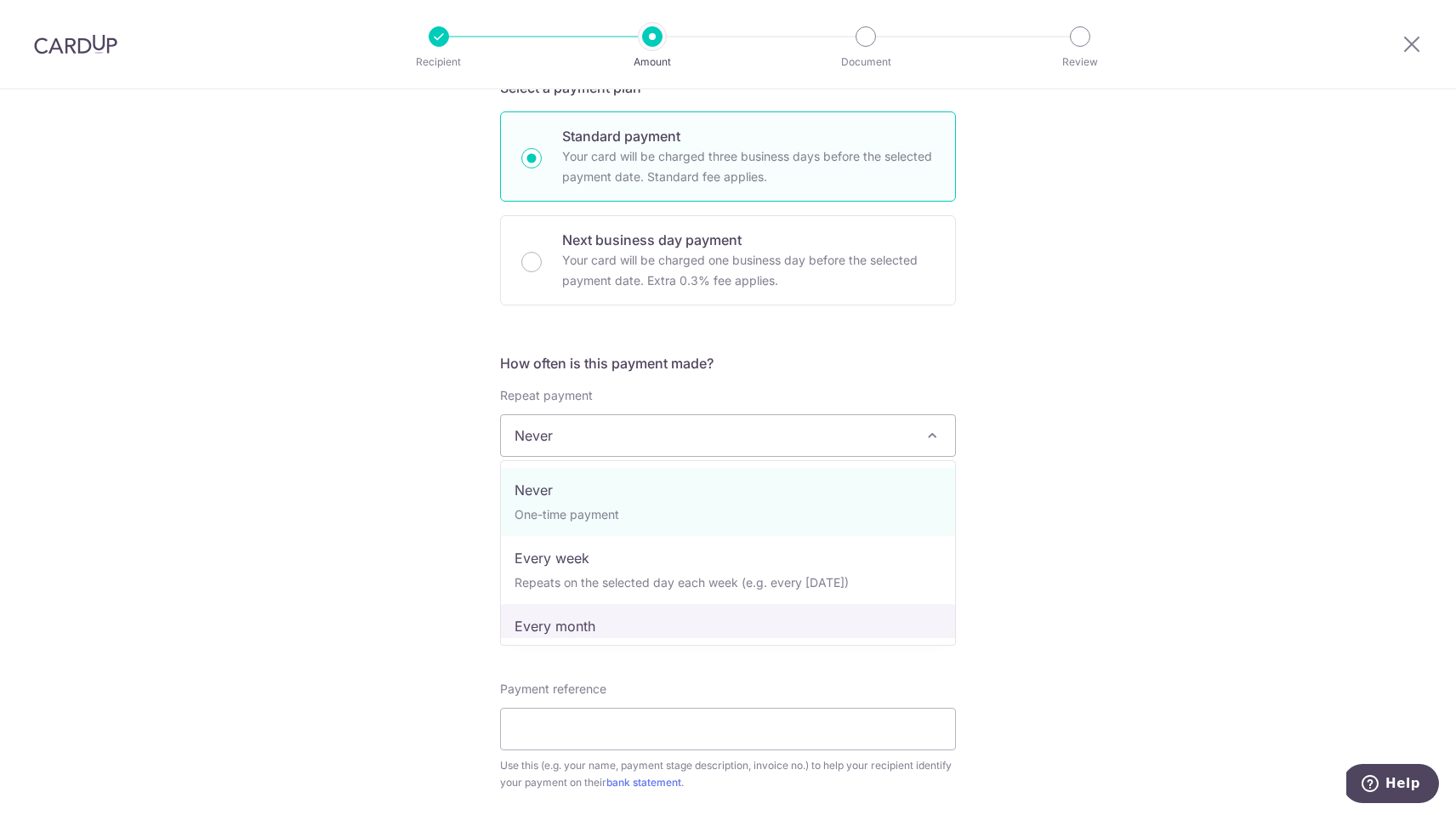
select select "3"
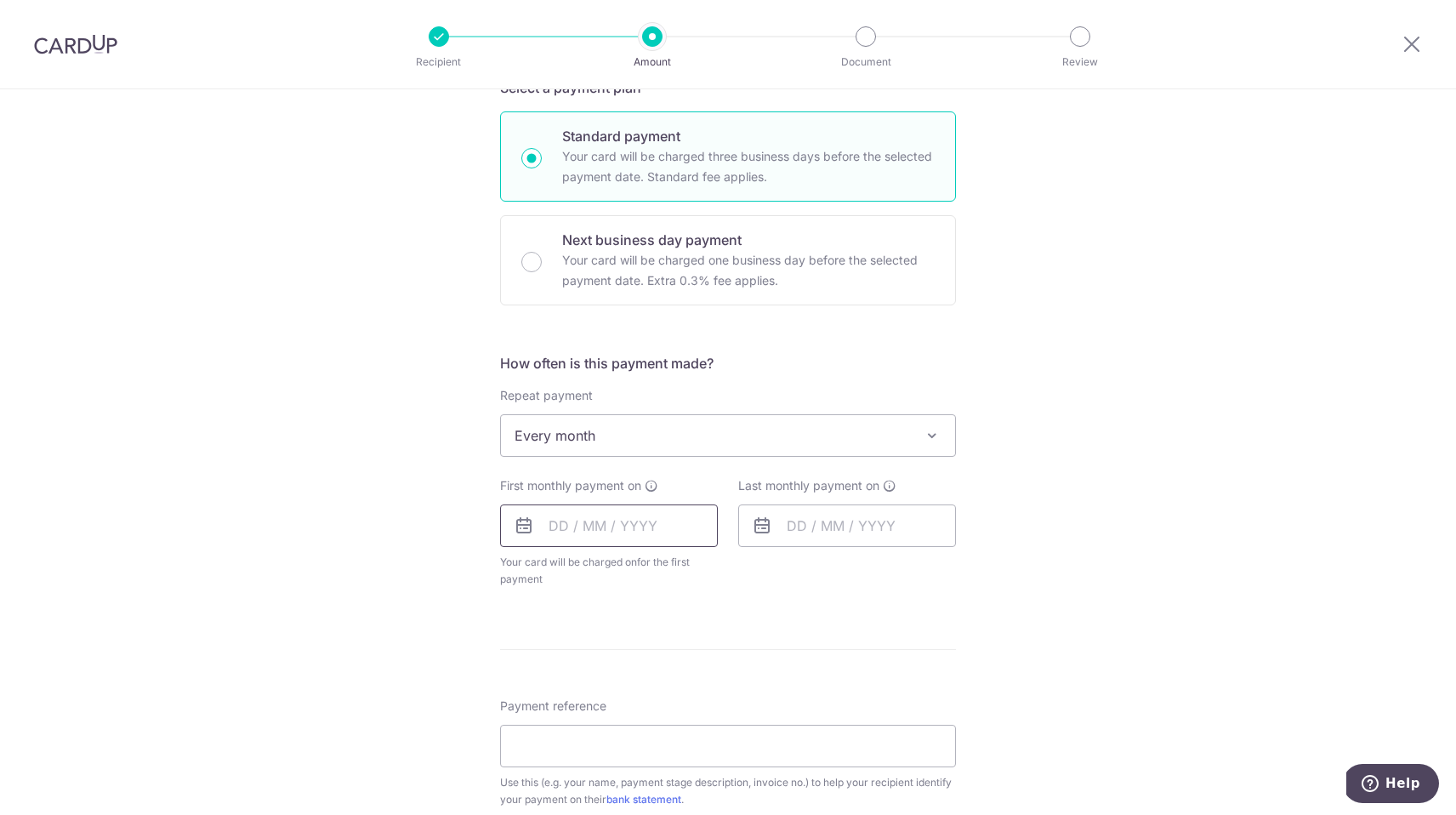
click at [632, 527] on input "text" at bounding box center [609, 525] width 218 height 43
click at [573, 714] on link "15" at bounding box center [569, 715] width 28 height 28
type input "[DATE]"
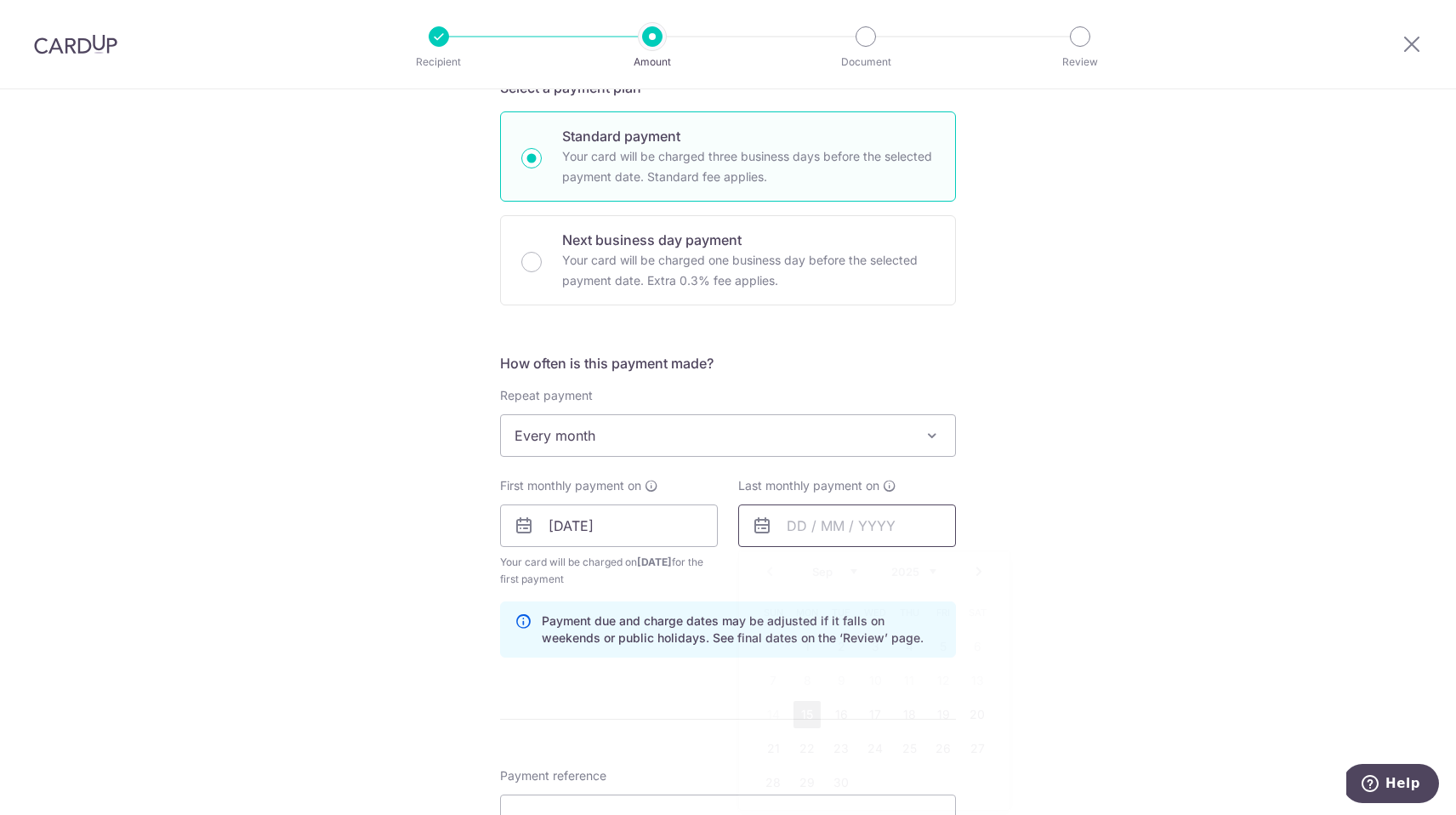
click at [820, 531] on input "text" at bounding box center [847, 525] width 218 height 43
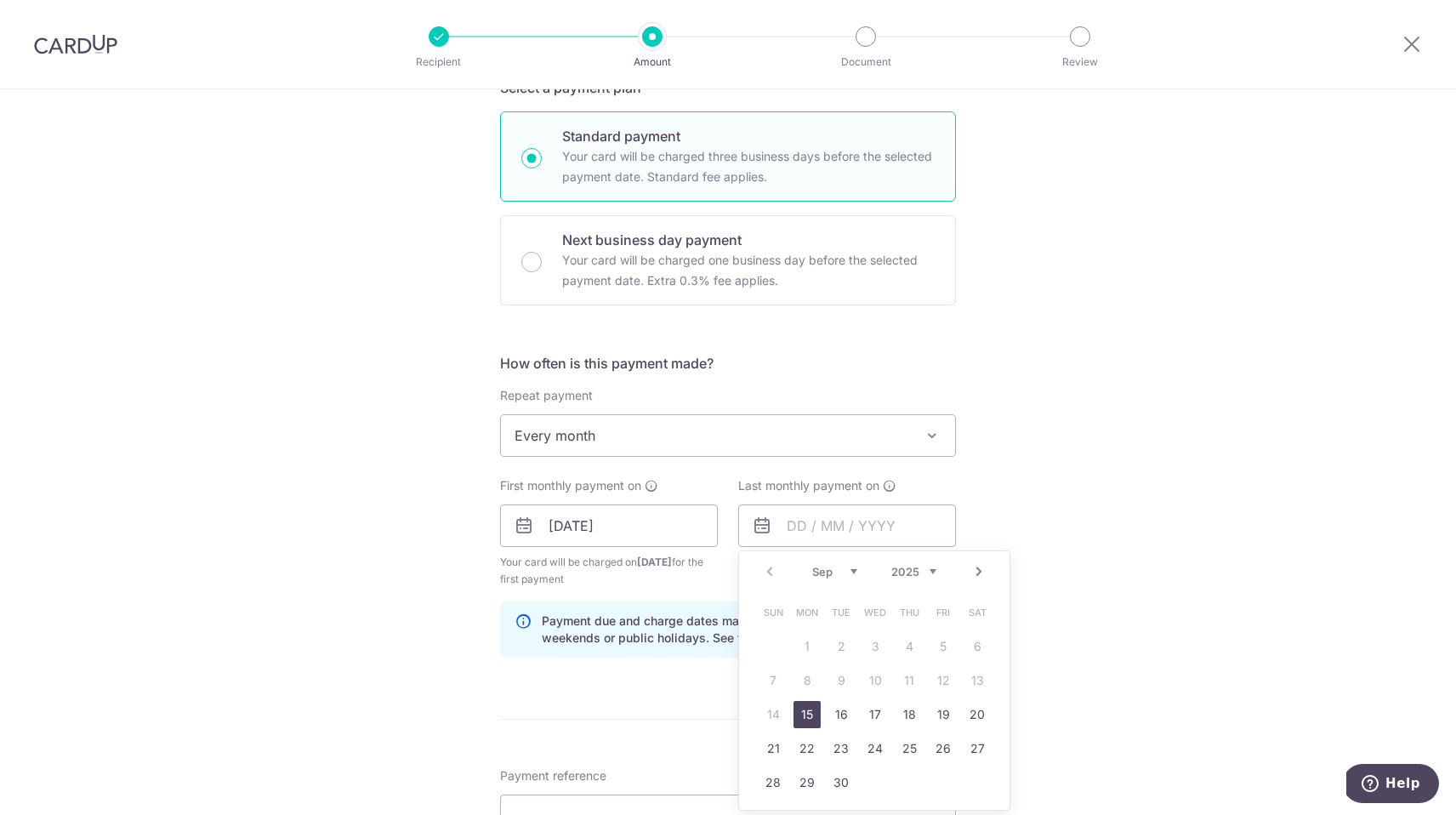
click at [847, 575] on select "Sep Oct Nov Dec" at bounding box center [835, 572] width 45 height 13
click at [974, 717] on link "20" at bounding box center [977, 715] width 28 height 28
type input "[DATE]"
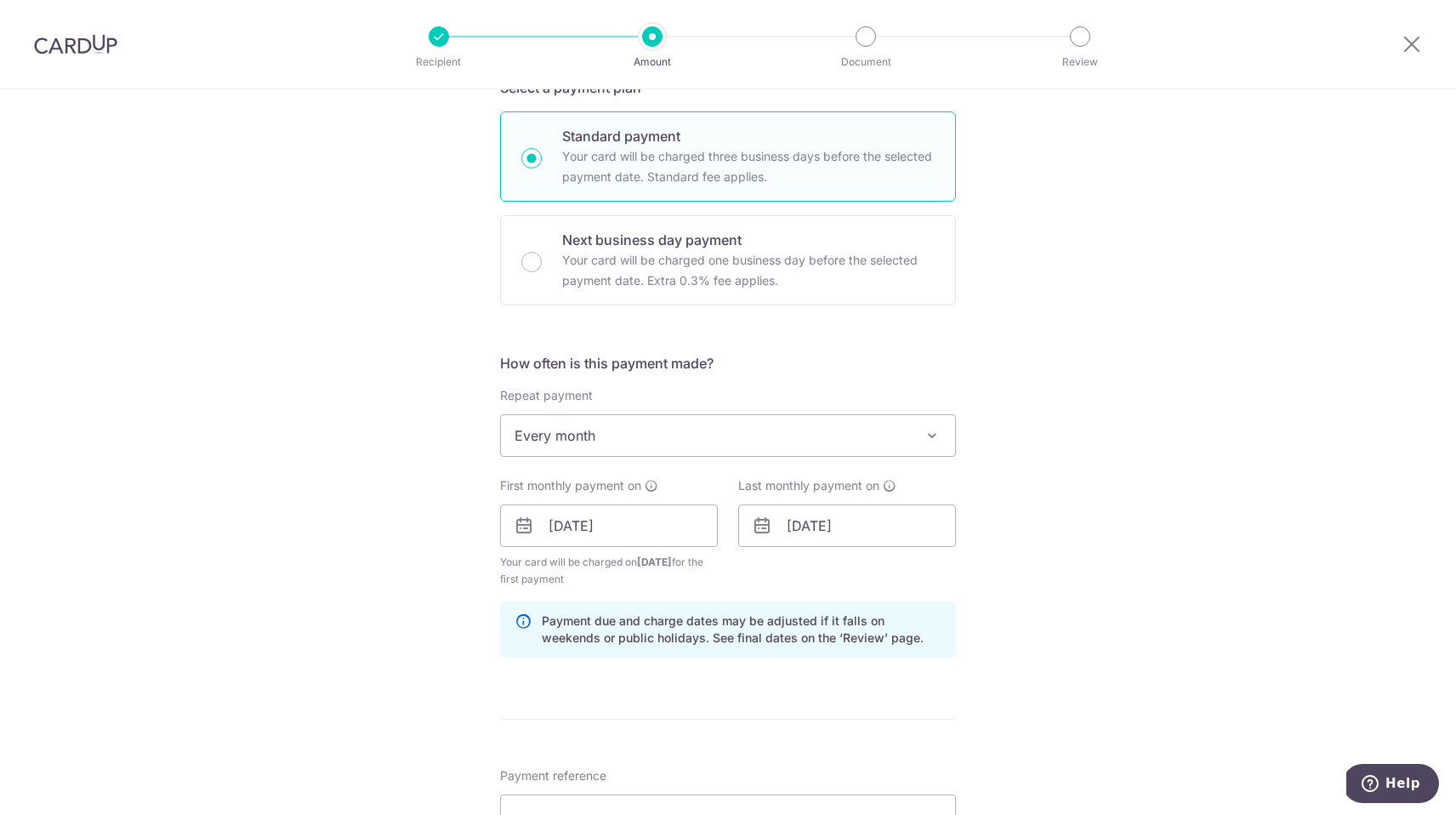
click at [1034, 573] on div "Tell us more about your payment Enter payment amount SGD 19,700.00 19700.00 Sel…" at bounding box center [728, 565] width 1456 height 1741
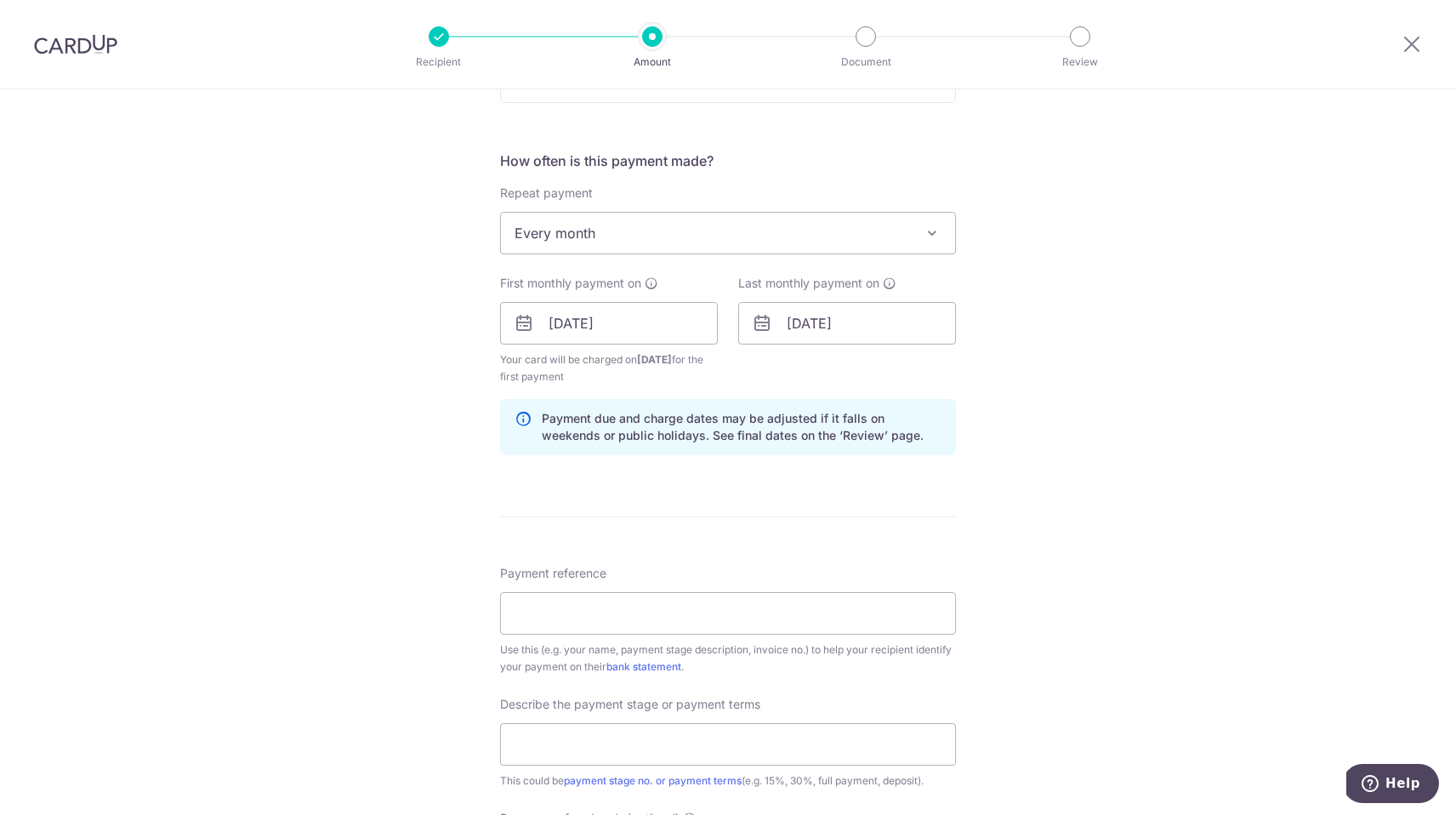
scroll to position [599, 0]
click at [718, 619] on input "Payment reference" at bounding box center [728, 612] width 455 height 43
type input "2025023 ([PERSON_NAME] & [PERSON_NAME])"
click at [625, 726] on input "text" at bounding box center [728, 744] width 455 height 43
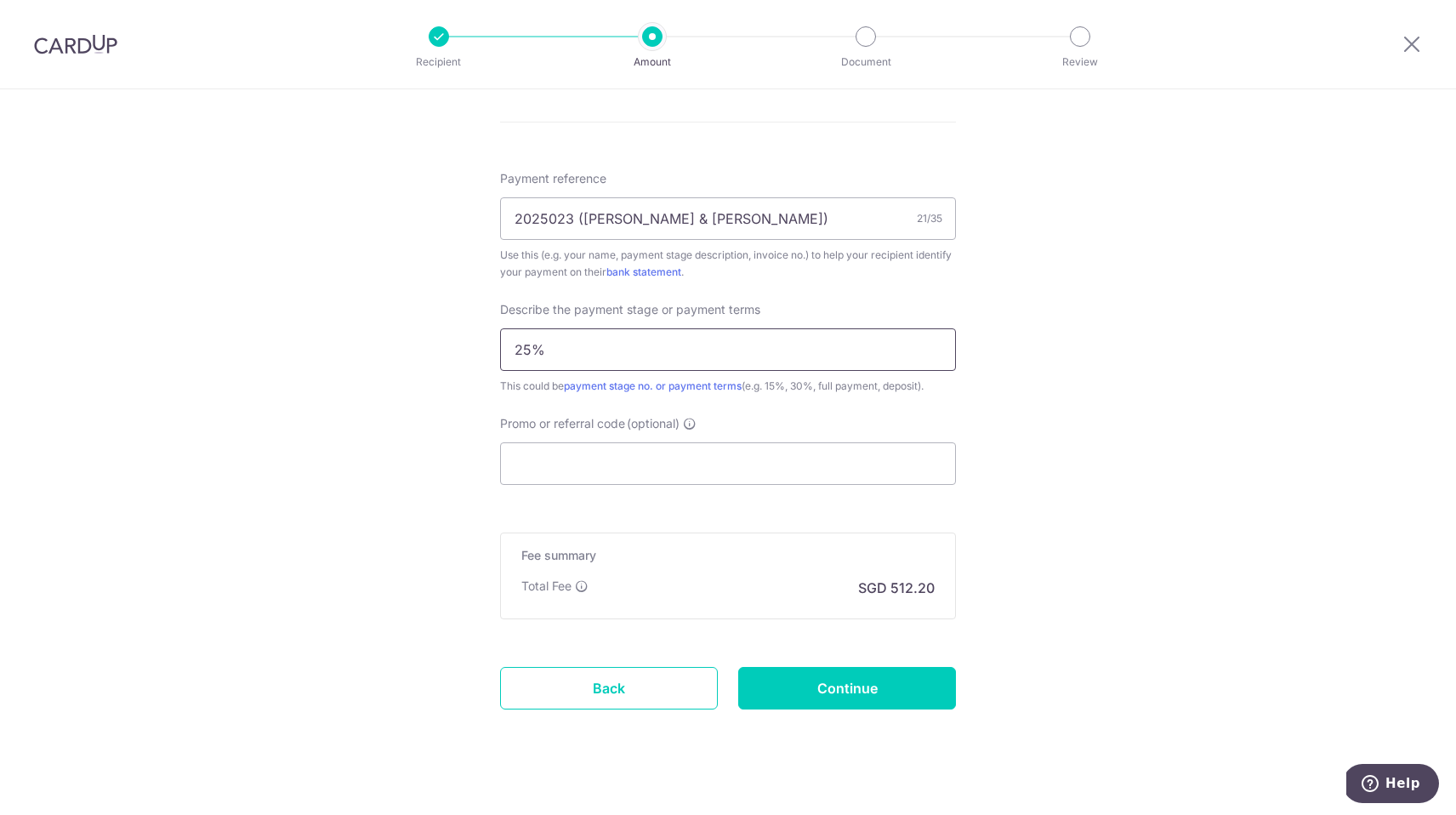
scroll to position [1014, 0]
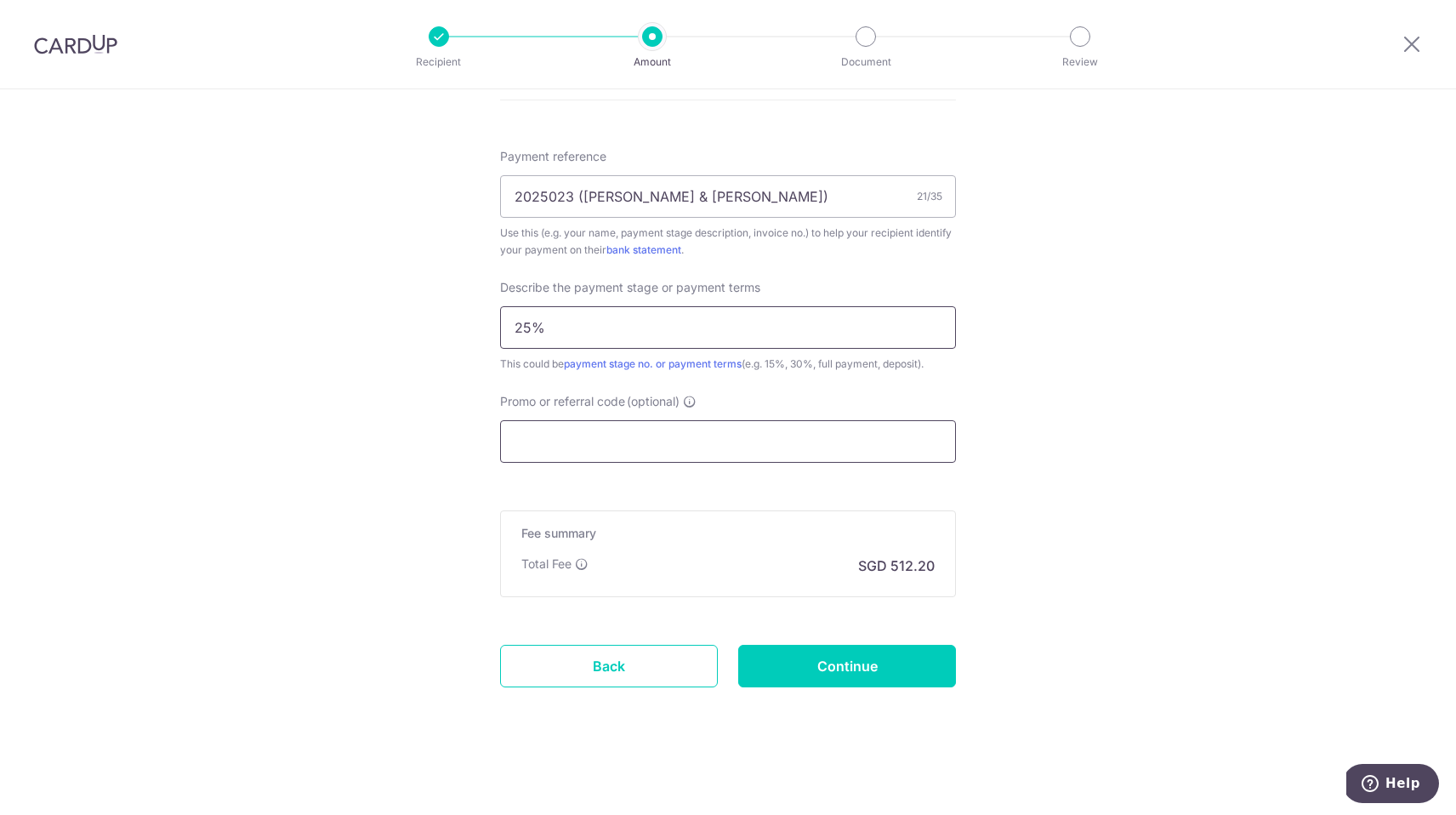
type input "25%"
click at [707, 421] on input "Promo or referral code (optional)" at bounding box center [728, 441] width 455 height 43
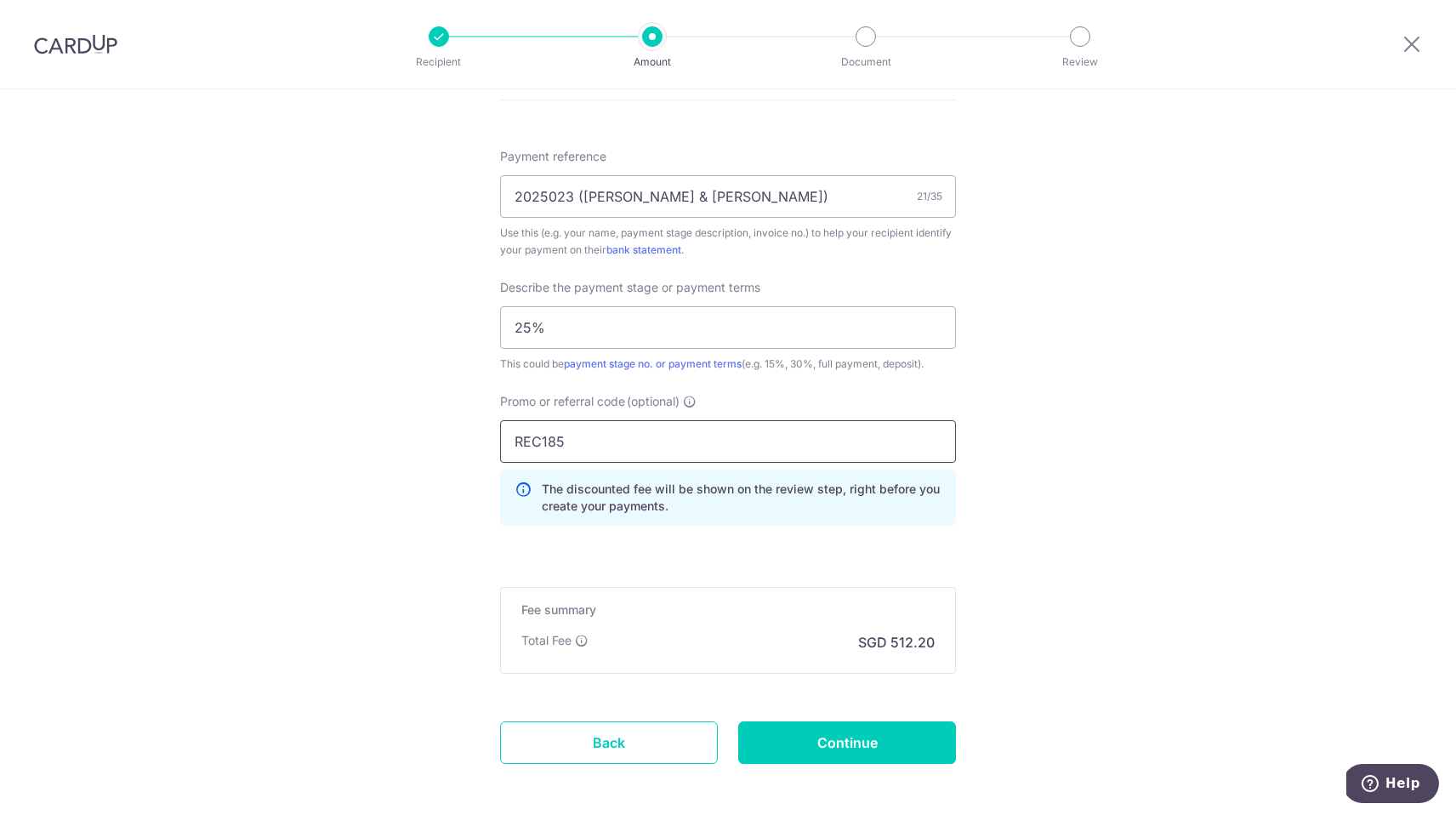
click at [906, 426] on input "REC185" at bounding box center [728, 441] width 455 height 43
type input "REC185"
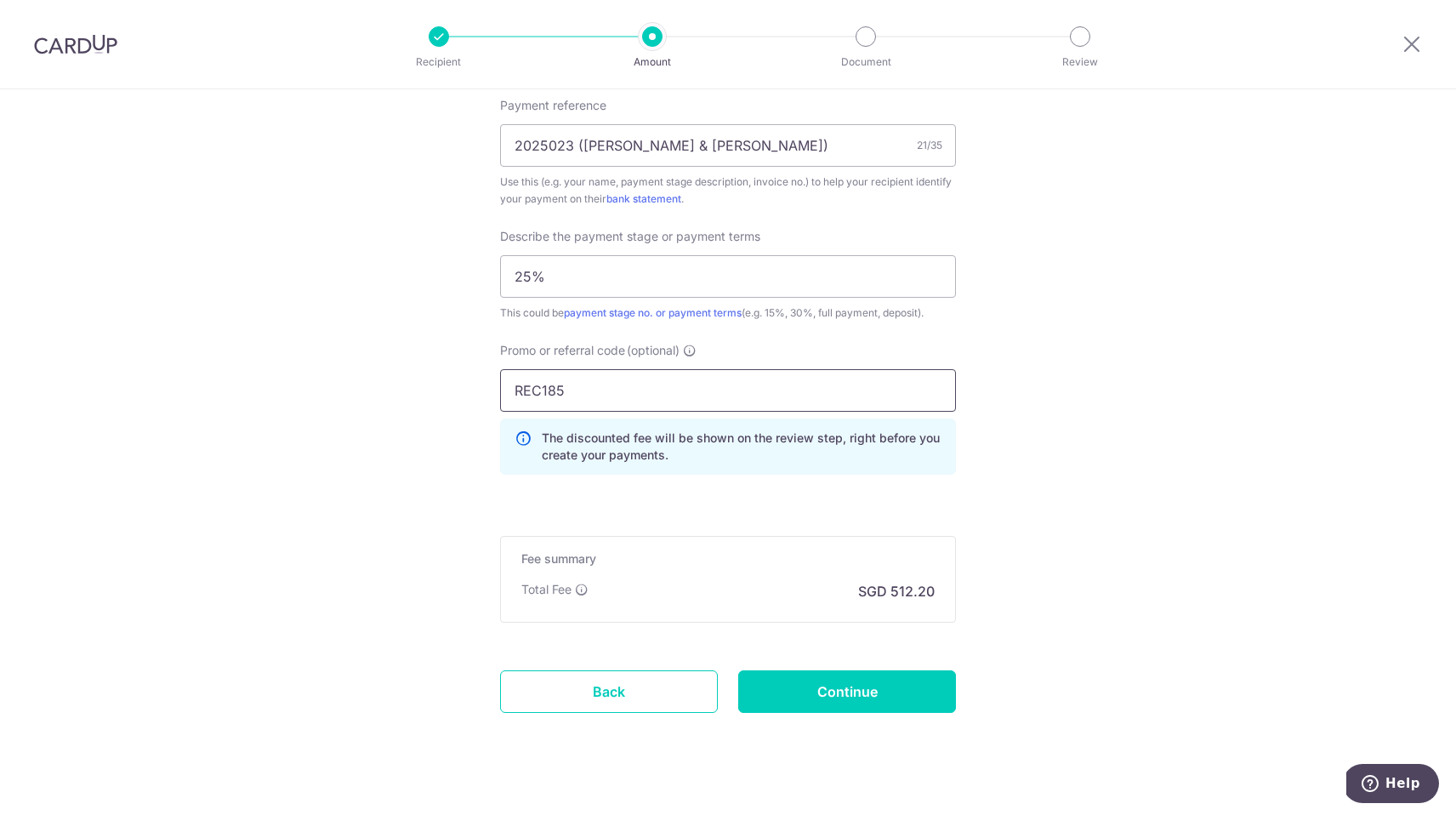
scroll to position [1090, 0]
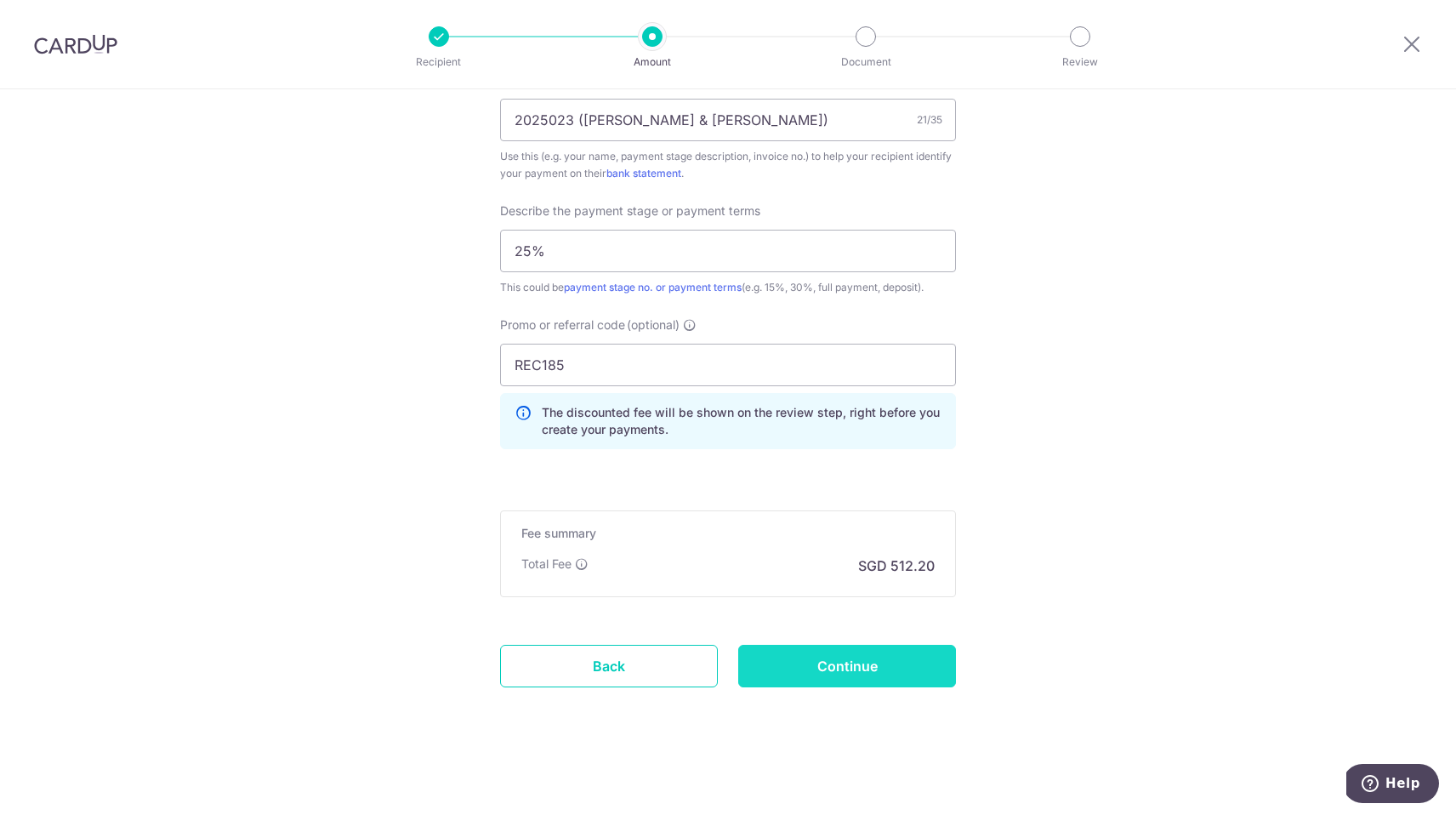
click at [862, 654] on input "Continue" at bounding box center [847, 666] width 218 height 43
type input "Create Schedule"
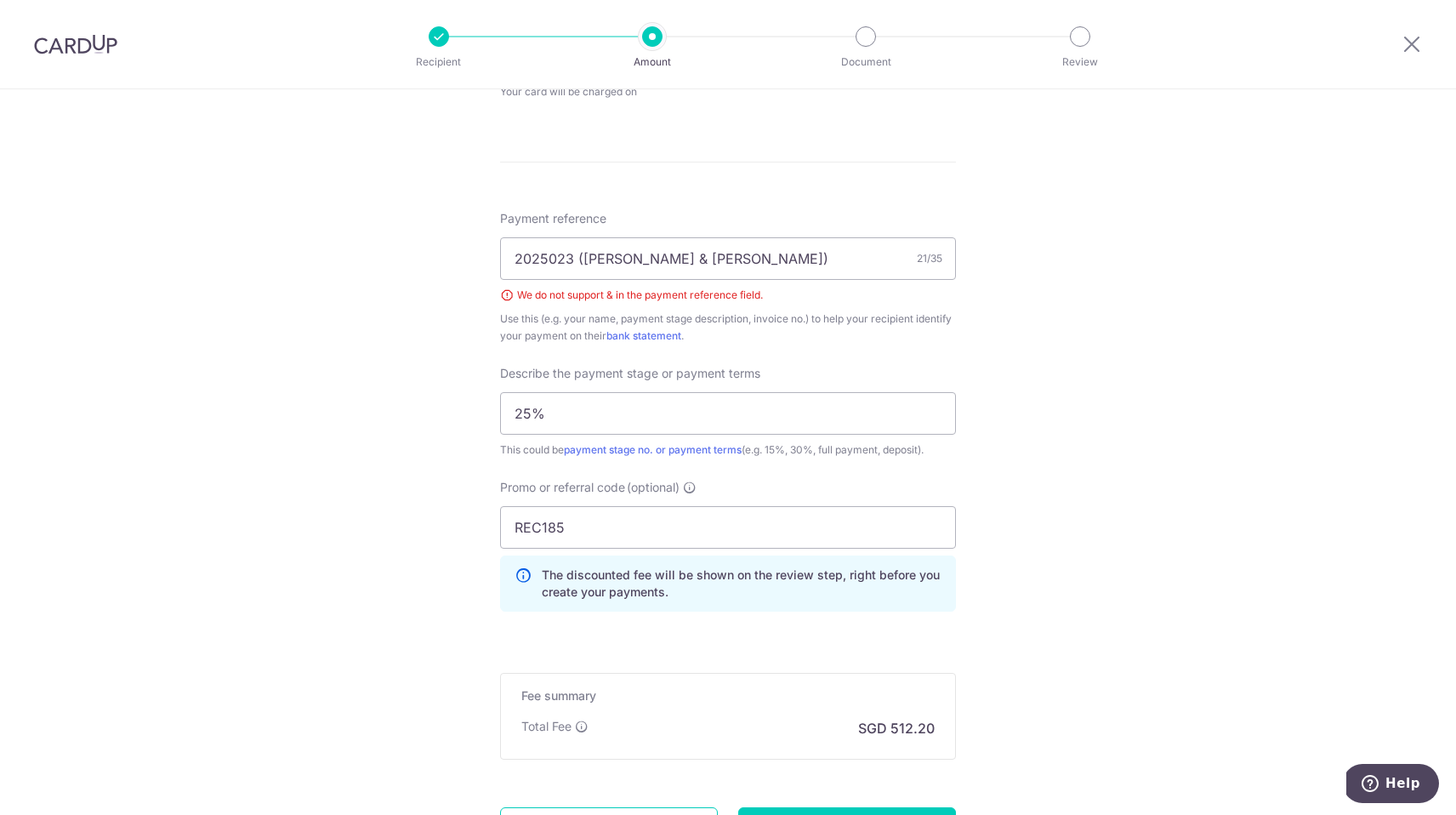
scroll to position [859, 0]
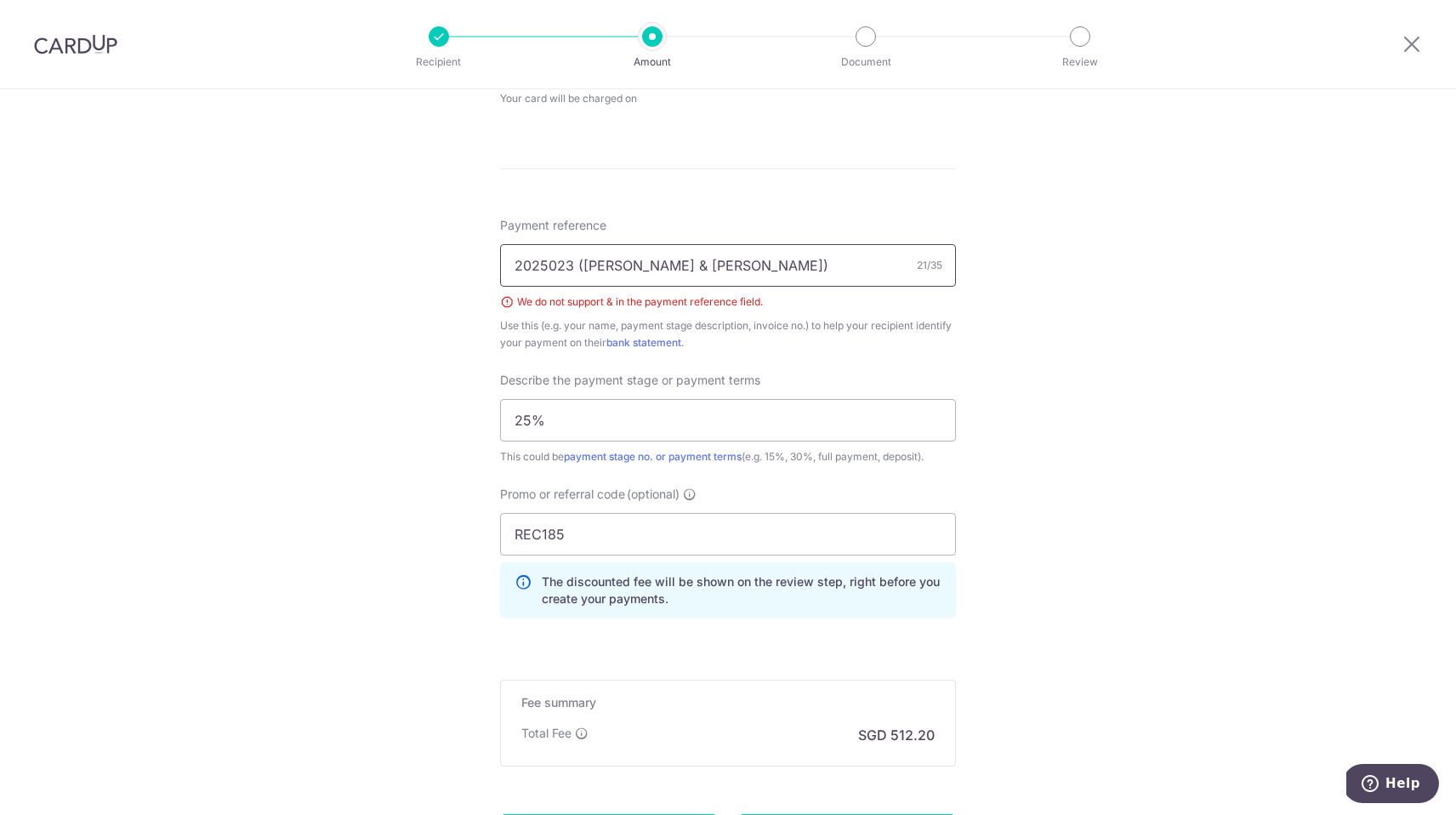
drag, startPoint x: 741, startPoint y: 263, endPoint x: 695, endPoint y: 262, distance: 46.0
click at [695, 262] on input "2025023 ([PERSON_NAME] & [PERSON_NAME])" at bounding box center [728, 265] width 455 height 43
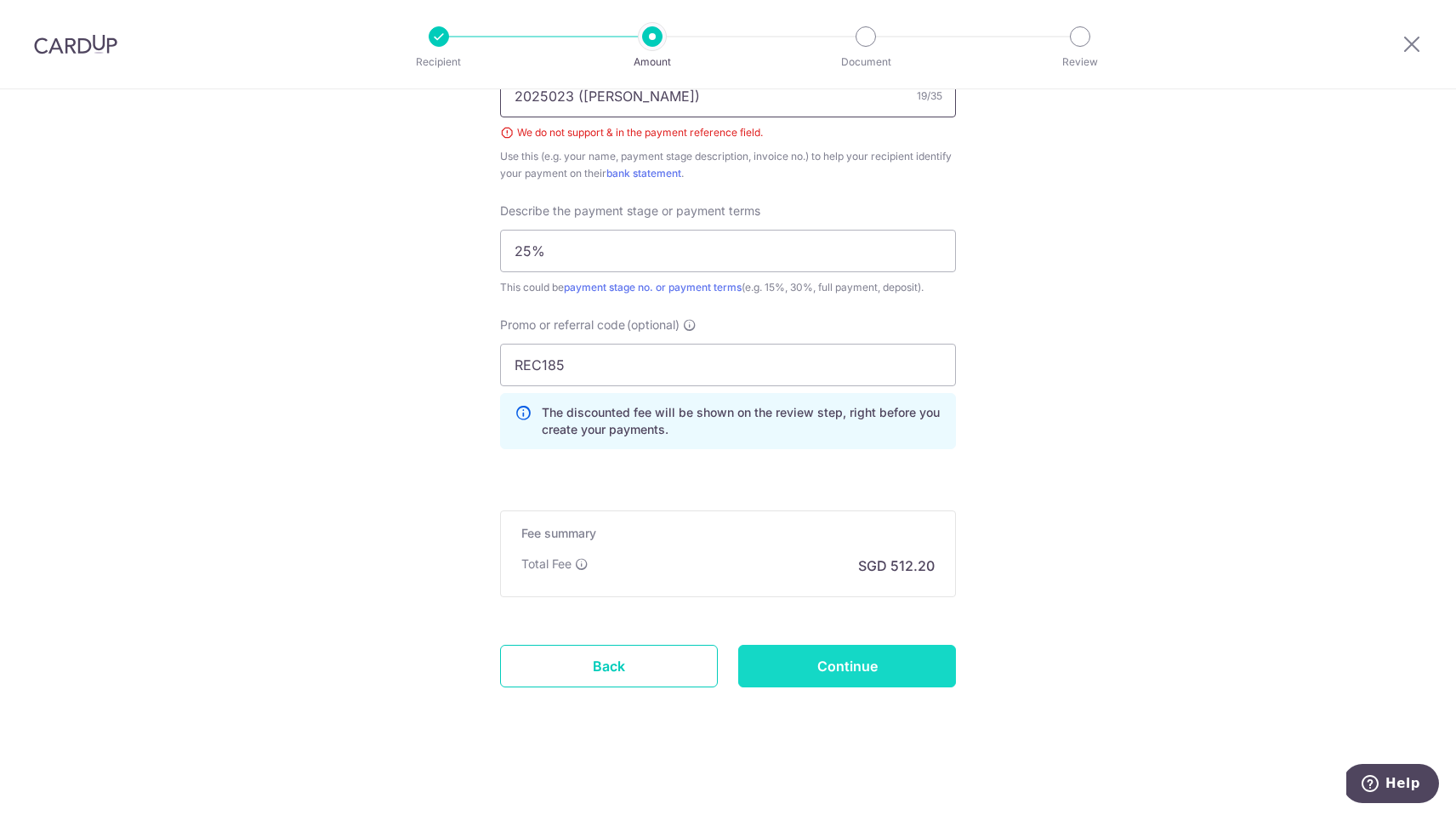
type input "2025023 ([PERSON_NAME])"
click at [855, 674] on input "Continue" at bounding box center [847, 666] width 218 height 43
type input "Create Schedule"
